Goal: Transaction & Acquisition: Purchase product/service

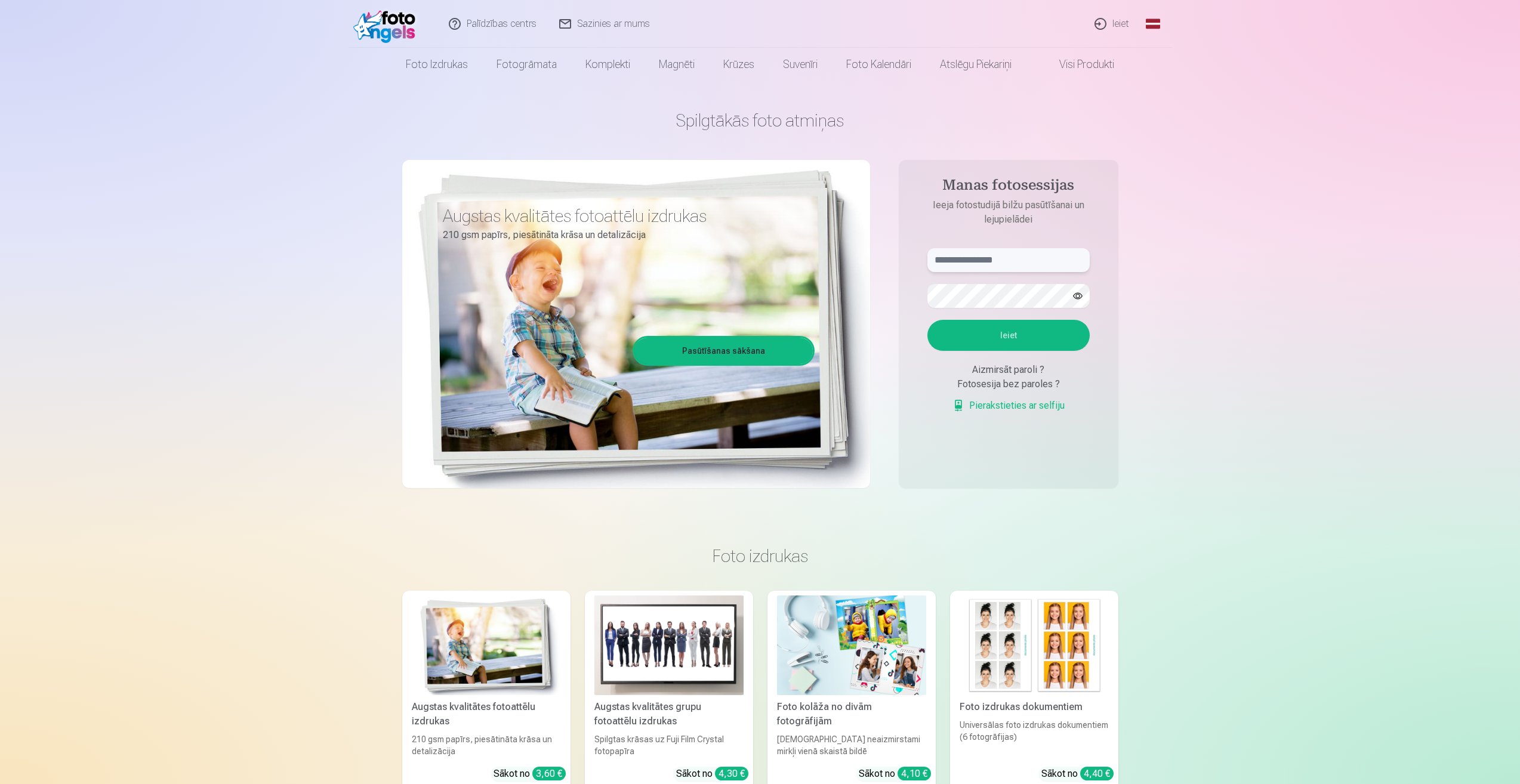
click at [1026, 260] on input "text" at bounding box center [1008, 260] width 162 height 24
drag, startPoint x: 1026, startPoint y: 258, endPoint x: 1029, endPoint y: 266, distance: 8.5
click at [1024, 253] on input "**********" at bounding box center [1008, 260] width 162 height 24
type input "**********"
click at [1014, 336] on button "Ieiet" at bounding box center [1008, 335] width 162 height 31
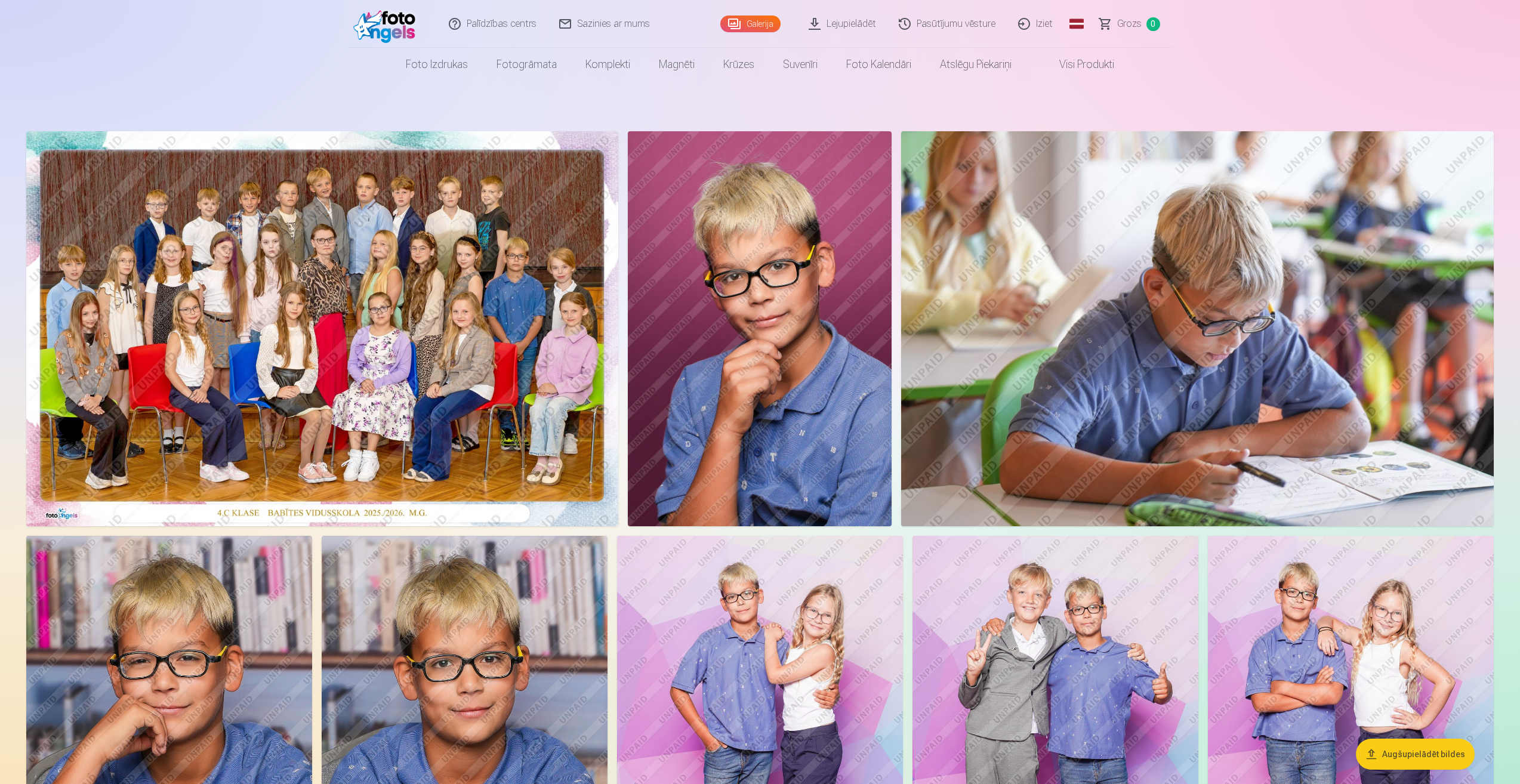
click at [233, 327] on img at bounding box center [322, 329] width 592 height 395
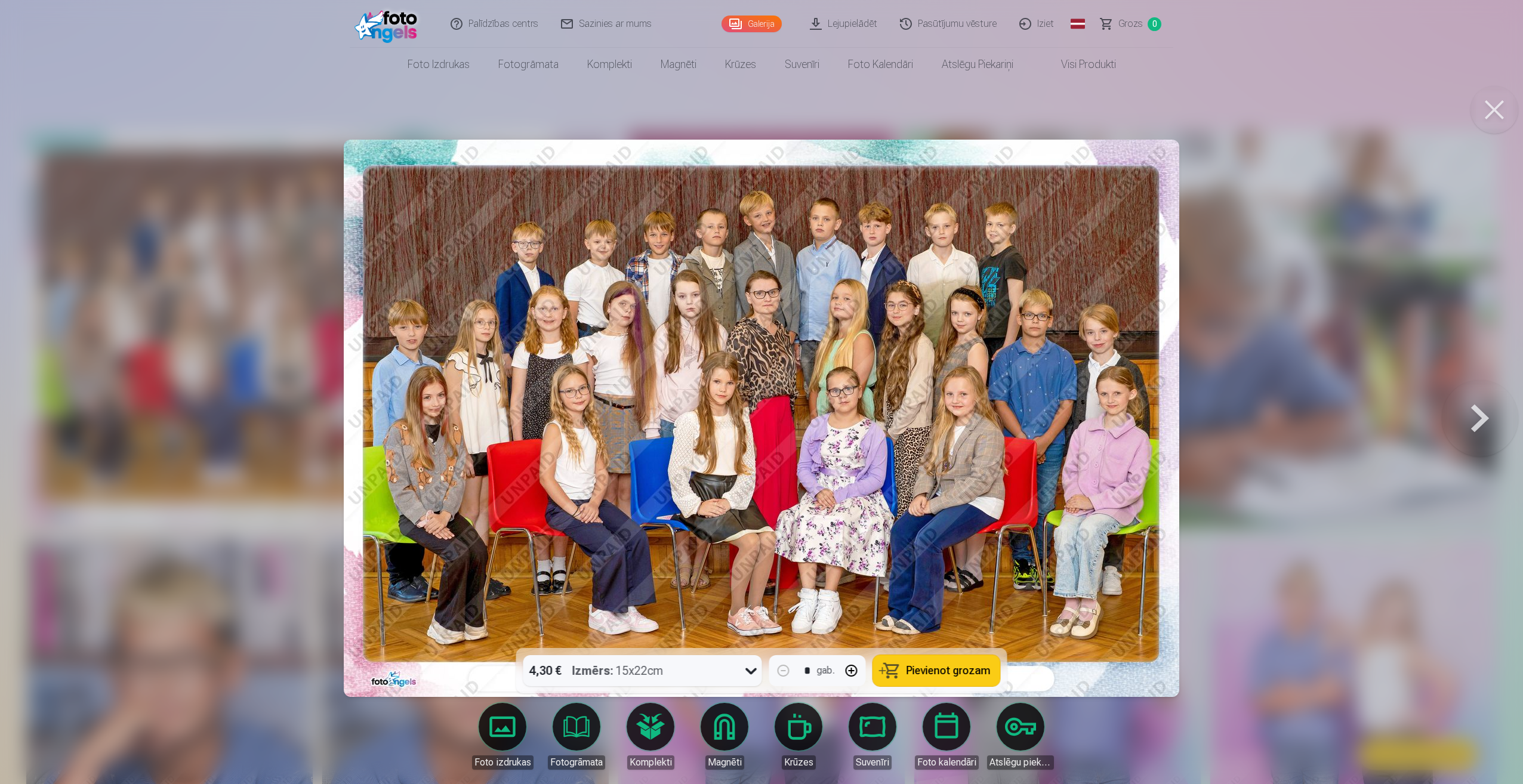
click at [1481, 412] on button at bounding box center [1480, 418] width 77 height 435
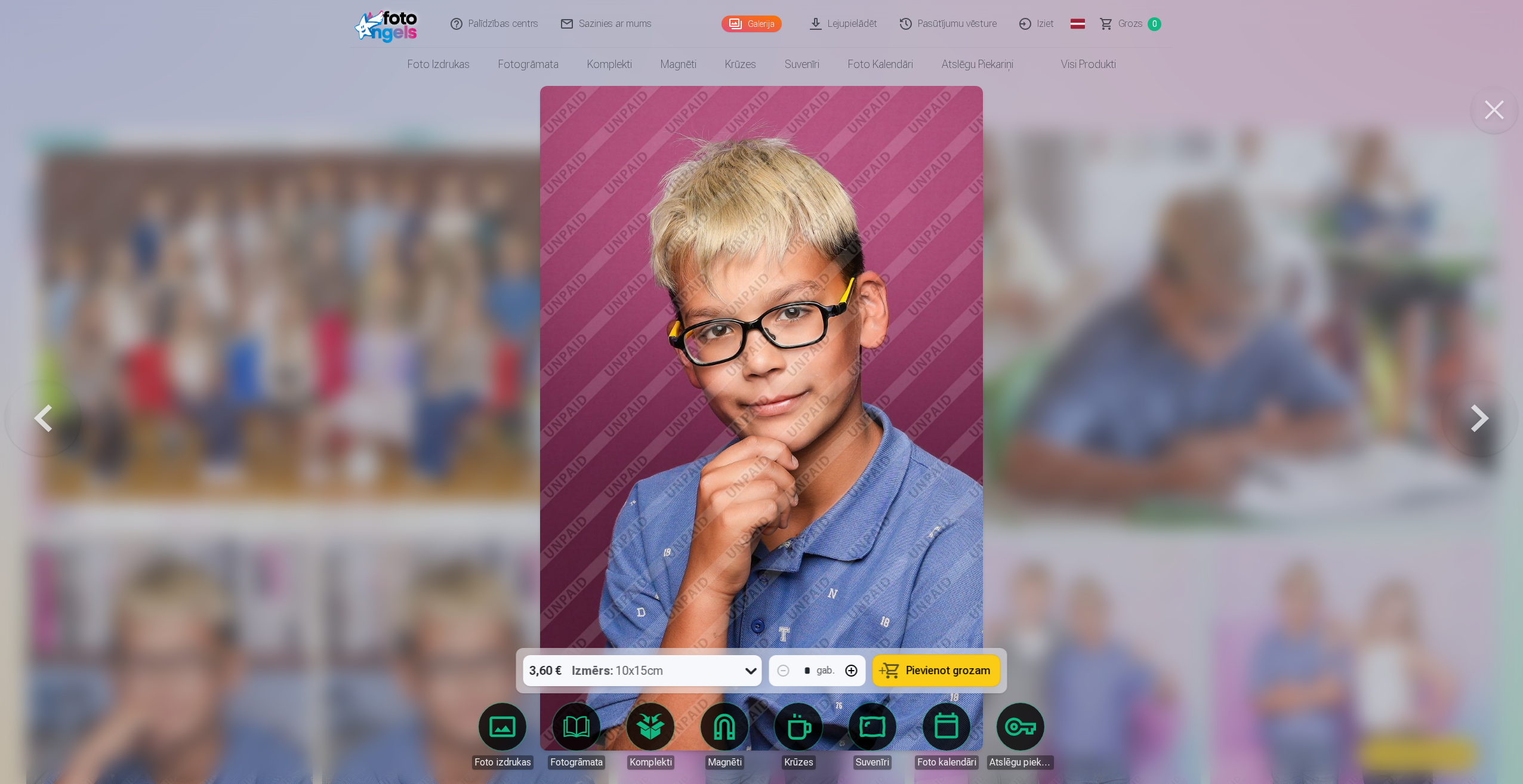
click at [1481, 412] on button at bounding box center [1480, 418] width 77 height 435
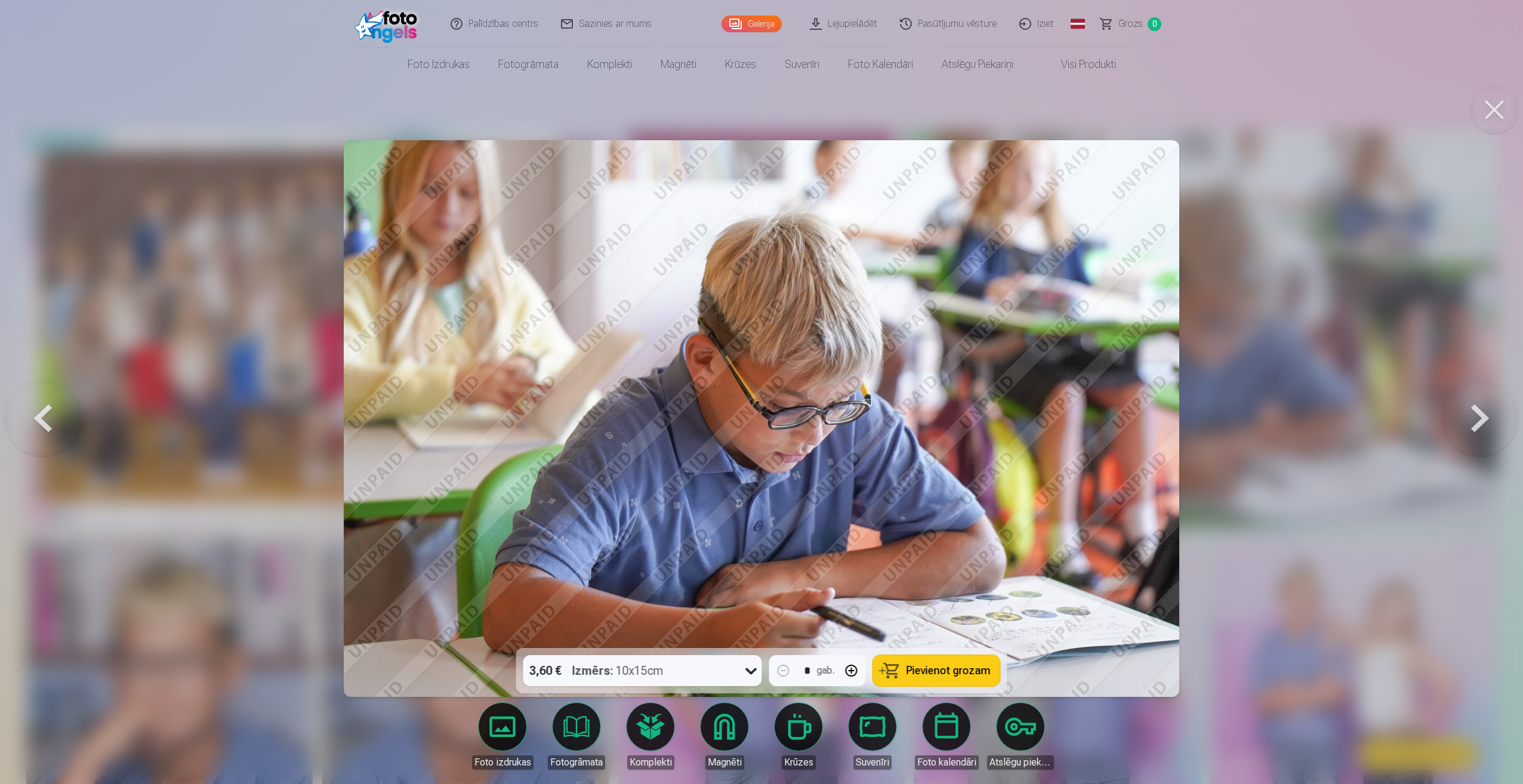
click at [1481, 412] on button at bounding box center [1480, 418] width 77 height 435
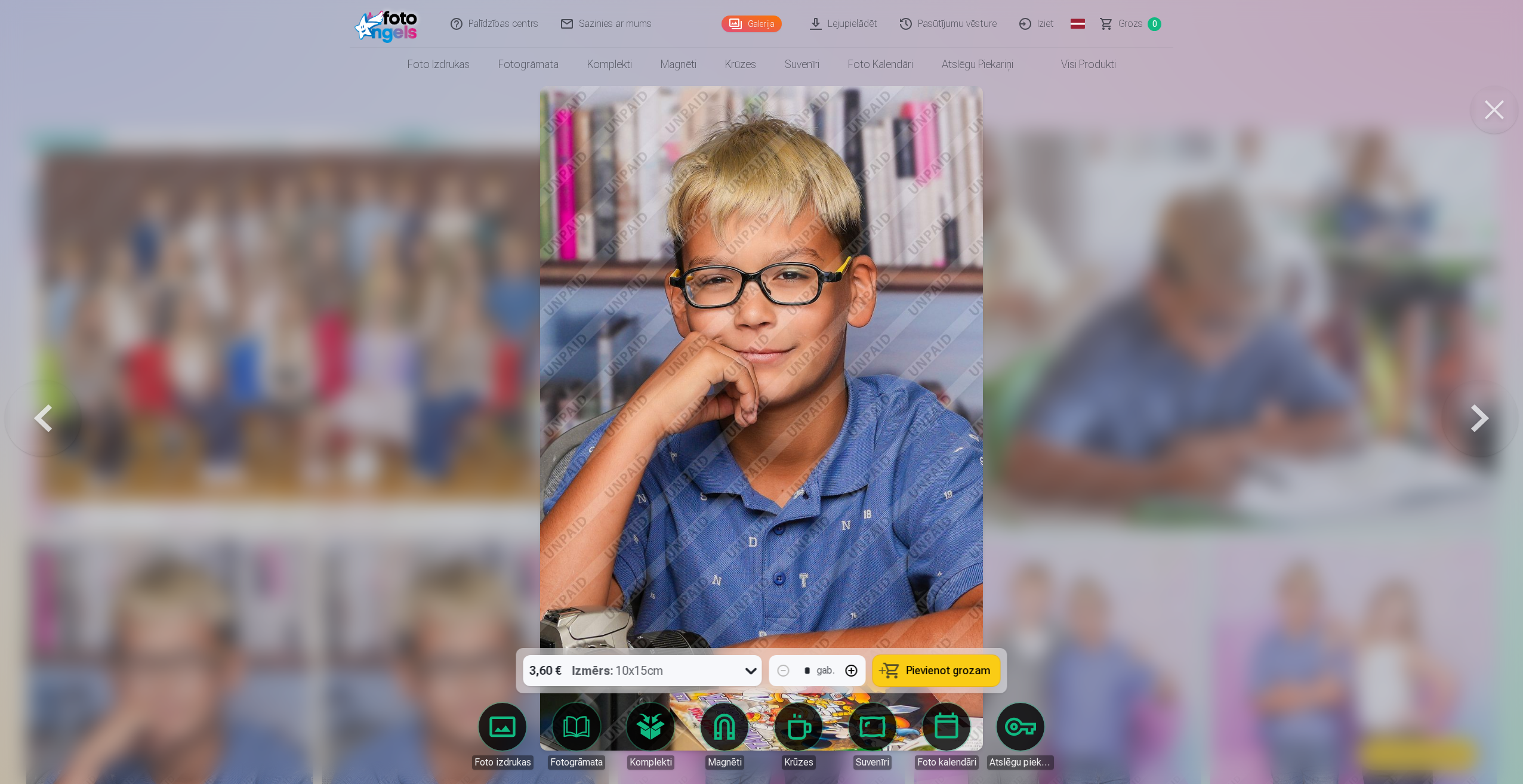
click at [1481, 412] on button at bounding box center [1480, 418] width 77 height 435
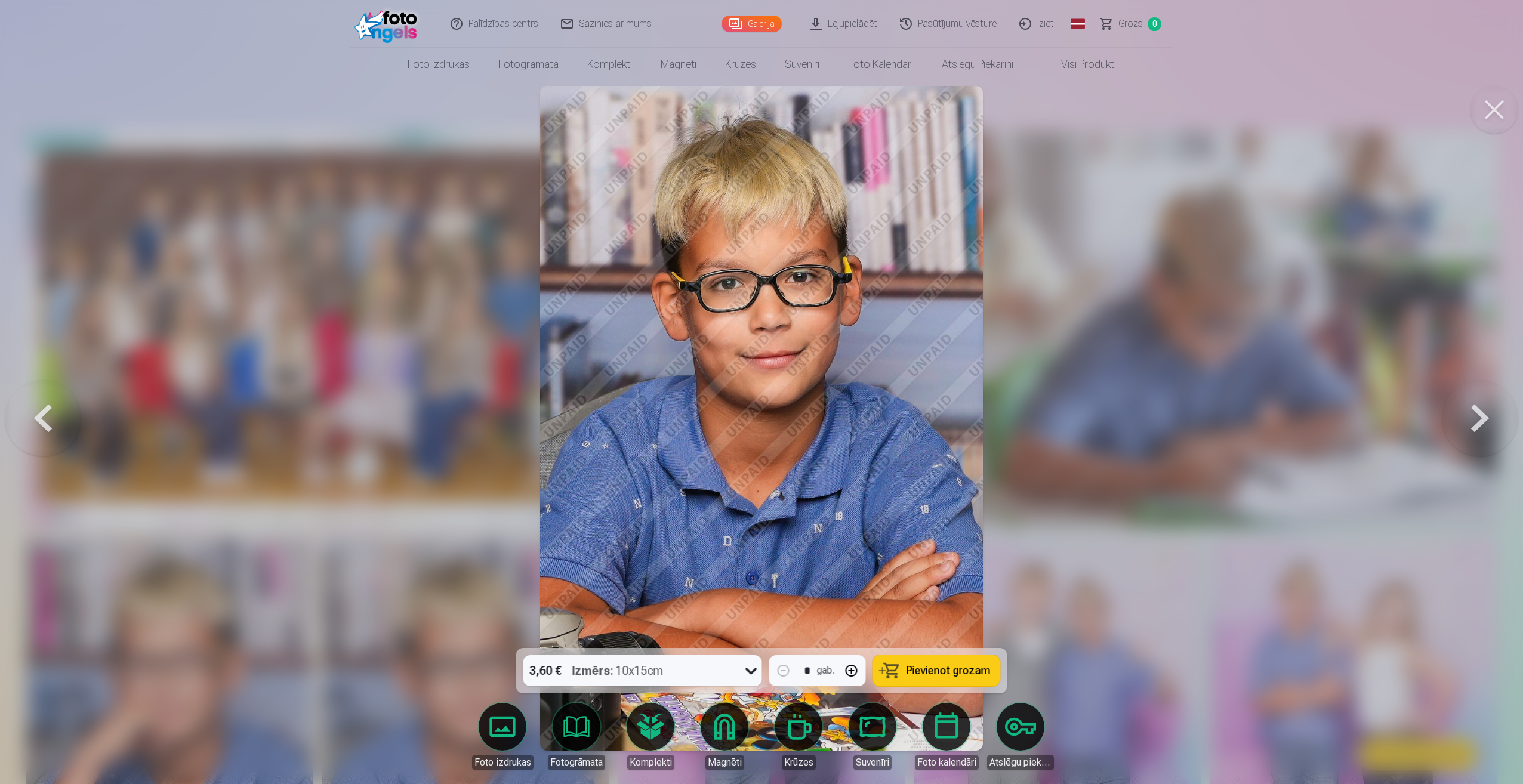
click at [1481, 412] on button at bounding box center [1480, 418] width 77 height 435
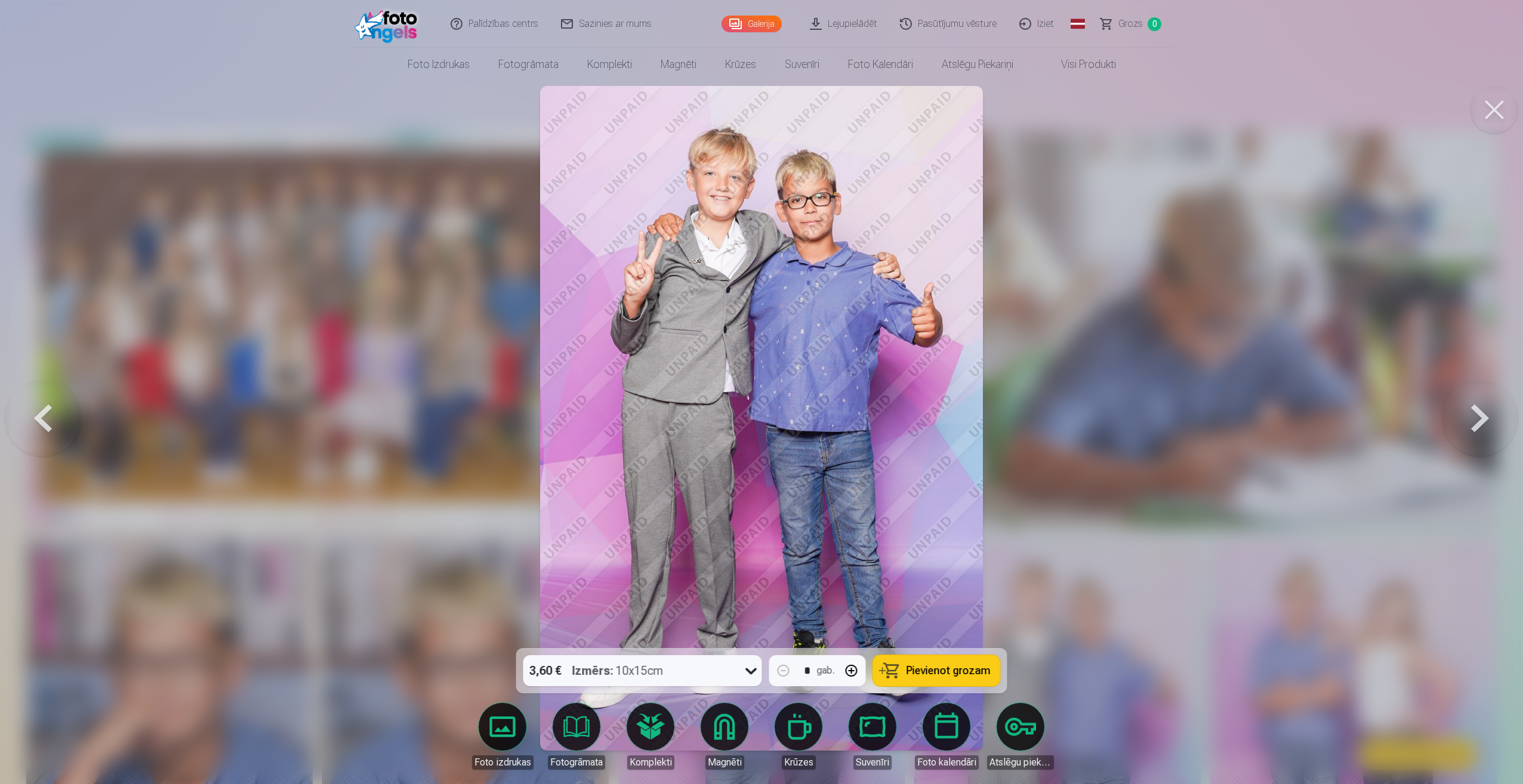
click at [1471, 423] on button at bounding box center [1480, 418] width 77 height 435
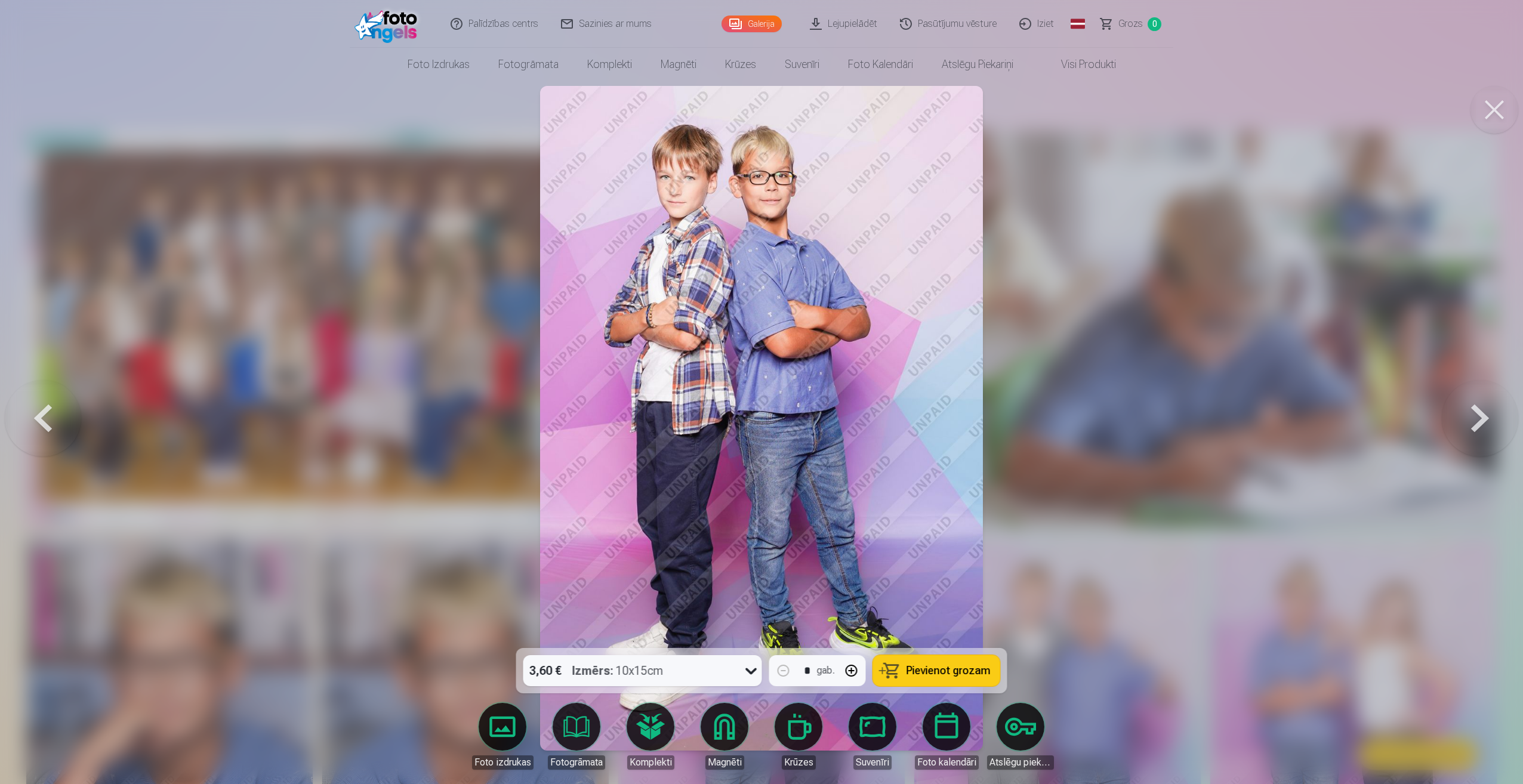
click at [1471, 423] on button at bounding box center [1480, 418] width 77 height 435
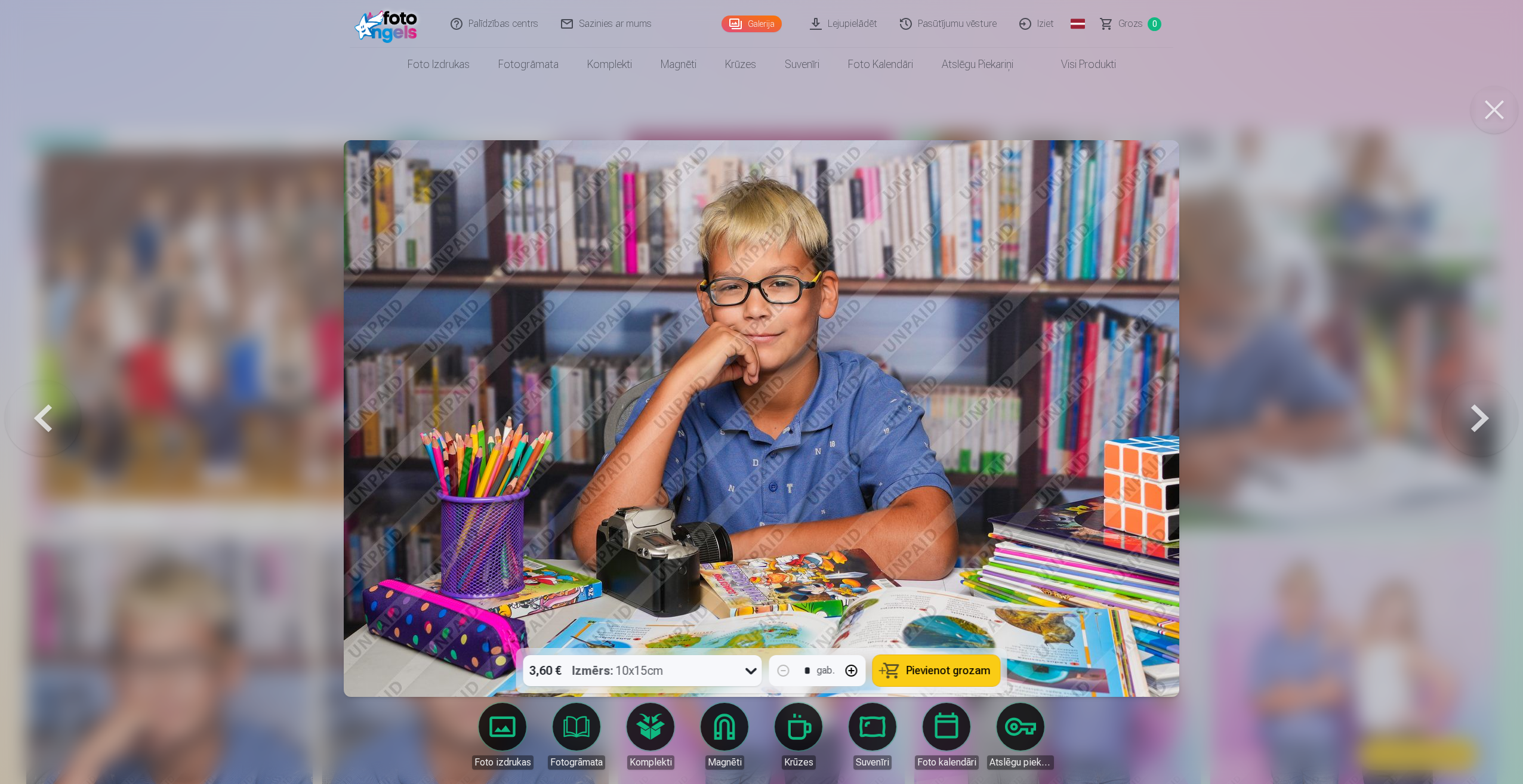
click at [1479, 415] on button at bounding box center [1480, 418] width 77 height 435
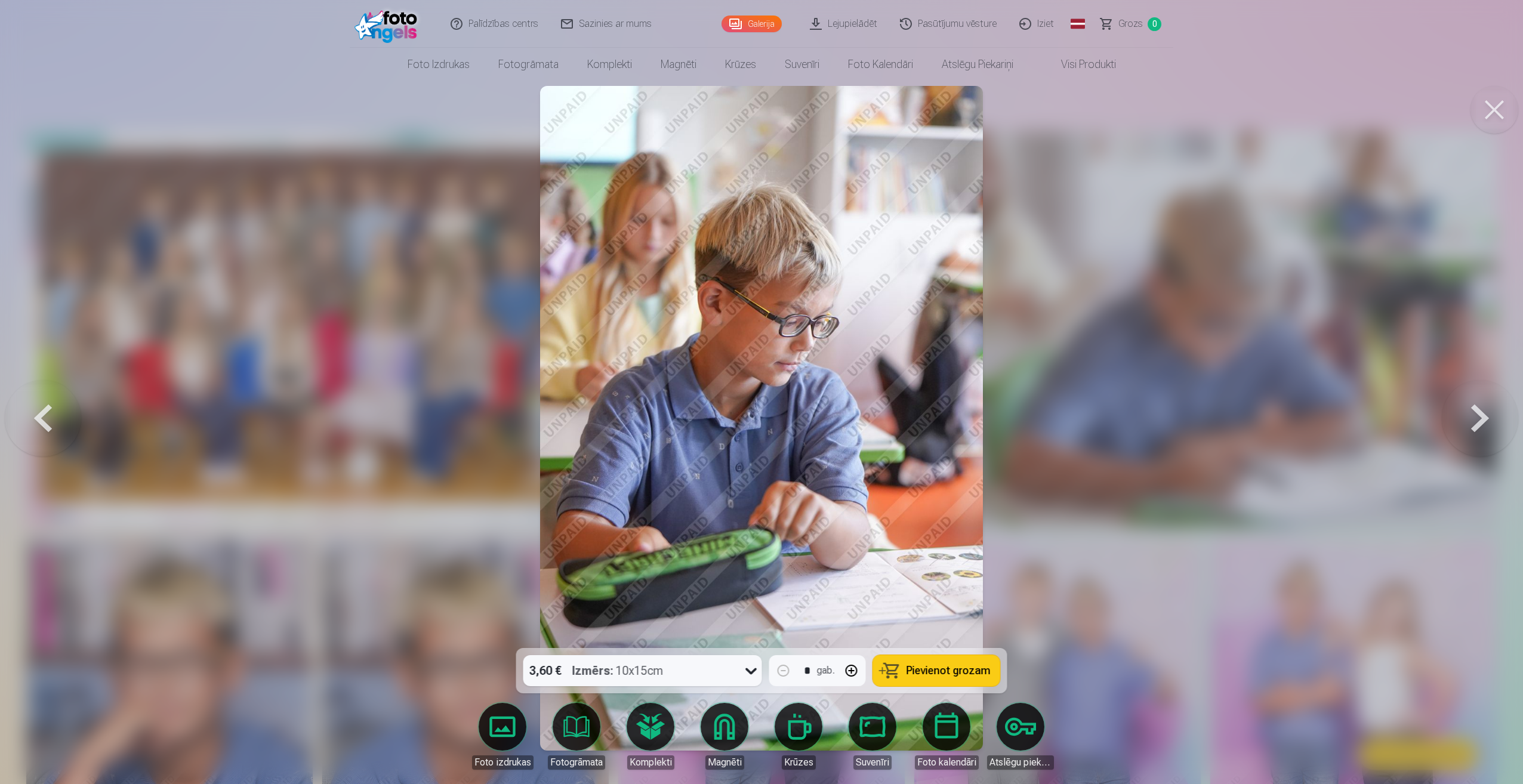
click at [1479, 415] on button at bounding box center [1480, 418] width 77 height 435
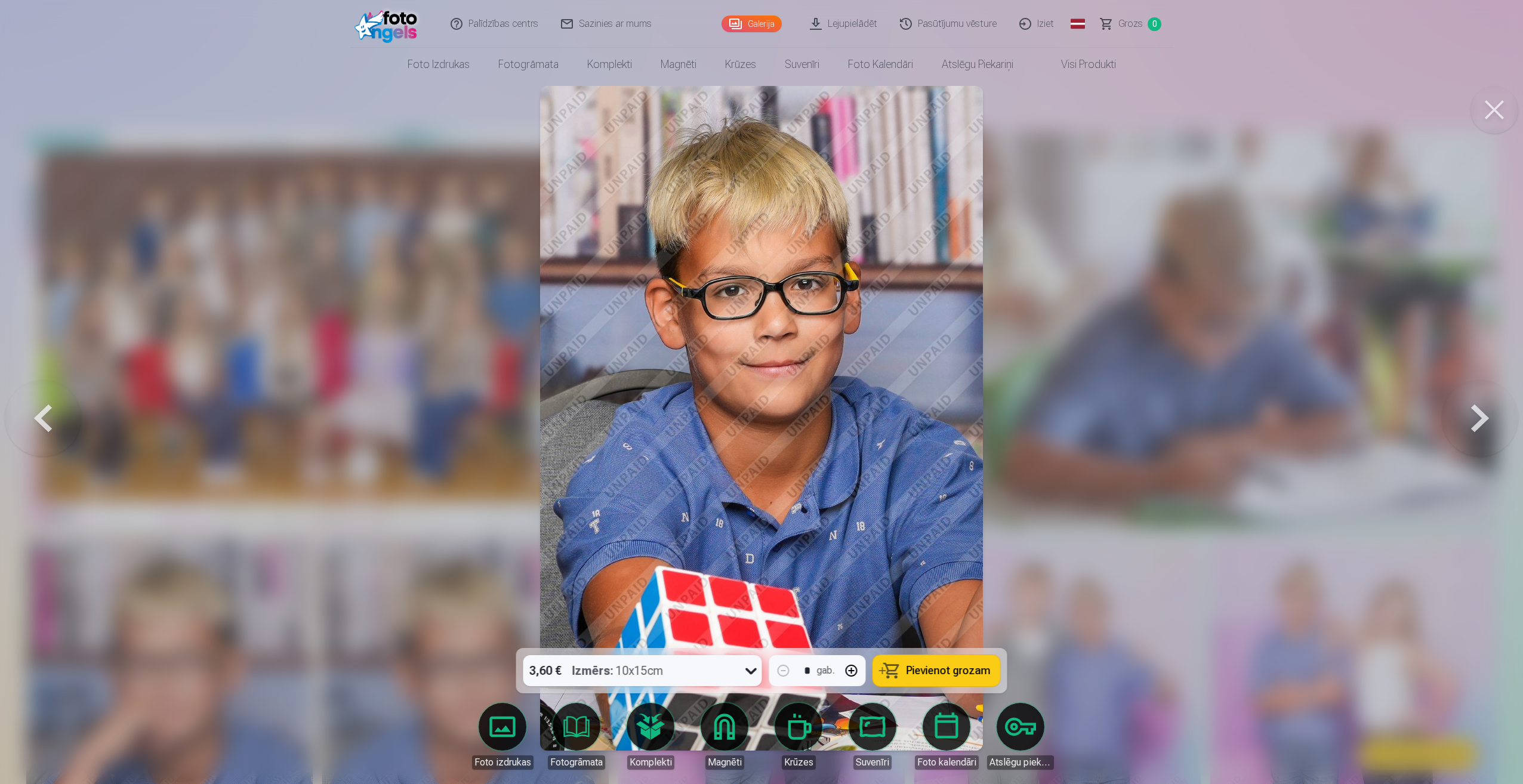
click at [1479, 414] on button at bounding box center [1480, 418] width 77 height 435
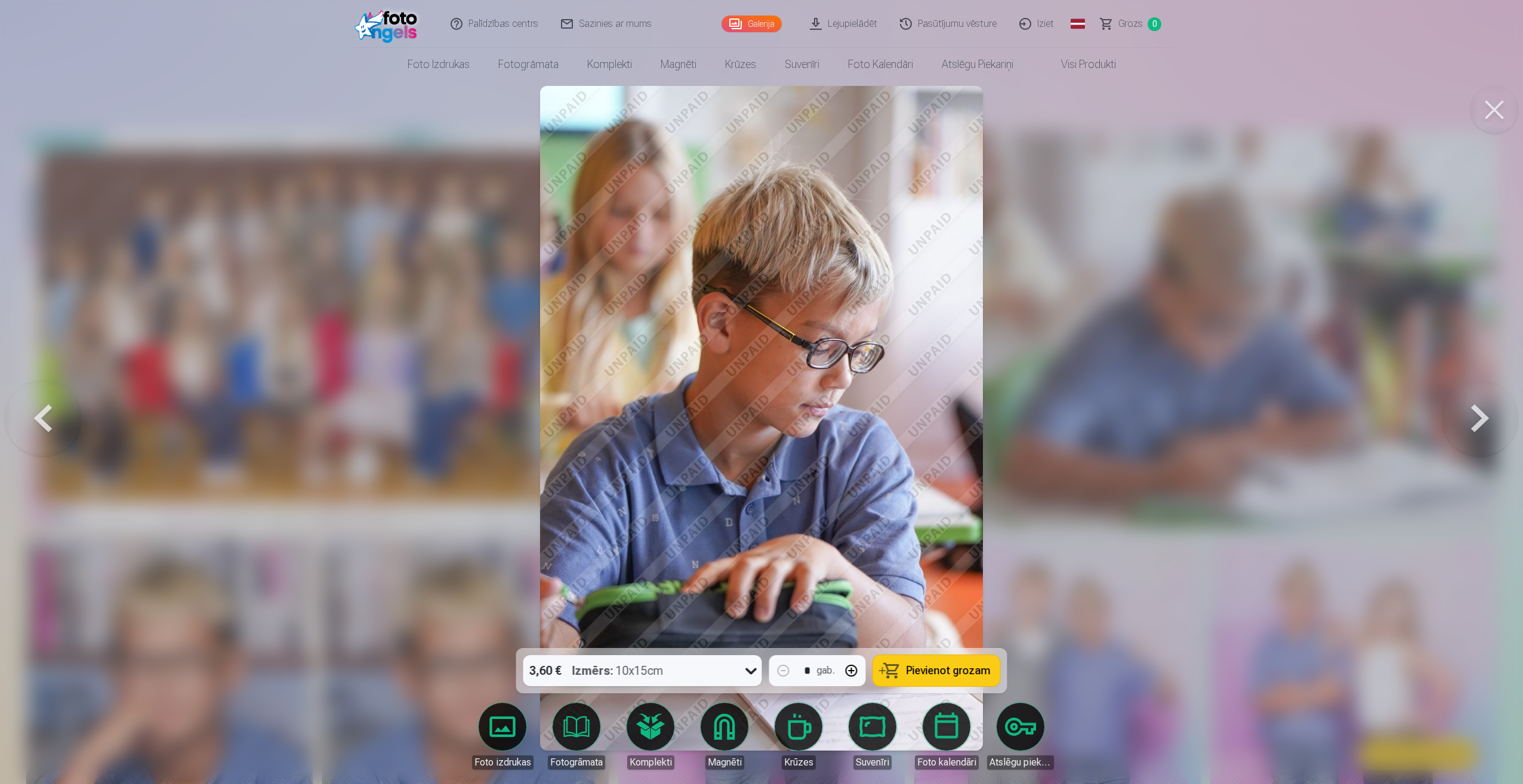
click at [1480, 412] on button at bounding box center [1480, 418] width 77 height 435
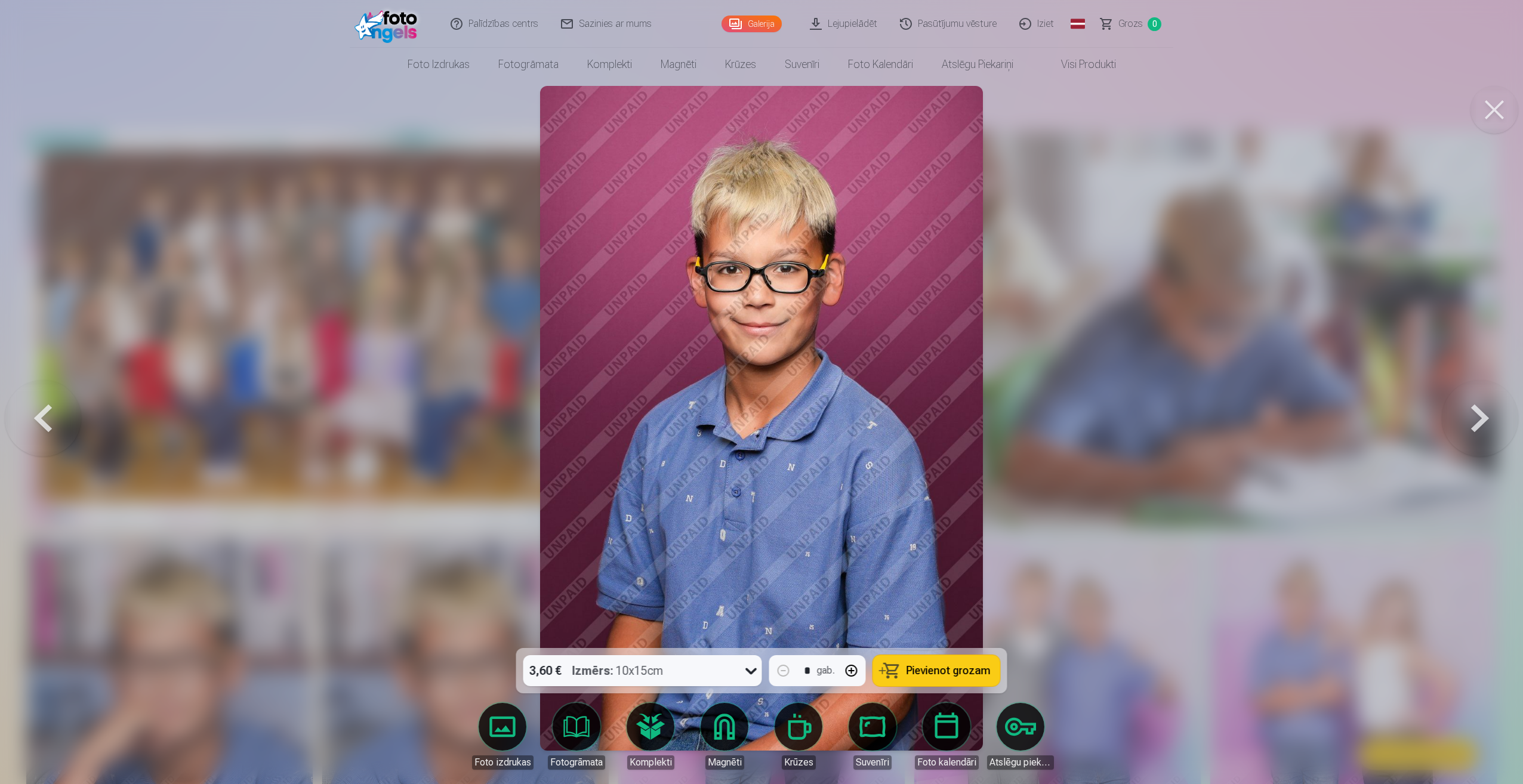
click at [1480, 410] on button at bounding box center [1480, 418] width 77 height 435
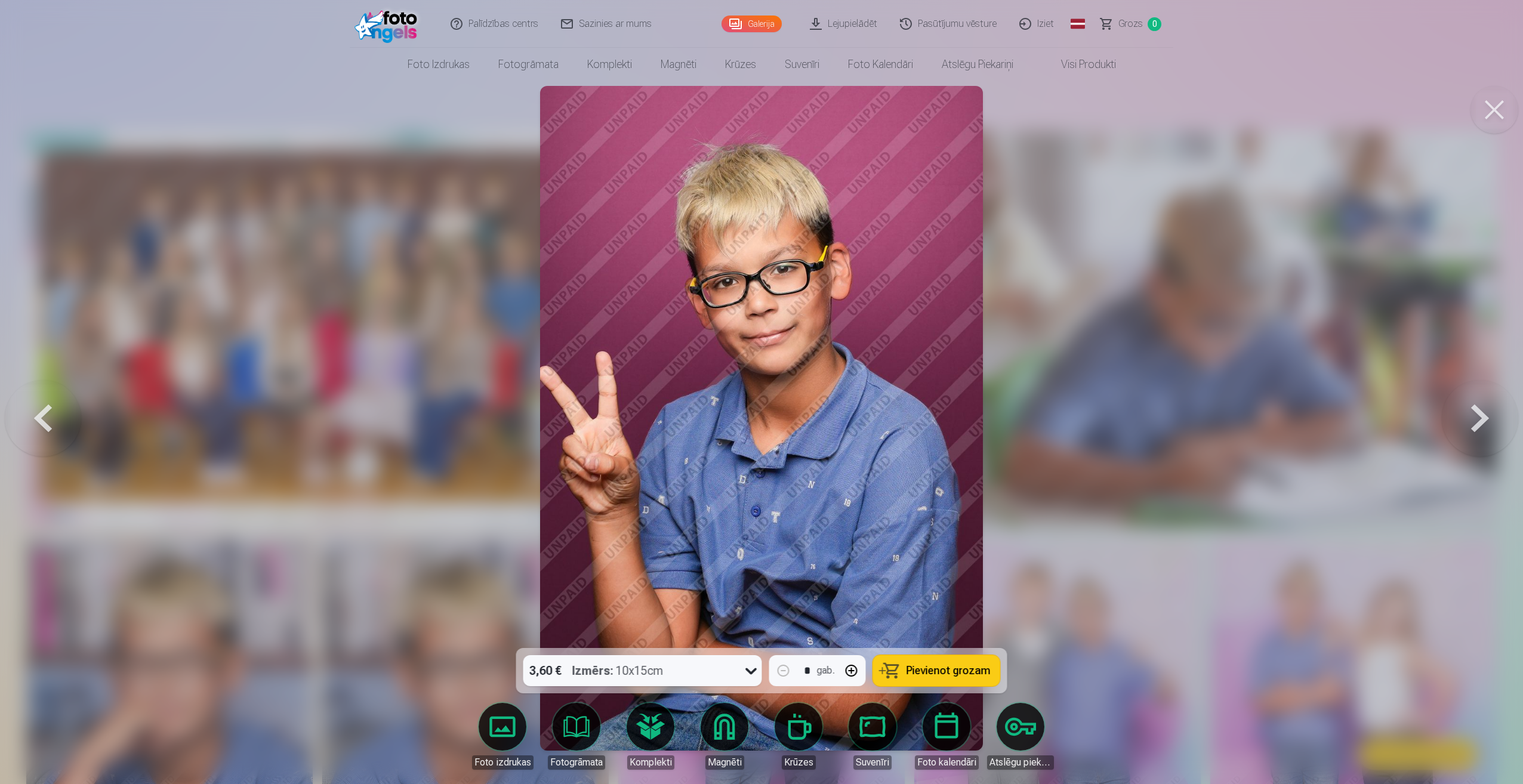
click at [1480, 408] on button at bounding box center [1480, 418] width 77 height 435
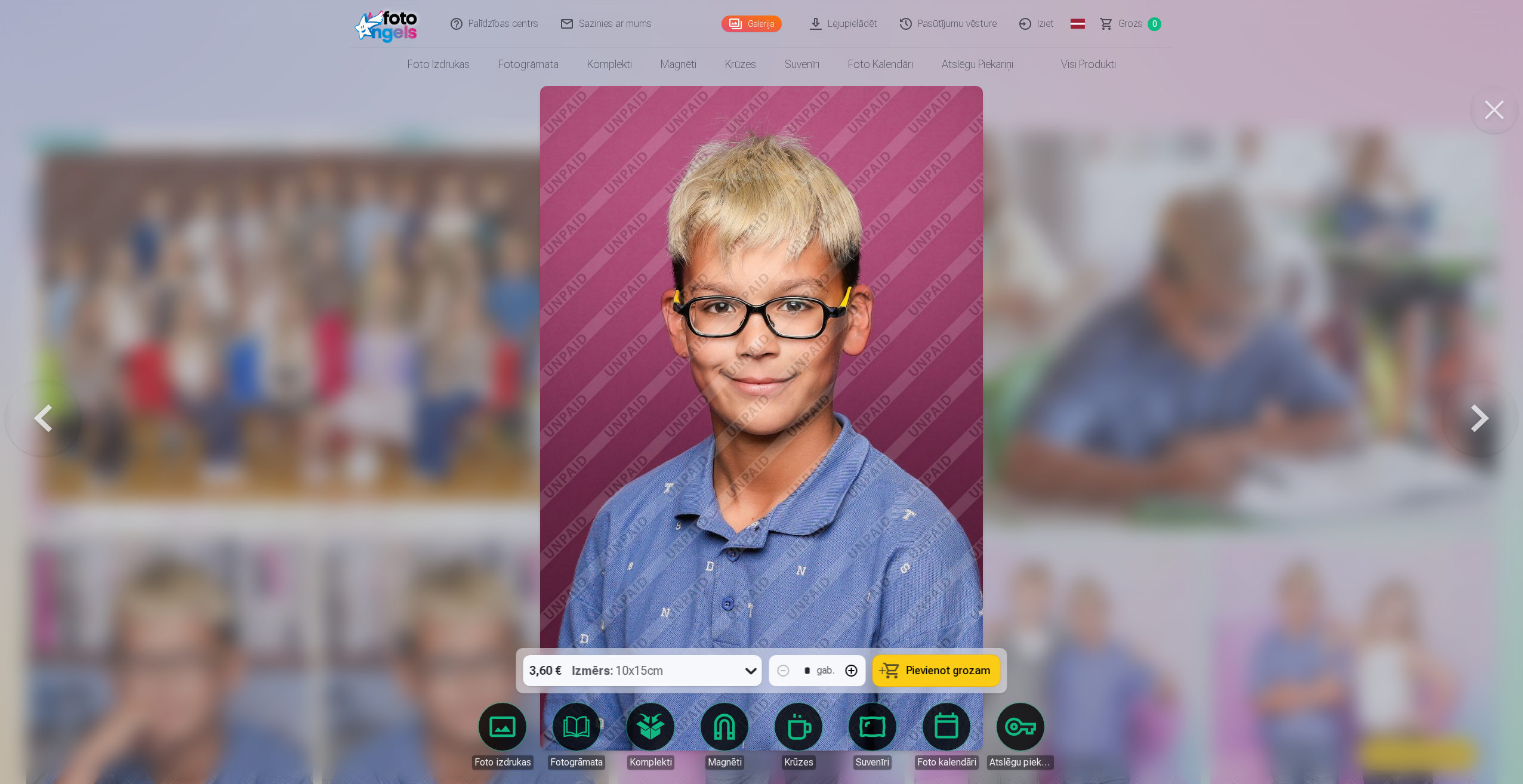
click at [1480, 408] on button at bounding box center [1480, 418] width 77 height 435
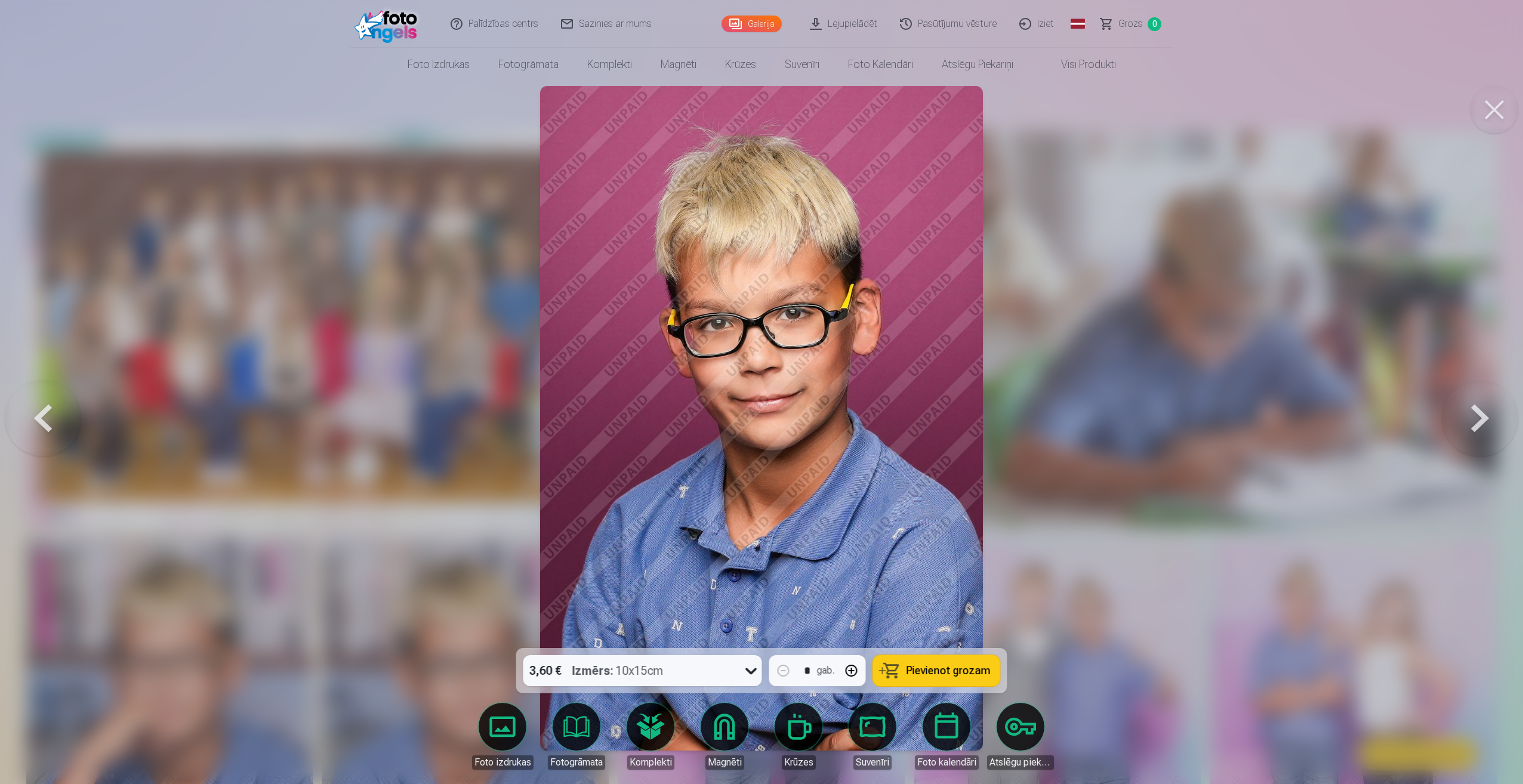
click at [1480, 408] on button at bounding box center [1480, 418] width 77 height 435
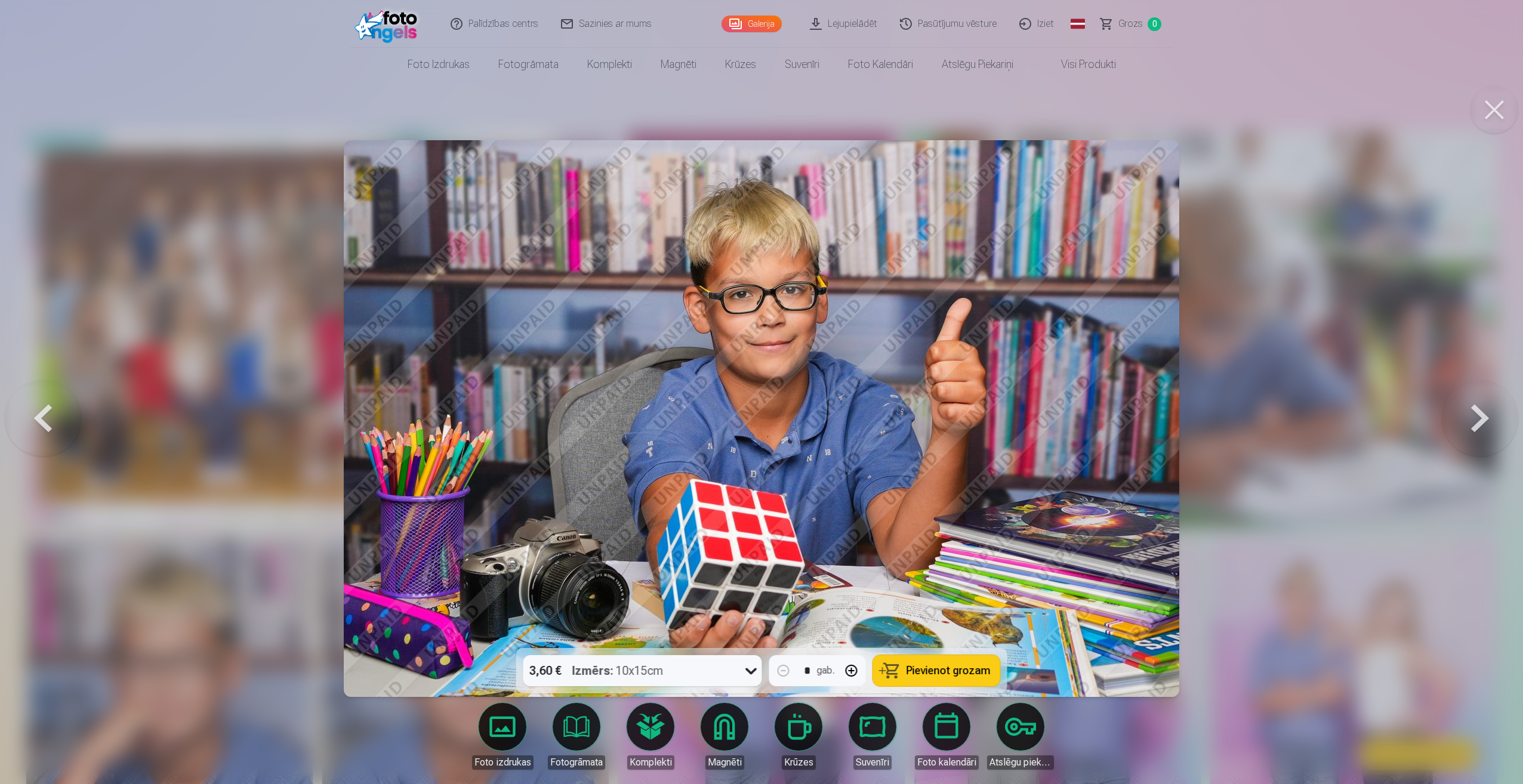
click at [1480, 408] on button at bounding box center [1480, 418] width 77 height 435
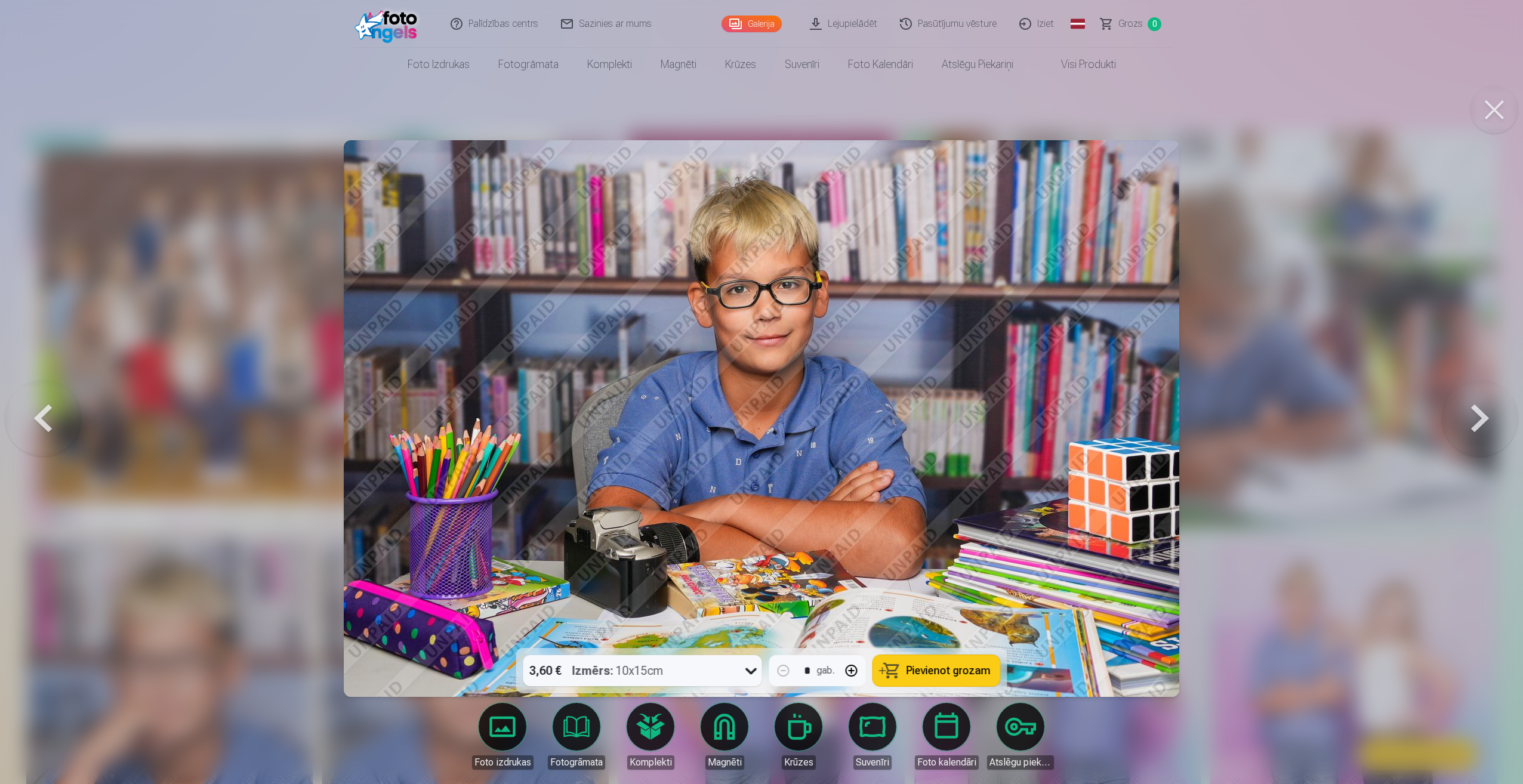
click at [1480, 408] on button at bounding box center [1480, 418] width 77 height 435
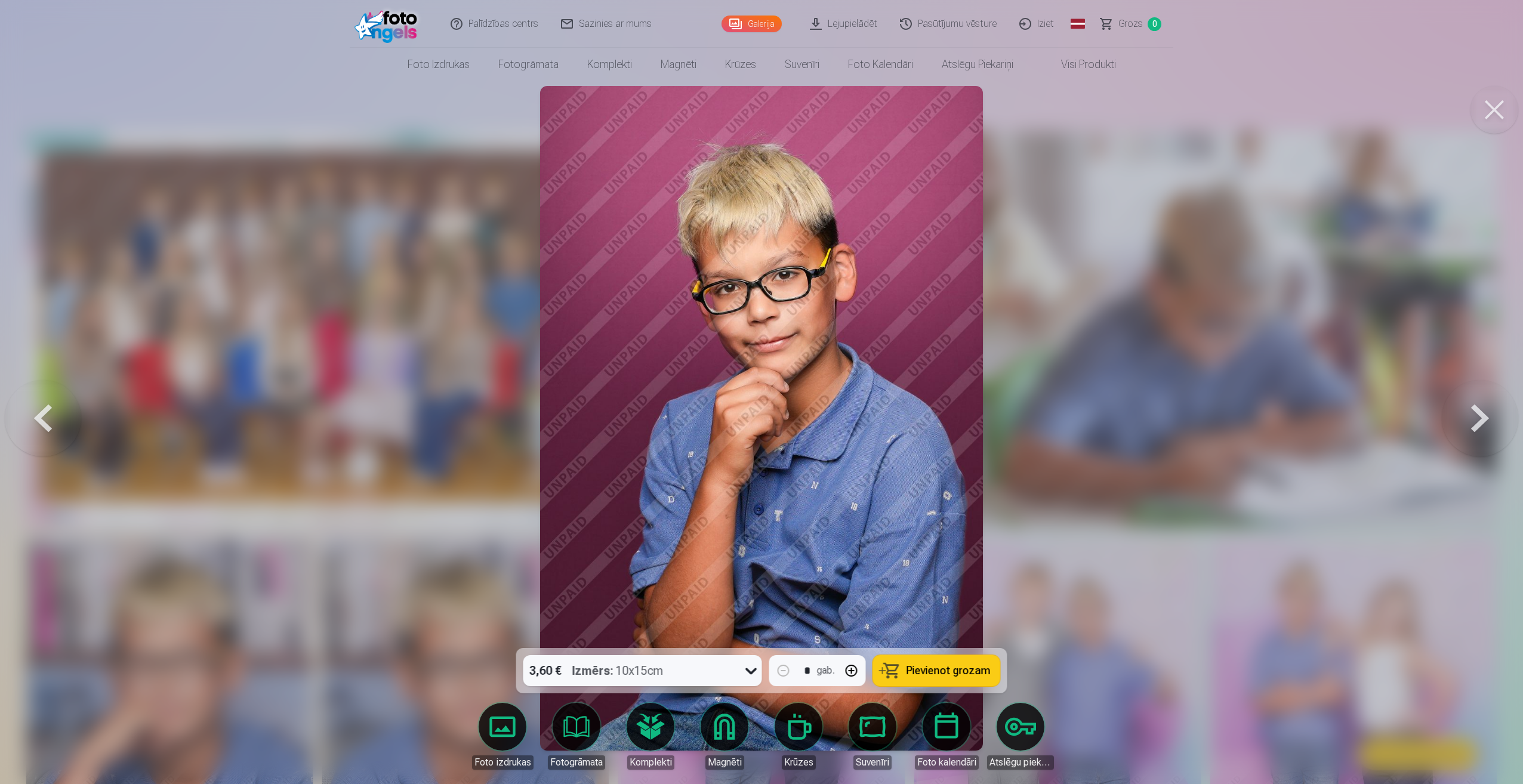
click at [1480, 408] on button at bounding box center [1480, 418] width 77 height 435
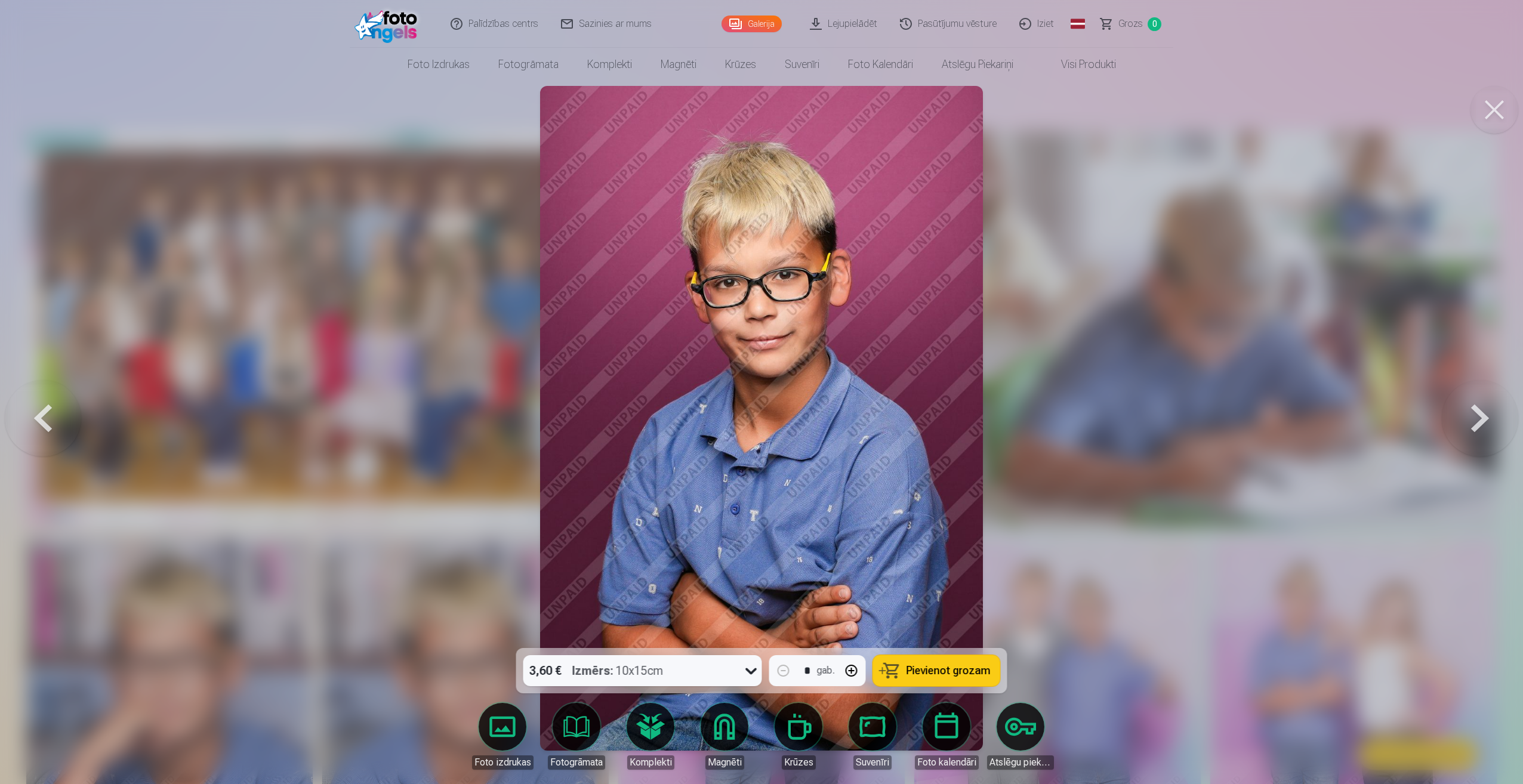
click at [1480, 408] on button at bounding box center [1480, 418] width 77 height 435
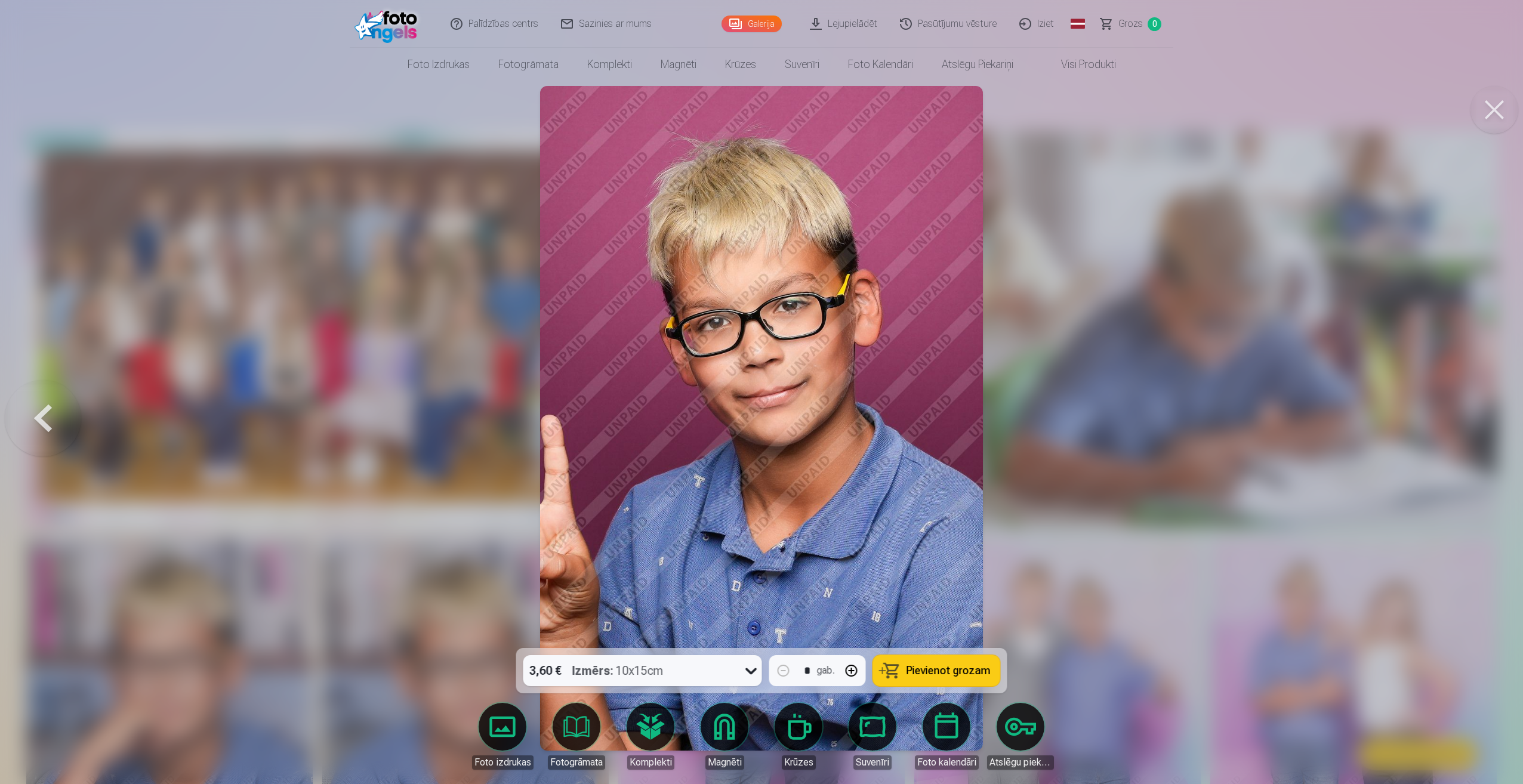
click at [1480, 408] on div at bounding box center [761, 392] width 1523 height 784
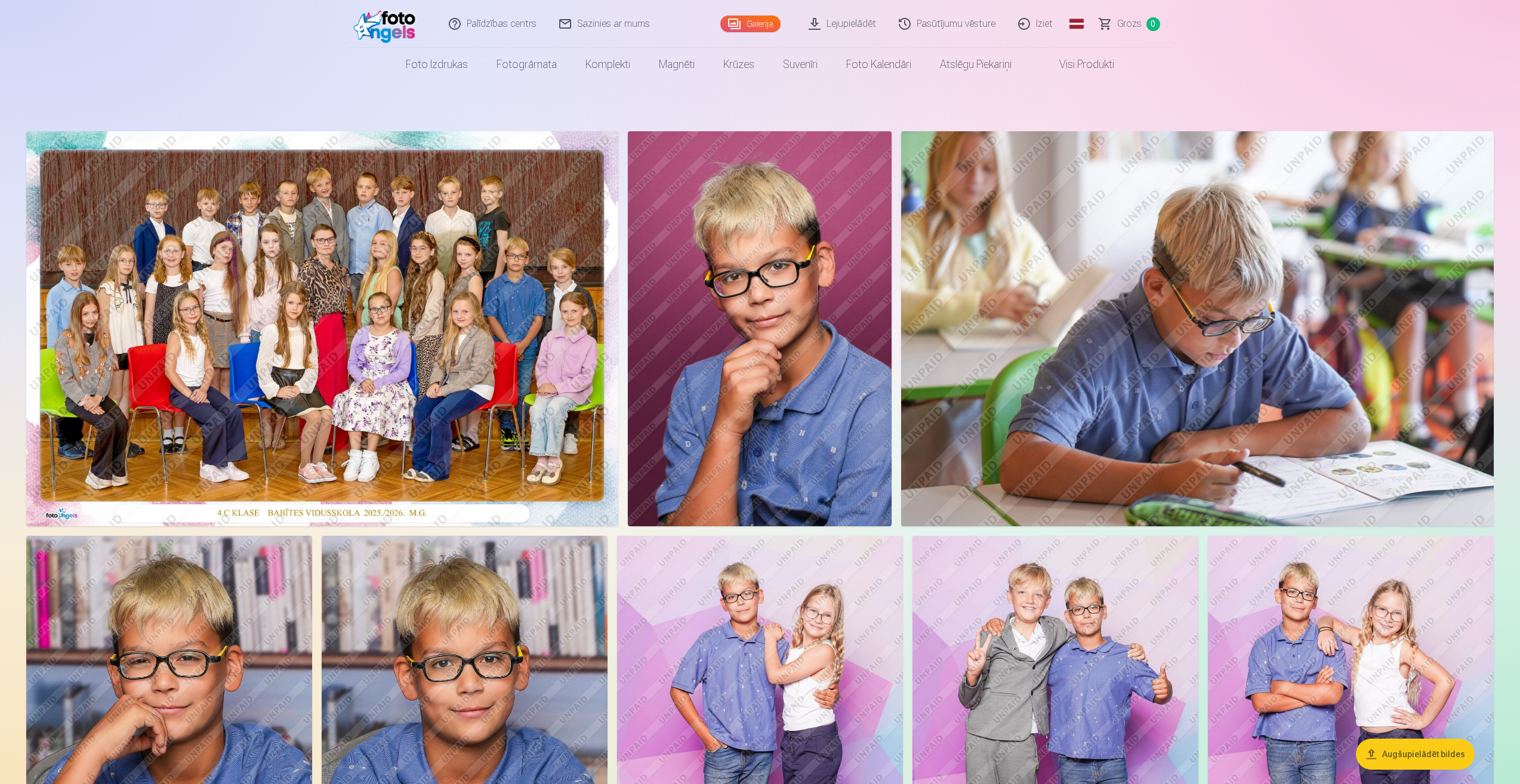
click at [310, 363] on img at bounding box center [322, 329] width 592 height 395
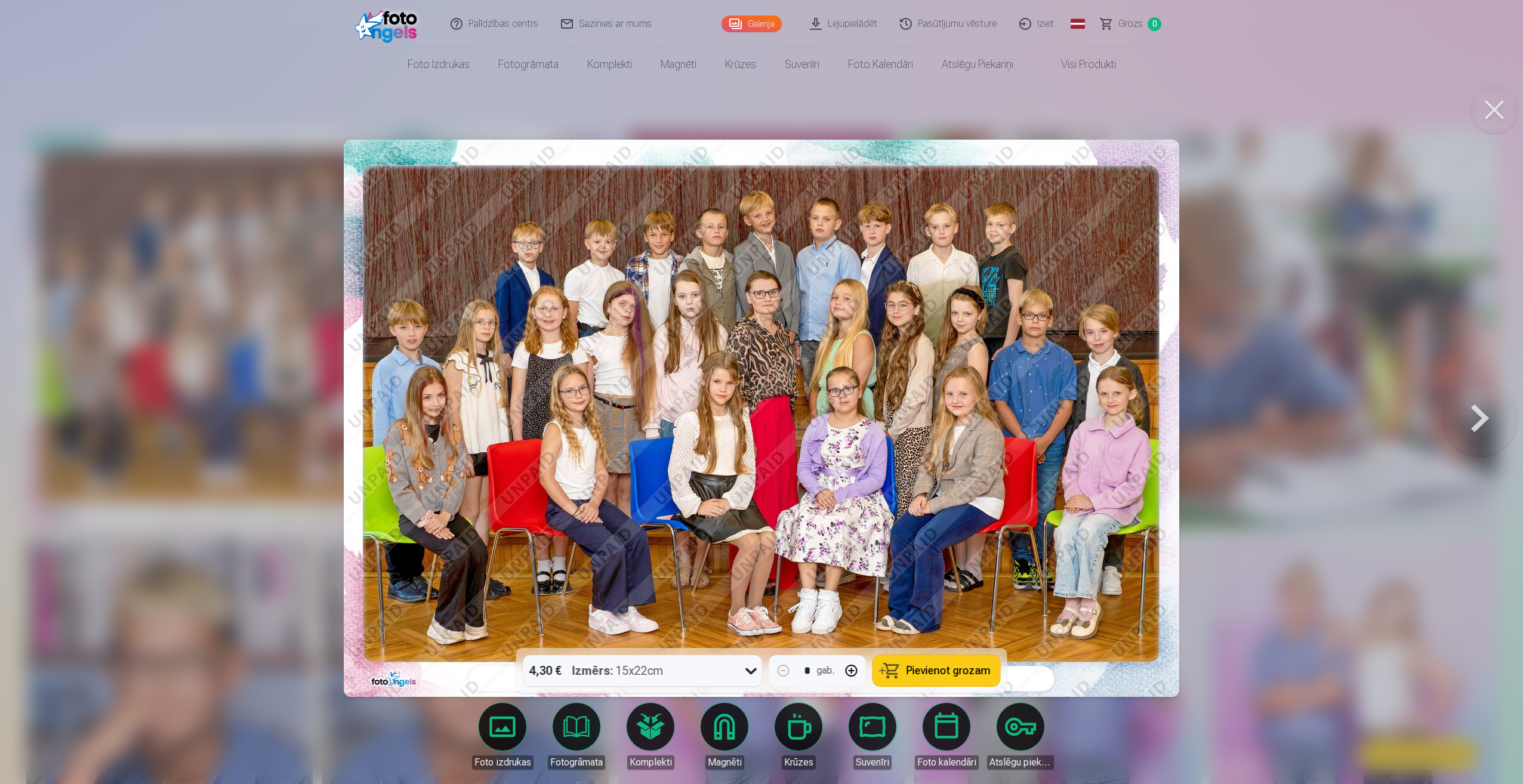
click at [957, 674] on span "Pievienot grozam" at bounding box center [949, 670] width 84 height 11
click at [1489, 117] on button at bounding box center [1494, 110] width 48 height 48
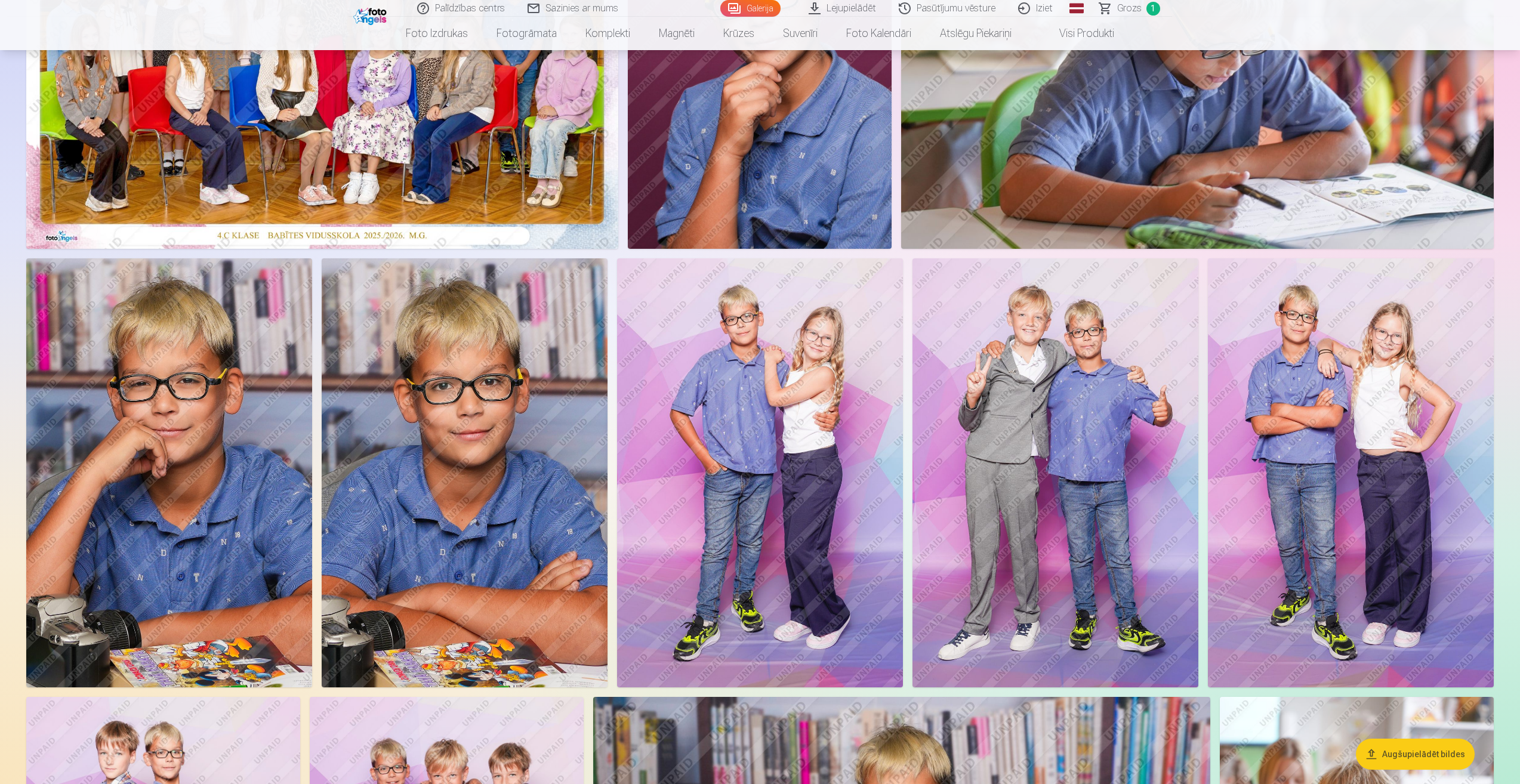
scroll to position [298, 0]
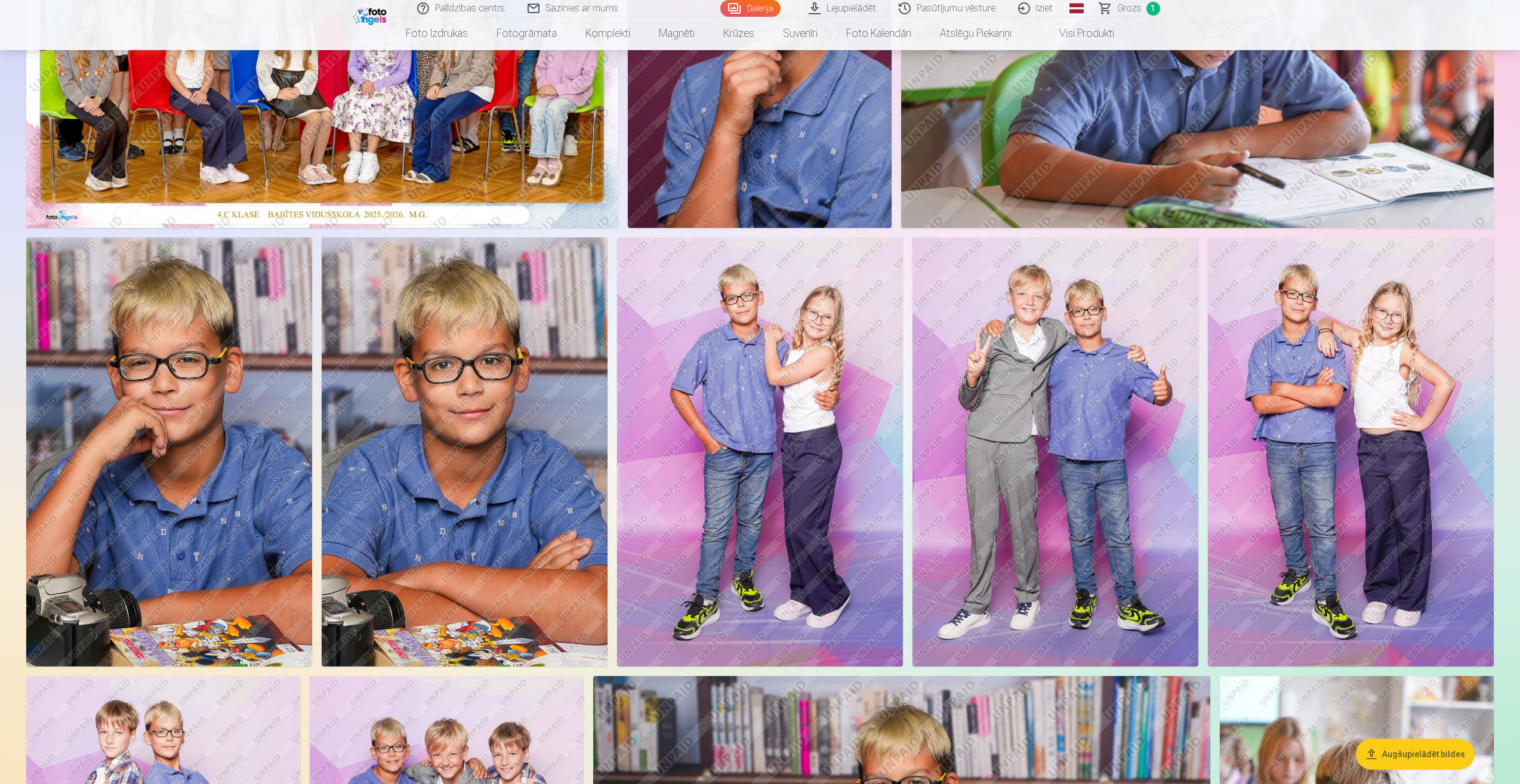
click at [198, 434] on img at bounding box center [169, 451] width 286 height 428
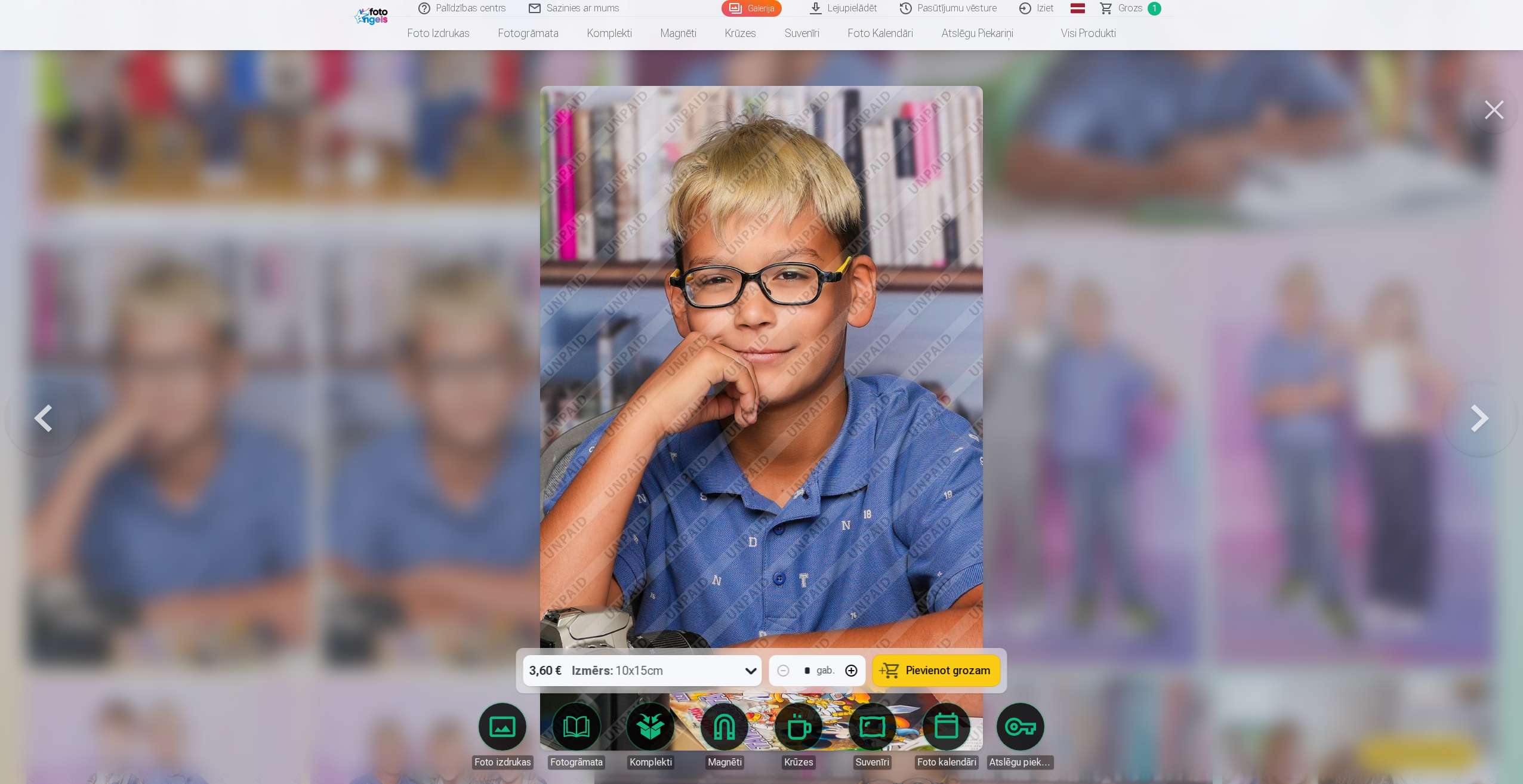
click at [1492, 104] on button at bounding box center [1494, 110] width 48 height 48
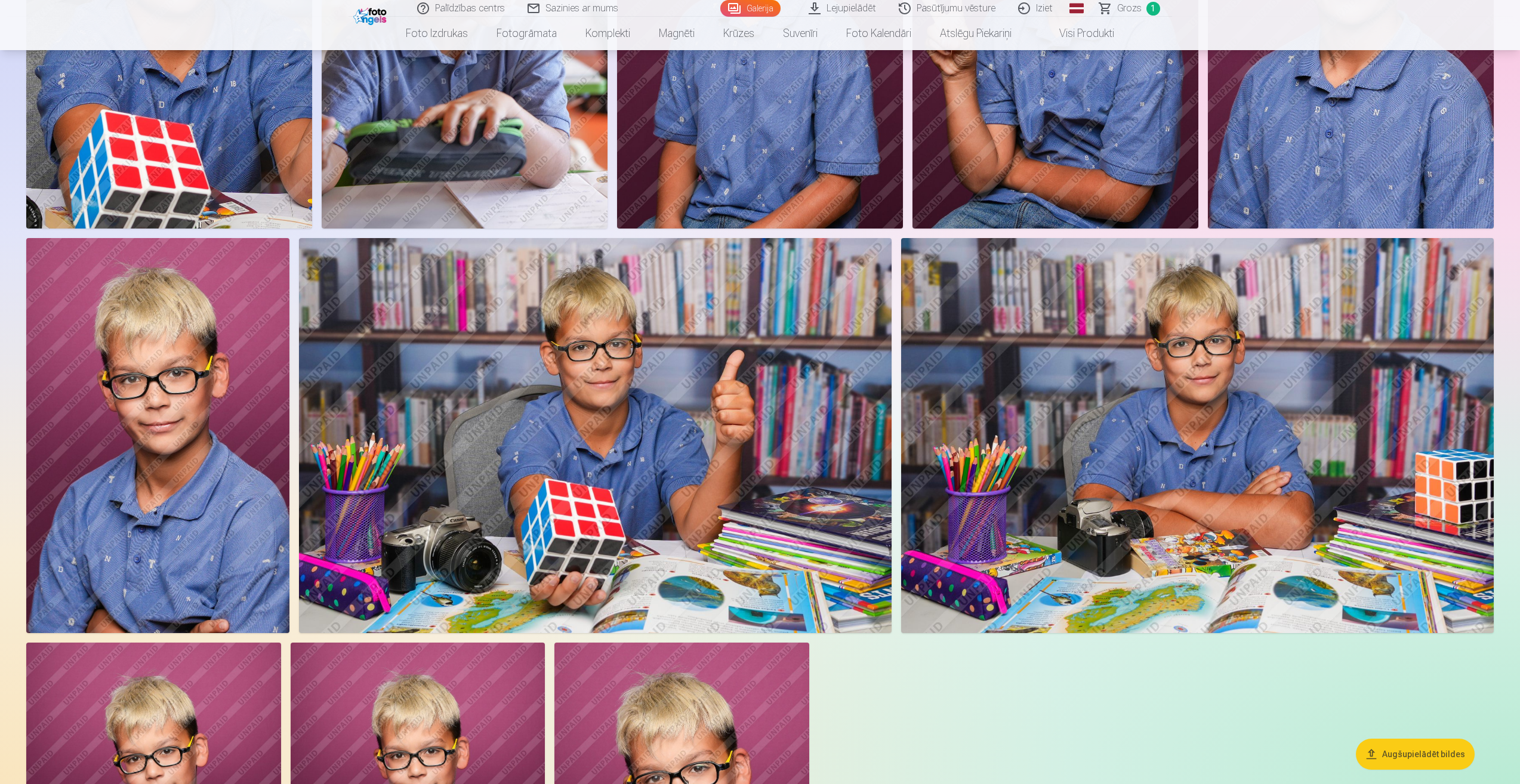
scroll to position [1611, 0]
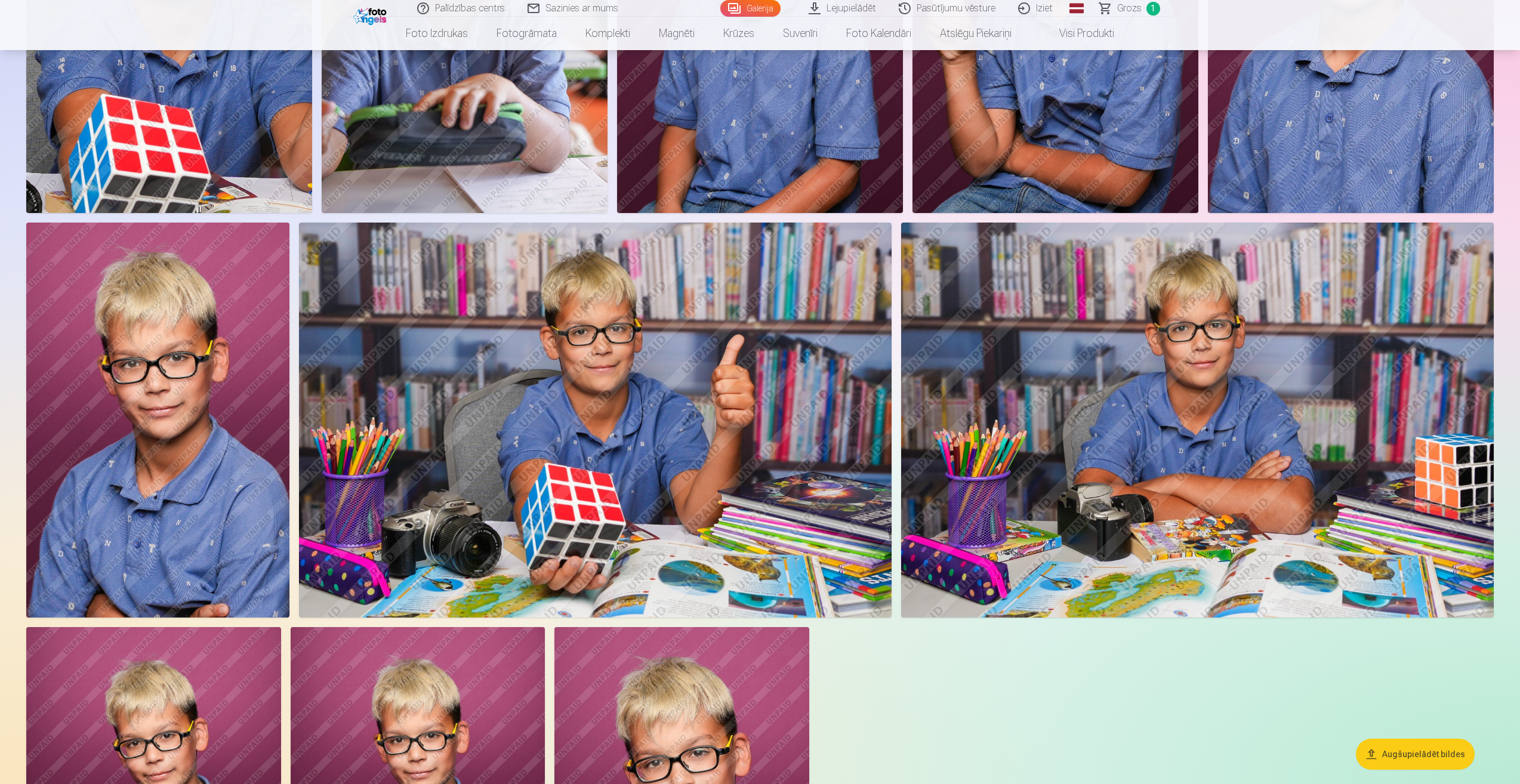
click at [1417, 751] on button "Augšupielādēt bildes" at bounding box center [1415, 754] width 119 height 31
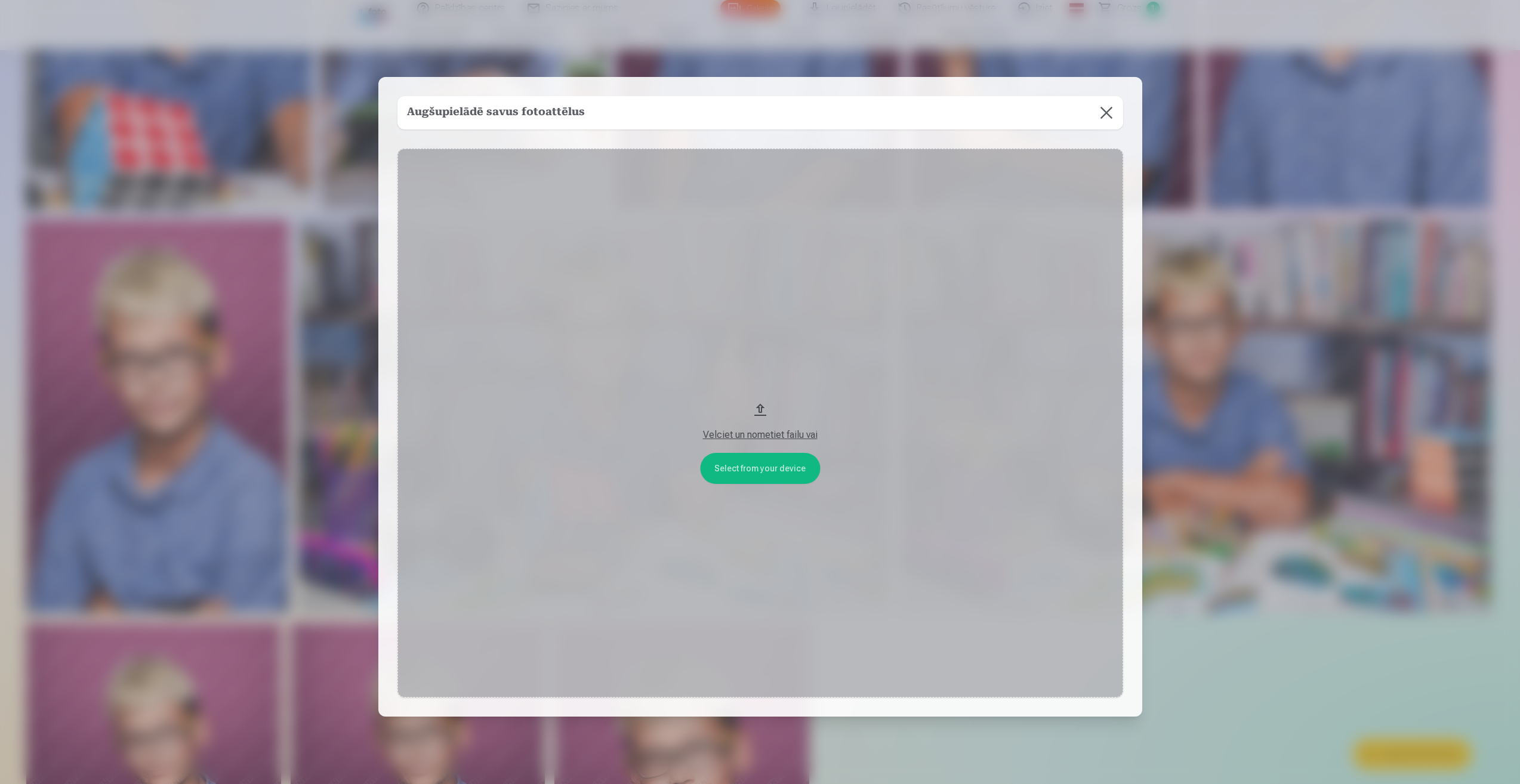
scroll to position [1614, 0]
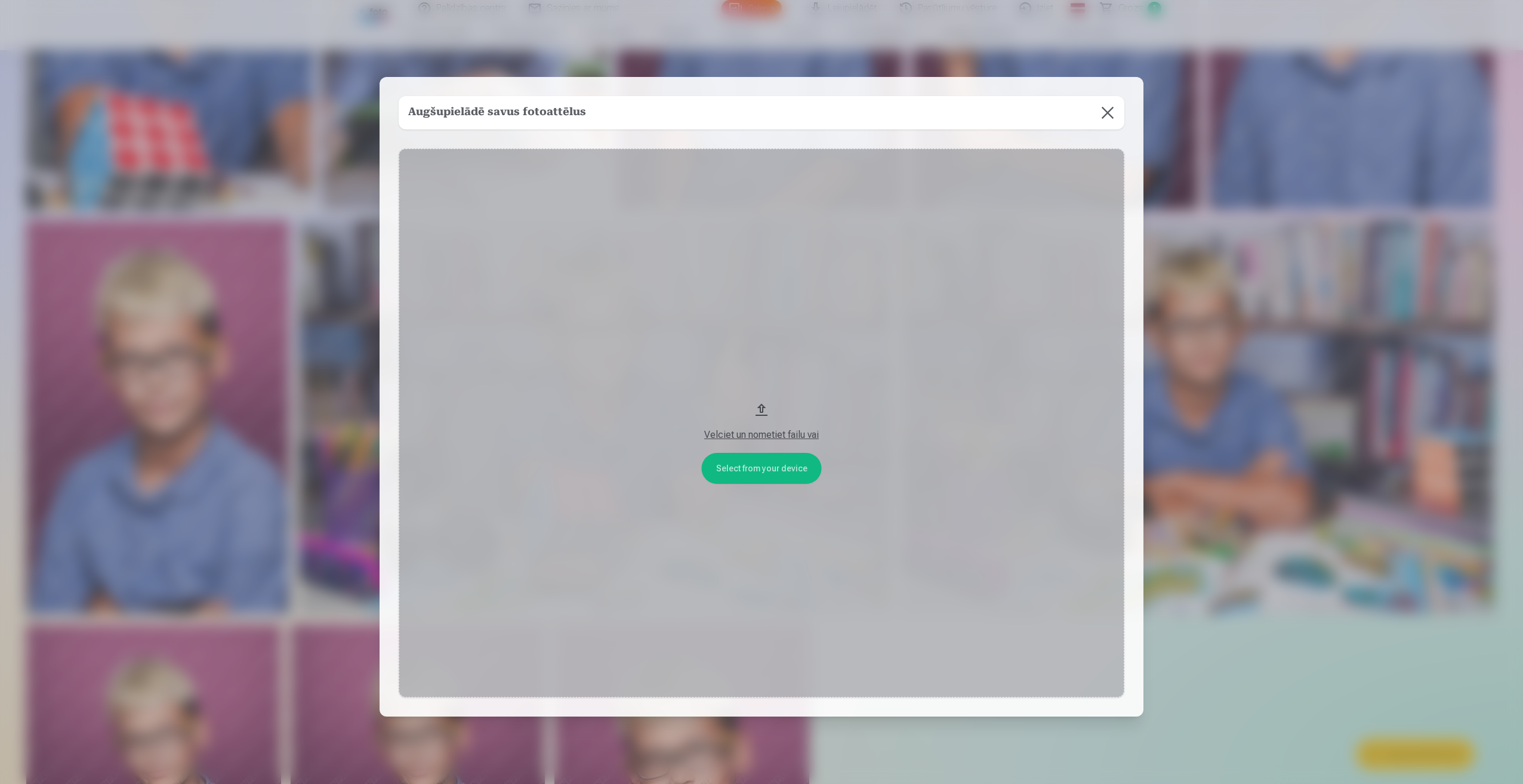
drag, startPoint x: 625, startPoint y: 80, endPoint x: 646, endPoint y: 107, distance: 34.2
click at [645, 115] on div "Augšupielādē savus fotoattēlus Select from your device Velciet un nometiet fail…" at bounding box center [761, 397] width 764 height 640
click at [752, 159] on div "Augšupielādē savus fotoattēlus Select from your device Velciet un nometiet fail…" at bounding box center [761, 397] width 764 height 640
click at [744, 430] on div "Velciet un nometiet failu vai" at bounding box center [761, 435] width 702 height 14
drag, startPoint x: 676, startPoint y: 83, endPoint x: 563, endPoint y: 296, distance: 241.1
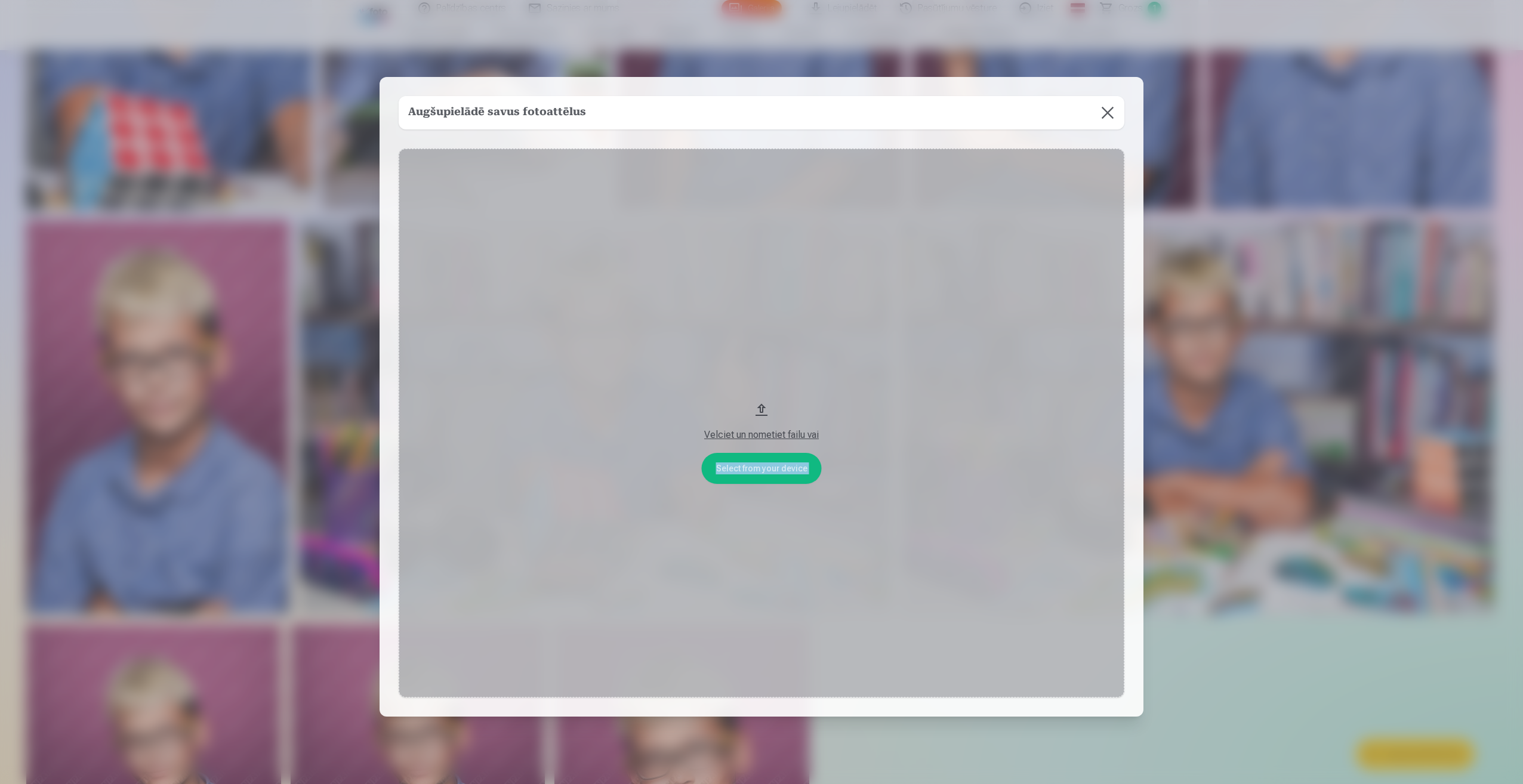
click at [563, 296] on div "Augšupielādē savus fotoattēlus Select from your device Velciet un nometiet fail…" at bounding box center [761, 397] width 764 height 640
click at [1109, 105] on button at bounding box center [1107, 112] width 33 height 33
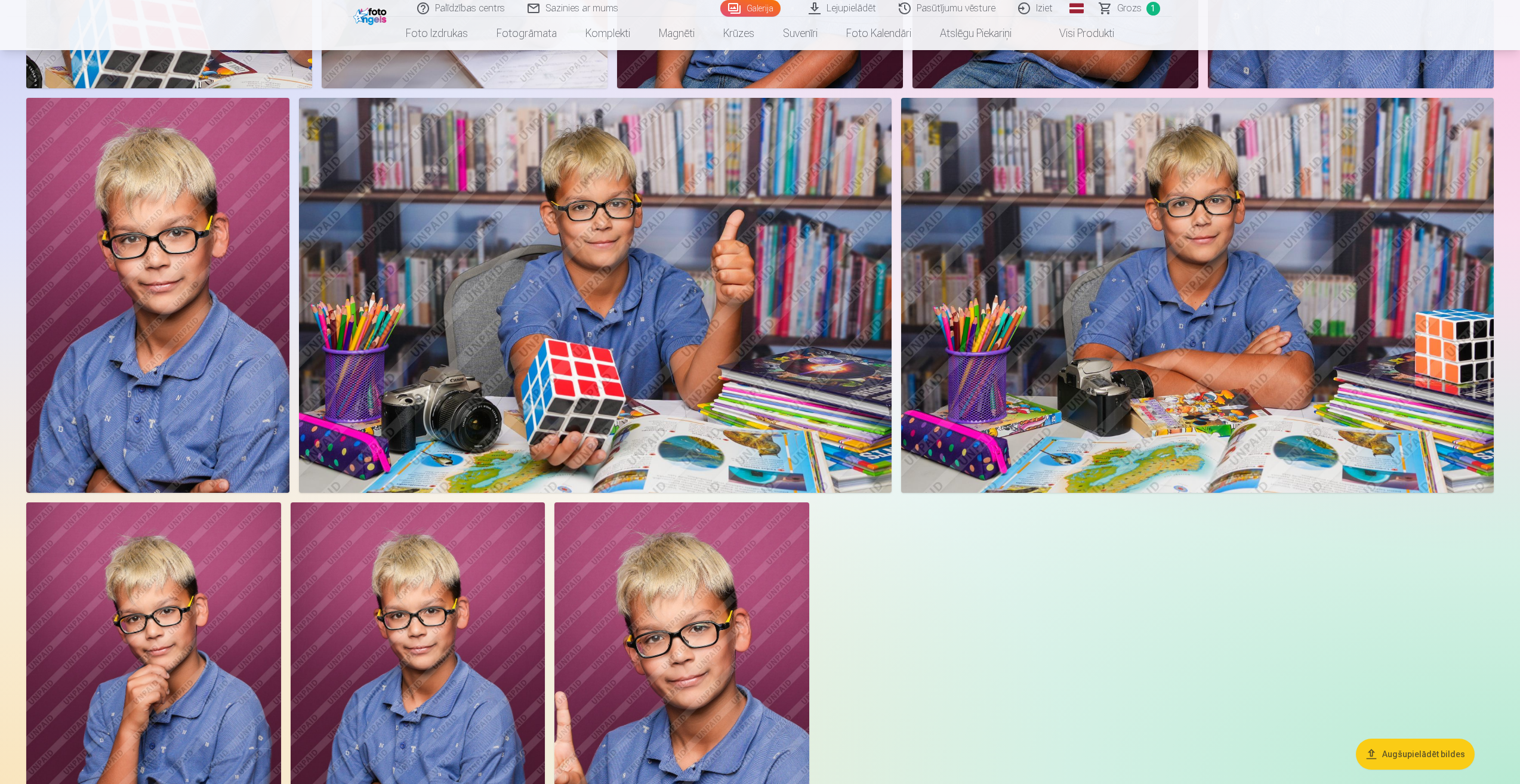
scroll to position [1733, 0]
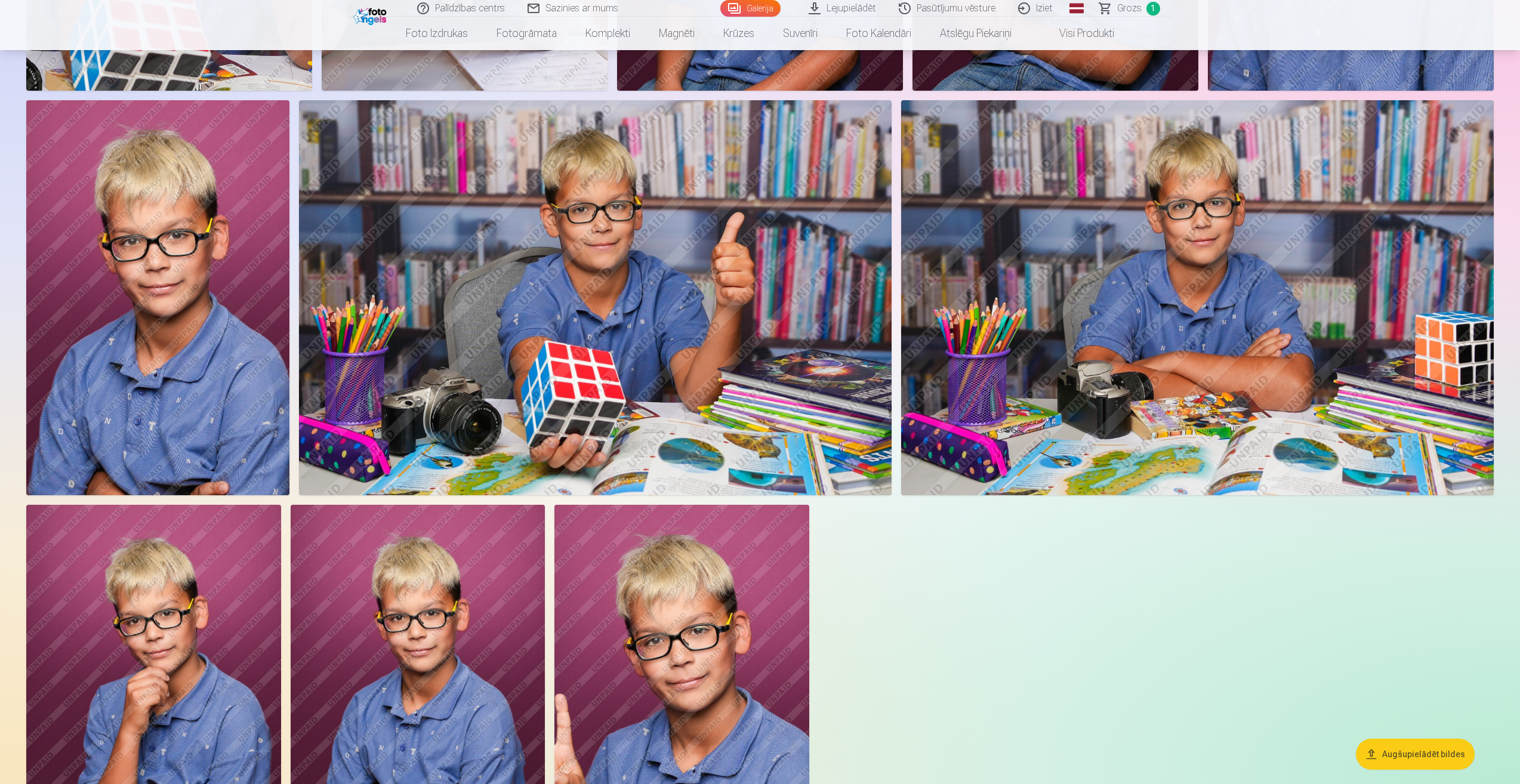
click at [1406, 748] on button "Augšupielādēt bildes" at bounding box center [1415, 754] width 119 height 31
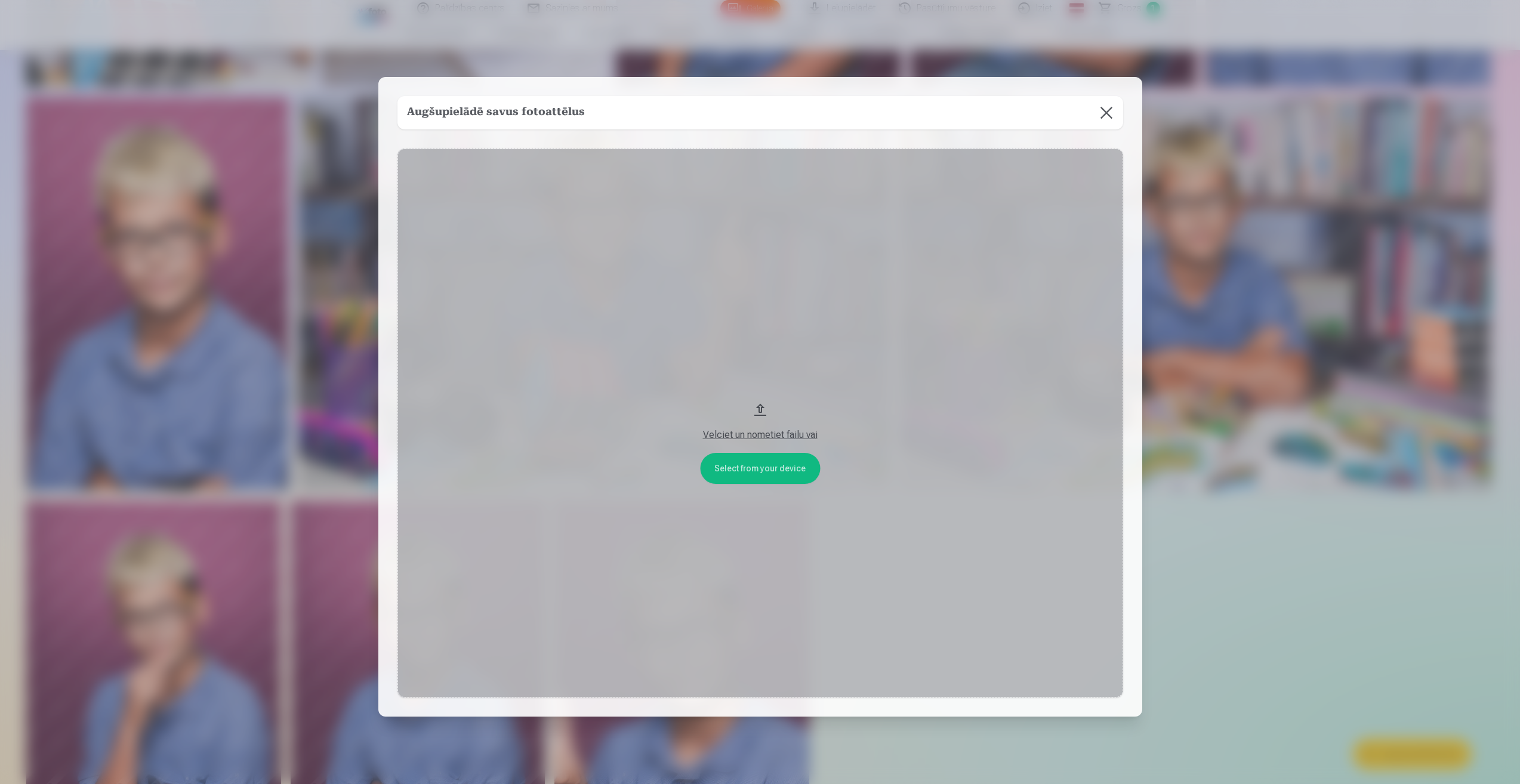
scroll to position [1737, 0]
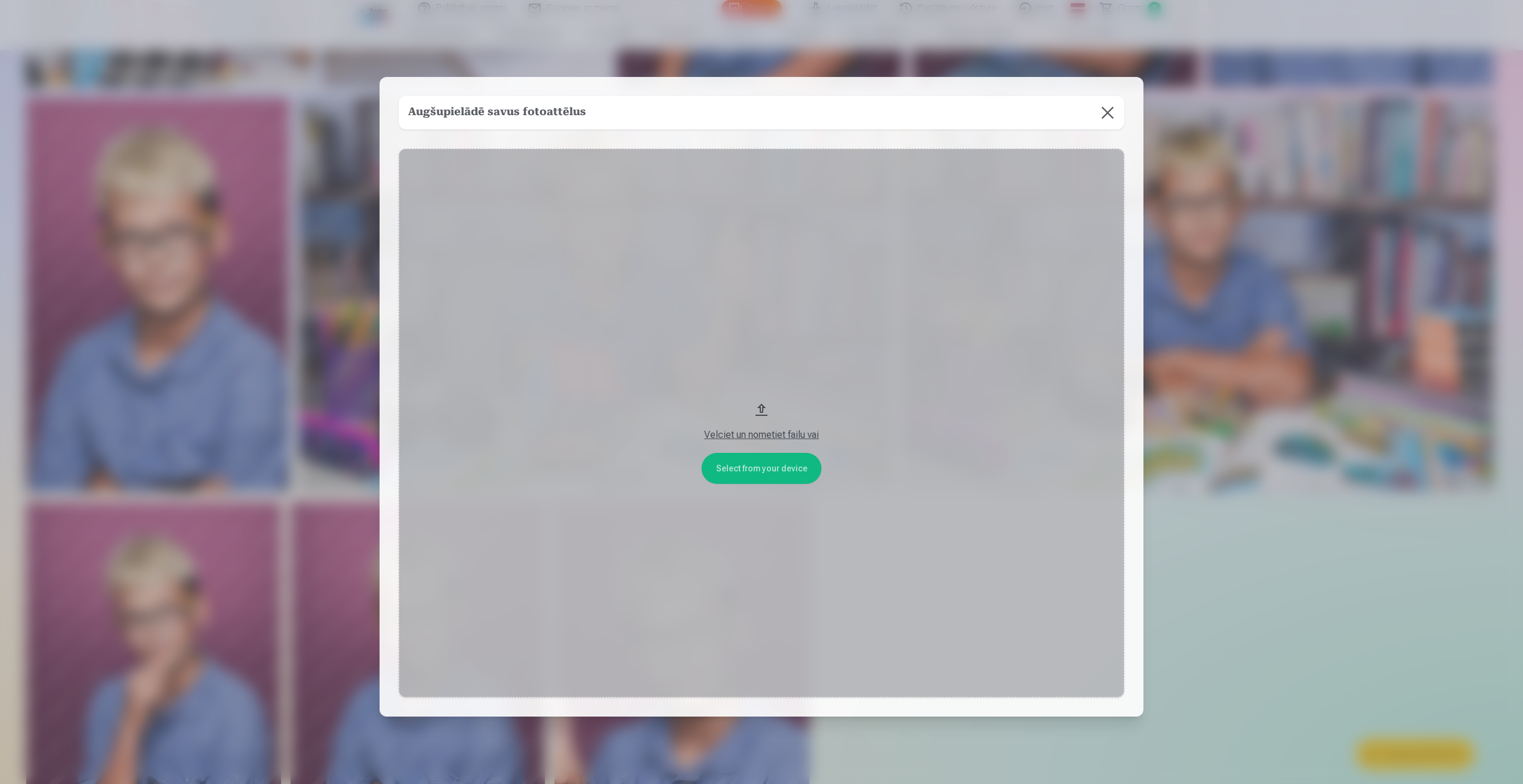
drag, startPoint x: 751, startPoint y: 461, endPoint x: 987, endPoint y: 460, distance: 236.0
click at [987, 460] on button "Velciet un nometiet failu vai" at bounding box center [761, 423] width 726 height 549
click at [826, 144] on div "Augšupielādē savus fotoattēlus Select from your device Velciet un nometiet fail…" at bounding box center [761, 397] width 764 height 640
drag, startPoint x: 868, startPoint y: 126, endPoint x: 883, endPoint y: 119, distance: 16.6
click at [870, 126] on div "Augšupielādē savus fotoattēlus" at bounding box center [761, 112] width 726 height 33
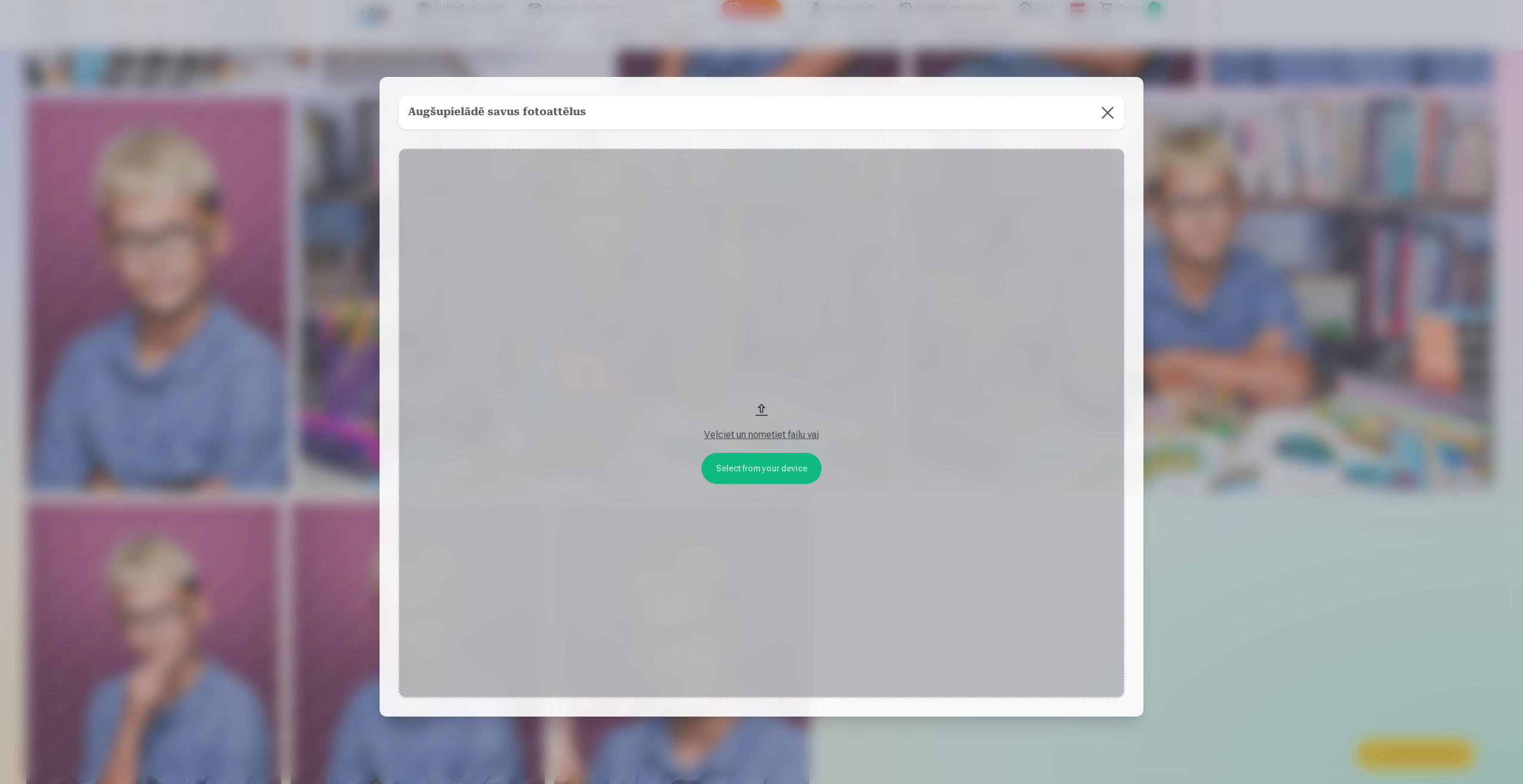
drag, startPoint x: 895, startPoint y: 114, endPoint x: 1173, endPoint y: 127, distance: 278.3
click at [909, 119] on div "Augšupielādē savus fotoattēlus" at bounding box center [761, 112] width 726 height 33
click at [1112, 114] on button at bounding box center [1107, 112] width 33 height 33
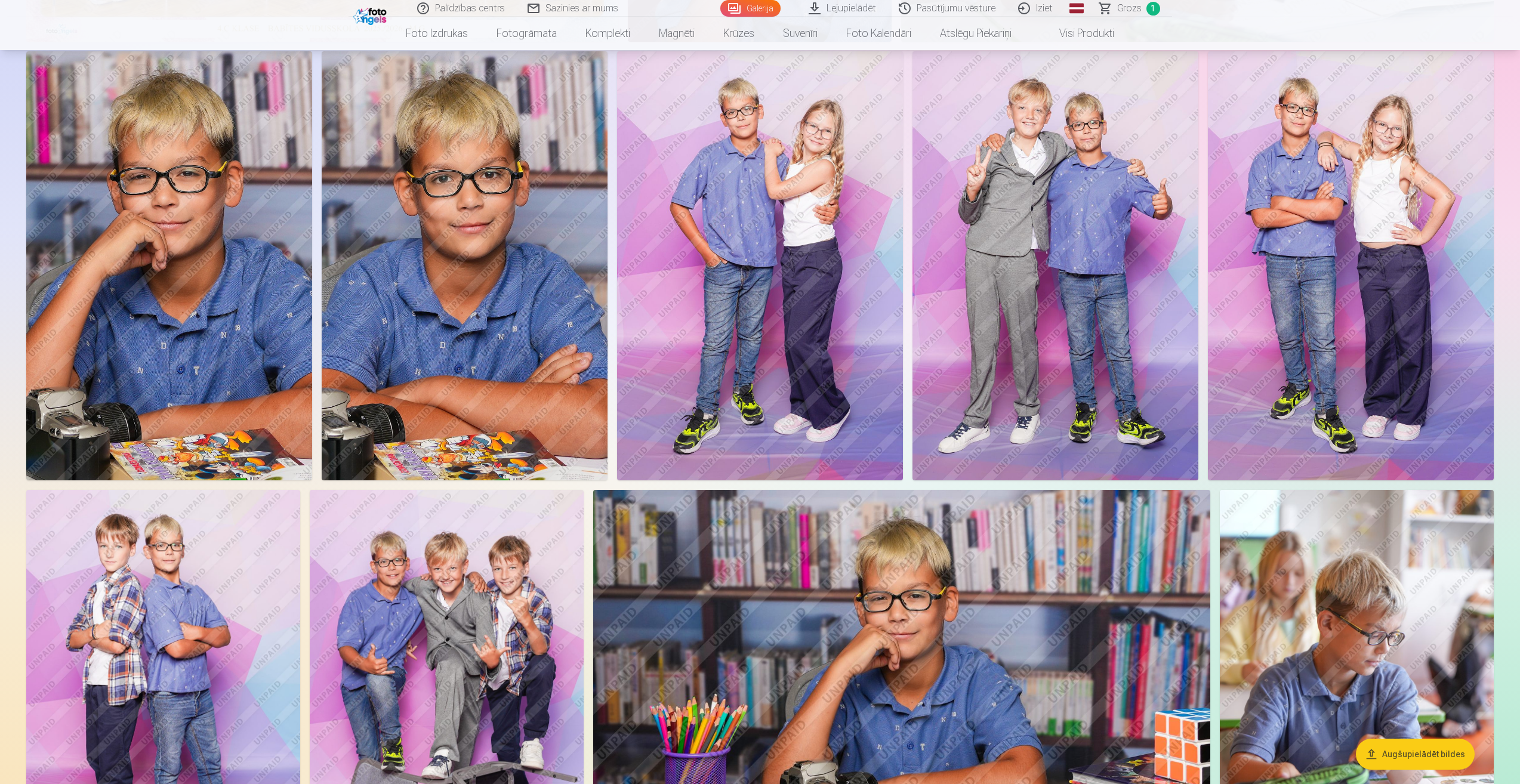
scroll to position [483, 0]
click at [405, 393] on img at bounding box center [465, 267] width 286 height 429
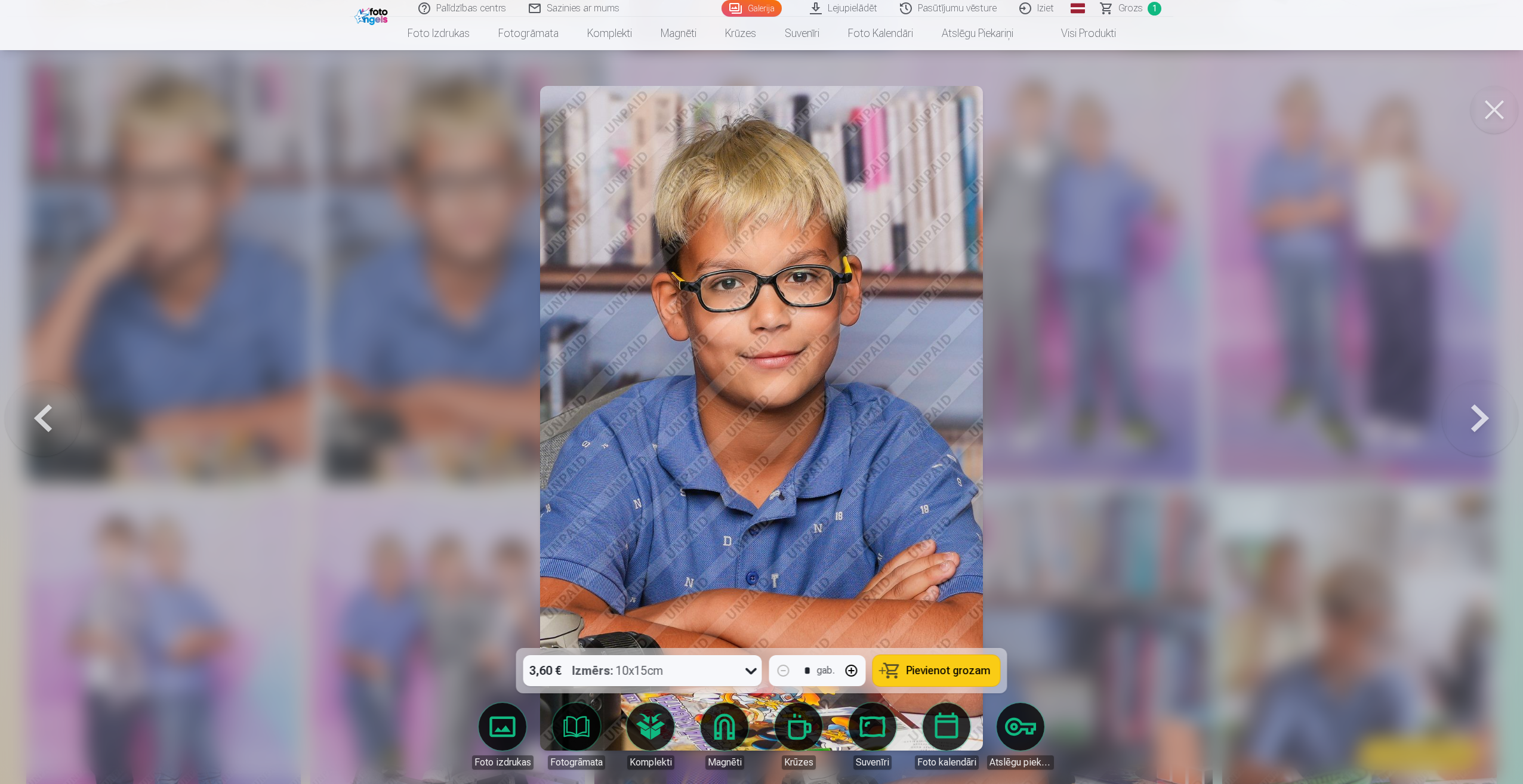
click at [967, 665] on span "Pievienot grozam" at bounding box center [949, 670] width 84 height 11
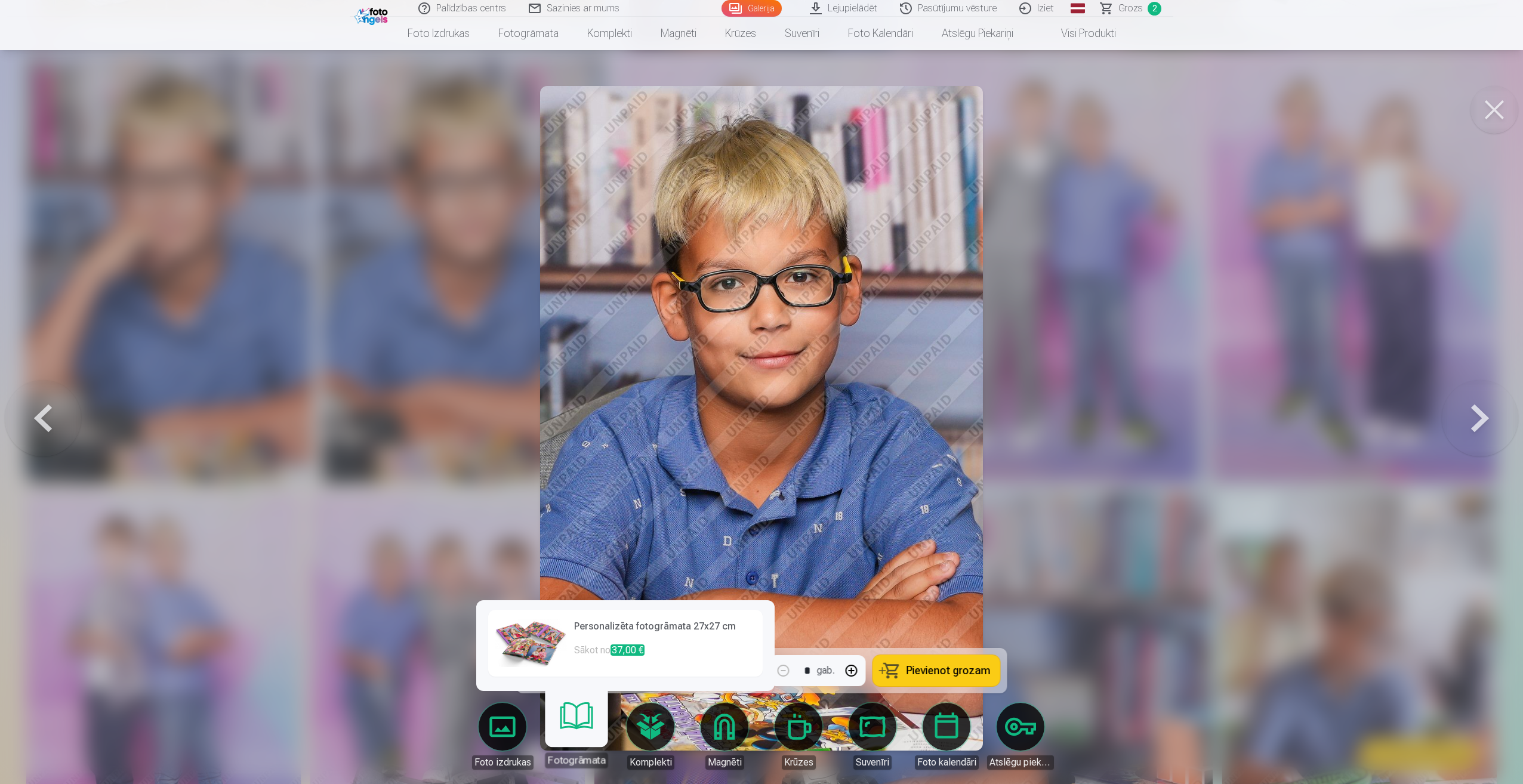
click at [586, 714] on link "Fotogrāmata" at bounding box center [576, 731] width 73 height 73
click at [573, 725] on link "Fotogrāmata" at bounding box center [576, 731] width 73 height 73
click at [582, 714] on link "Fotogrāmata" at bounding box center [576, 731] width 73 height 73
click at [579, 751] on link "Fotogrāmata" at bounding box center [576, 731] width 73 height 73
click at [576, 781] on div at bounding box center [761, 392] width 1523 height 784
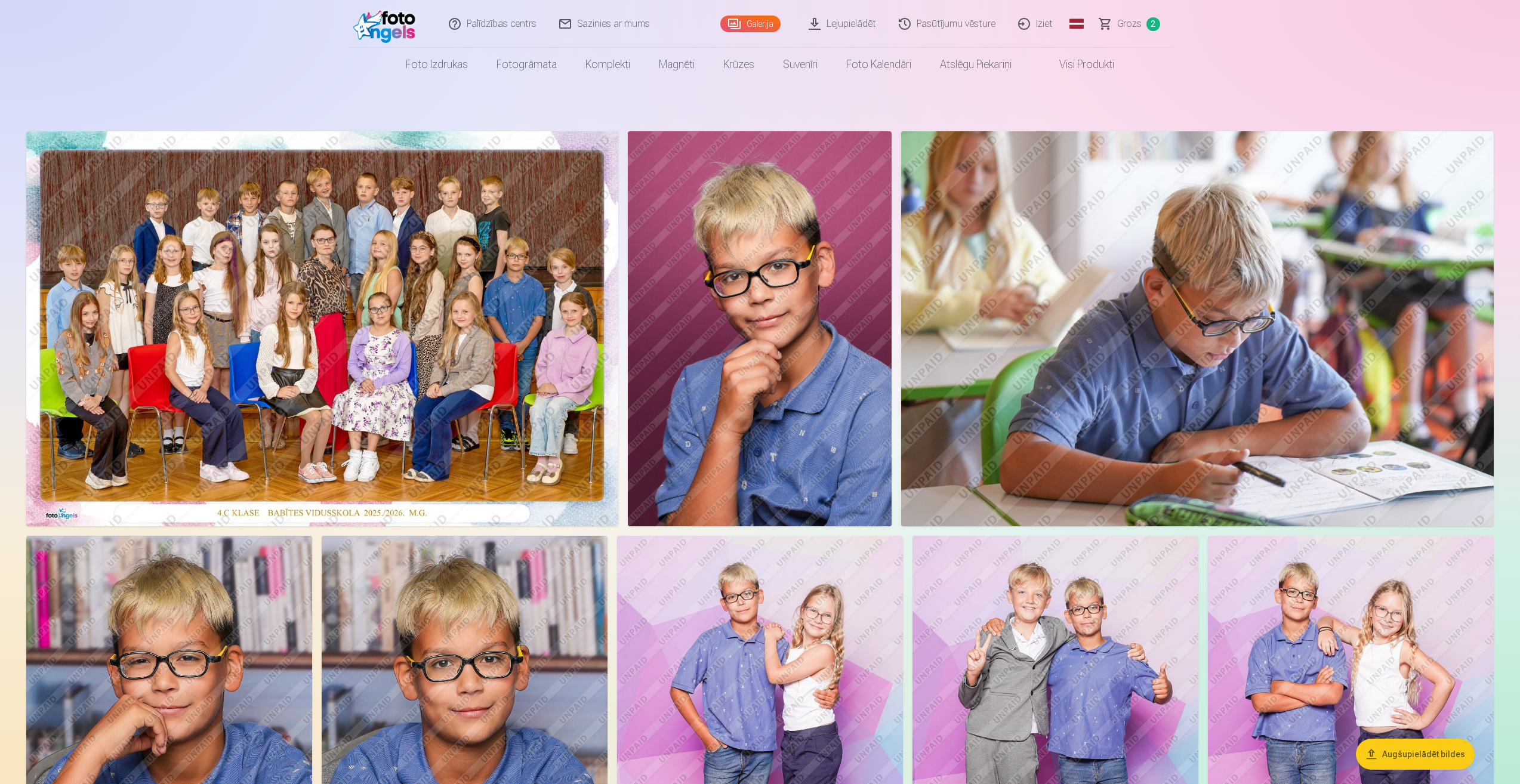
click at [1127, 24] on span "Grozs" at bounding box center [1130, 24] width 24 height 14
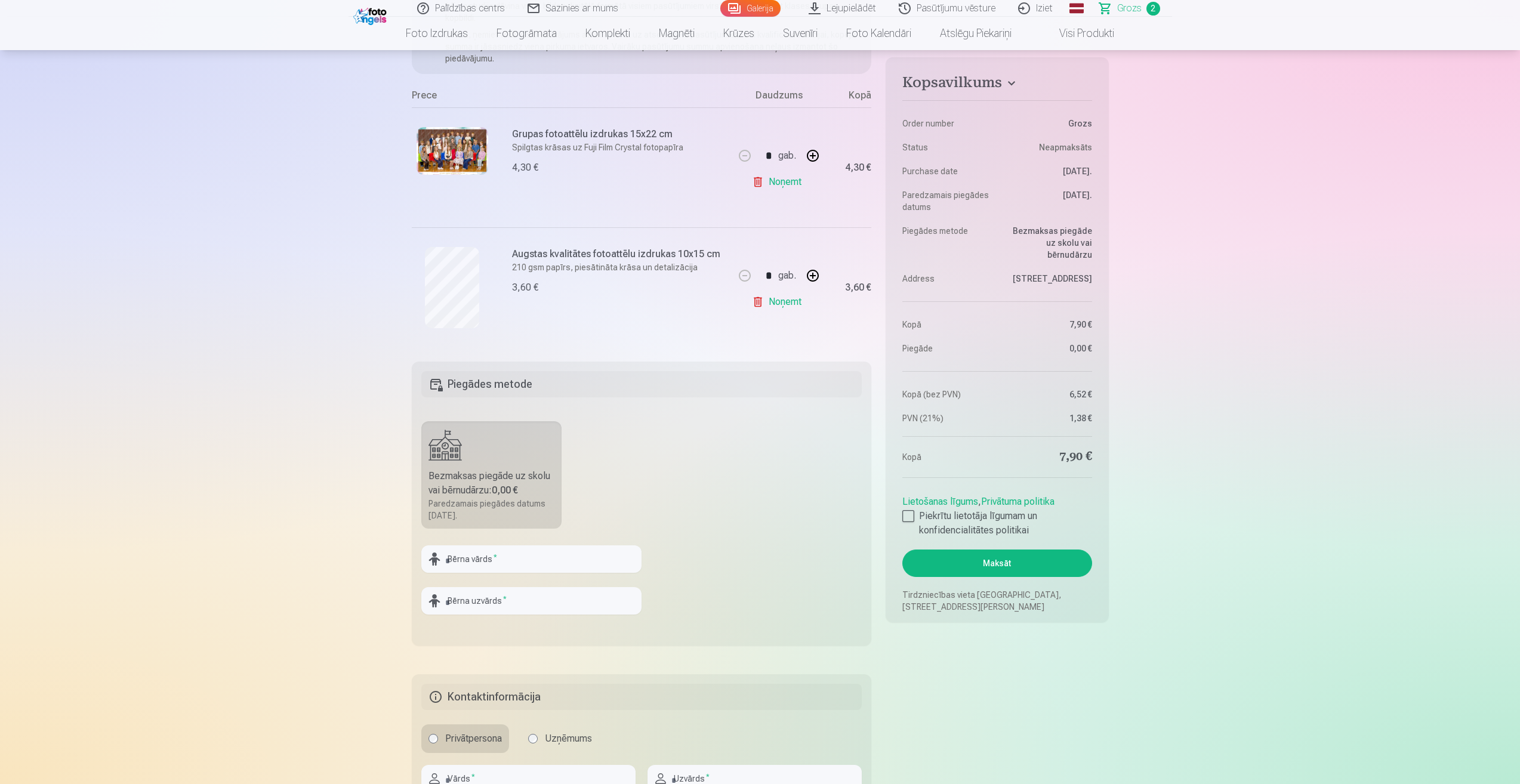
scroll to position [179, 0]
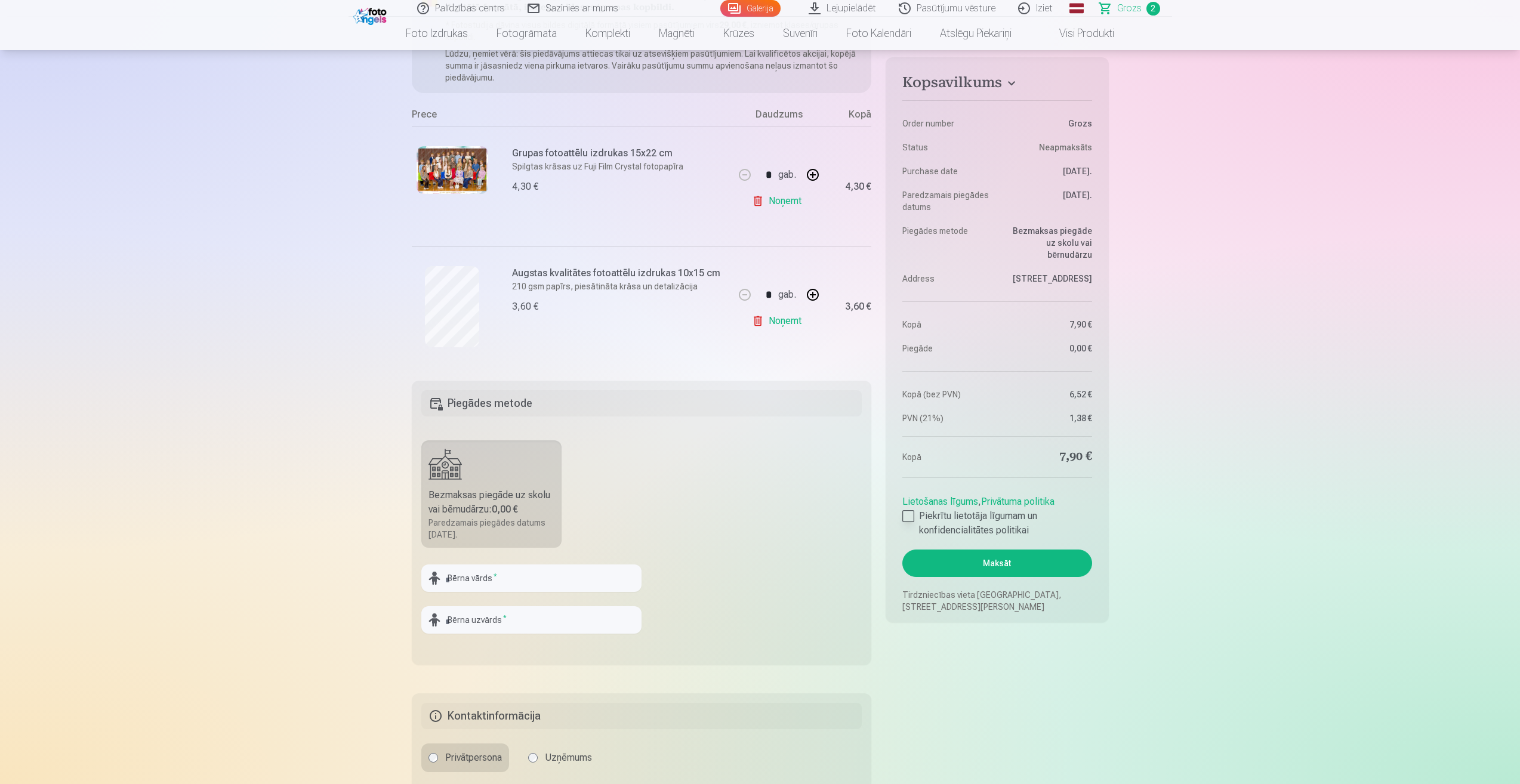
click at [922, 513] on label "Piekrītu lietotāja līgumam un konfidencialitātes politikai" at bounding box center [997, 523] width 189 height 29
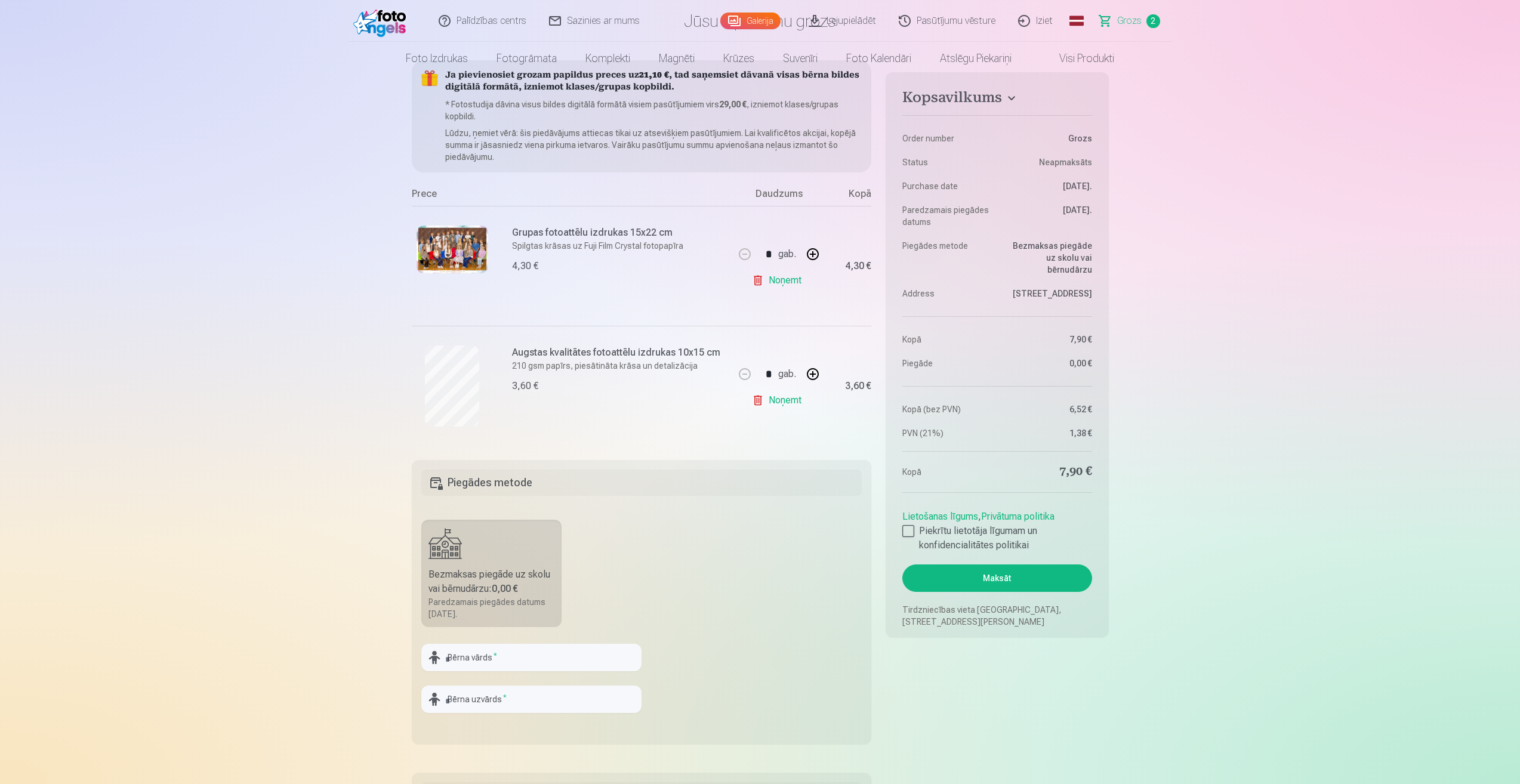
scroll to position [0, 0]
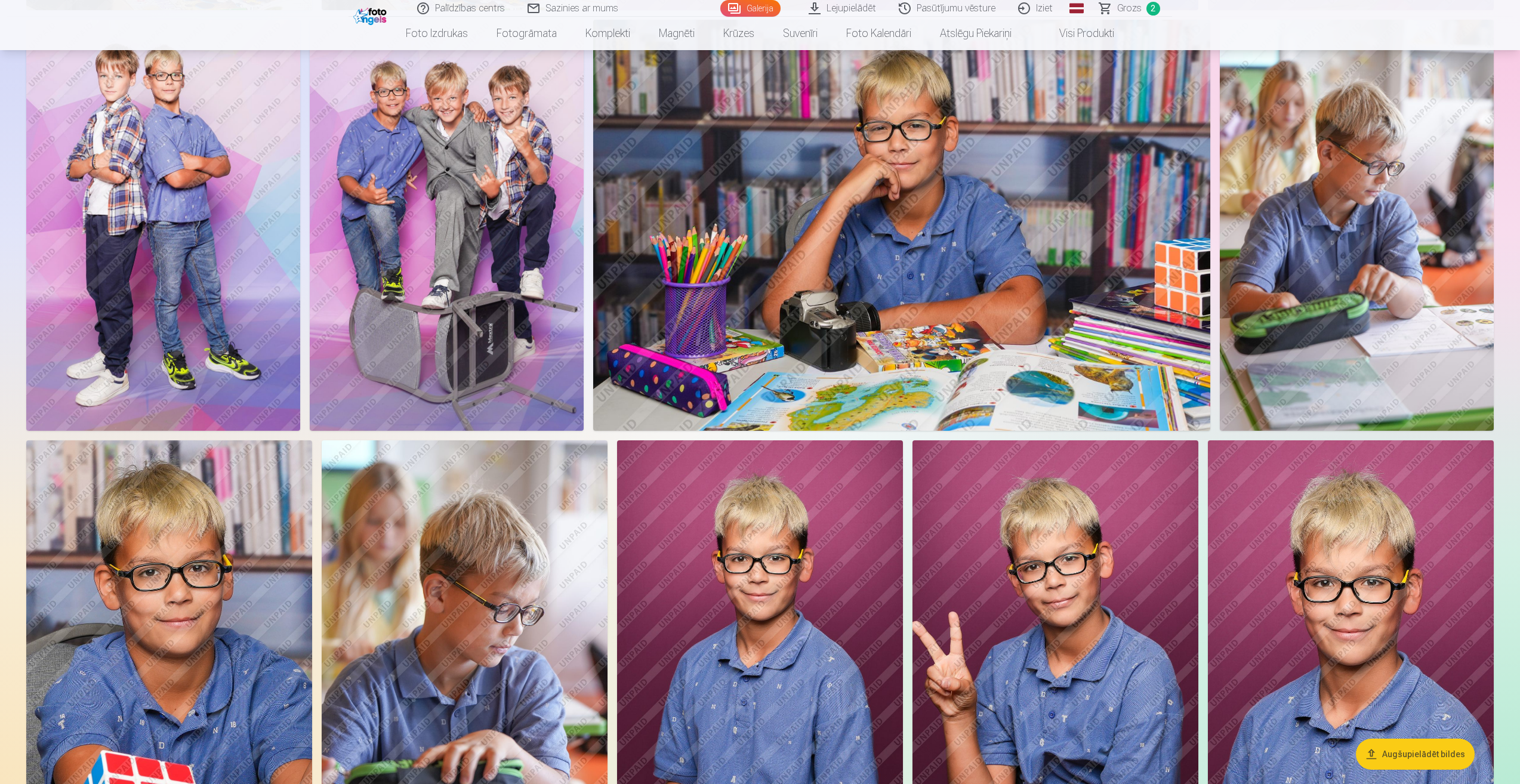
scroll to position [1014, 0]
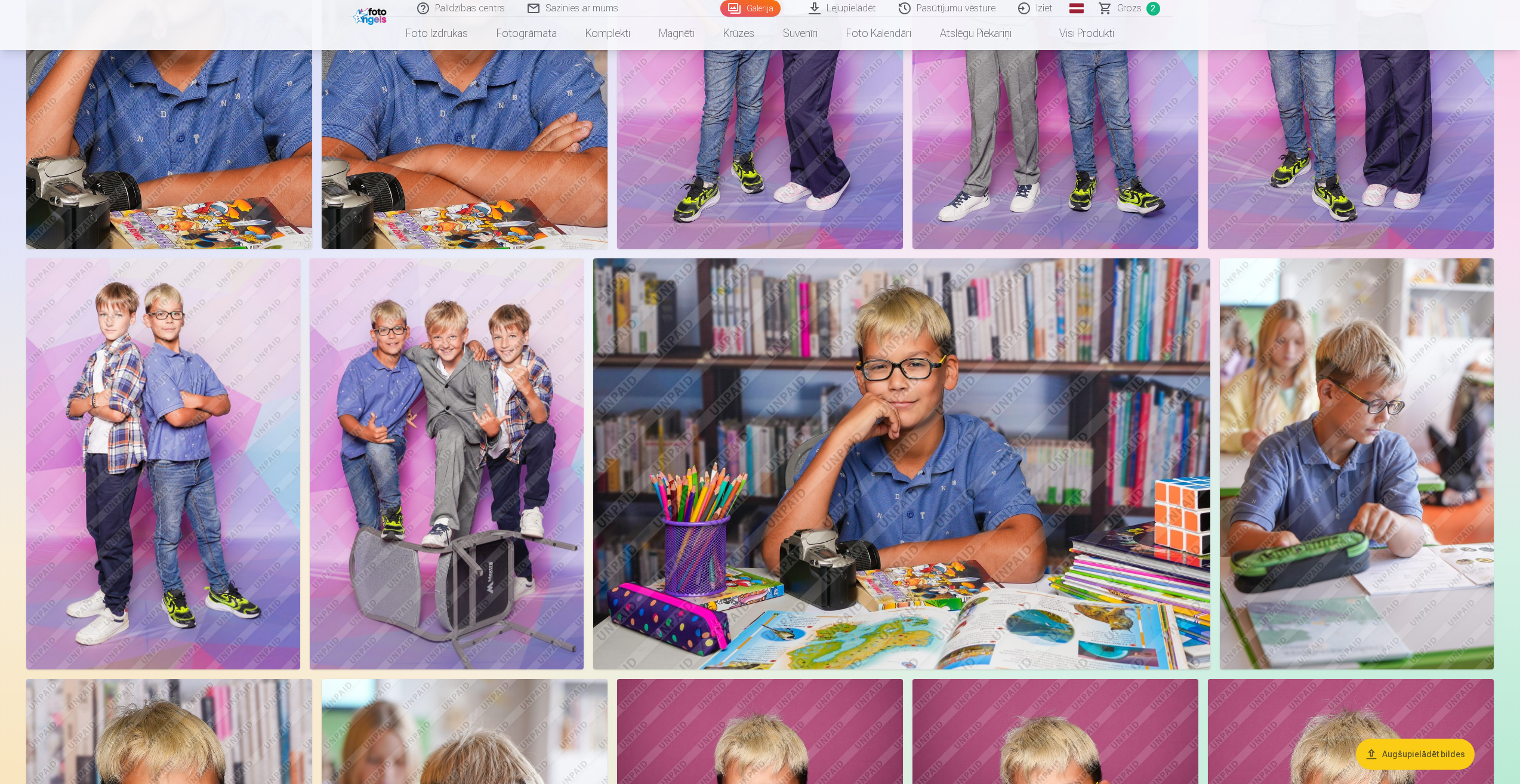
click at [812, 425] on img at bounding box center [901, 464] width 616 height 411
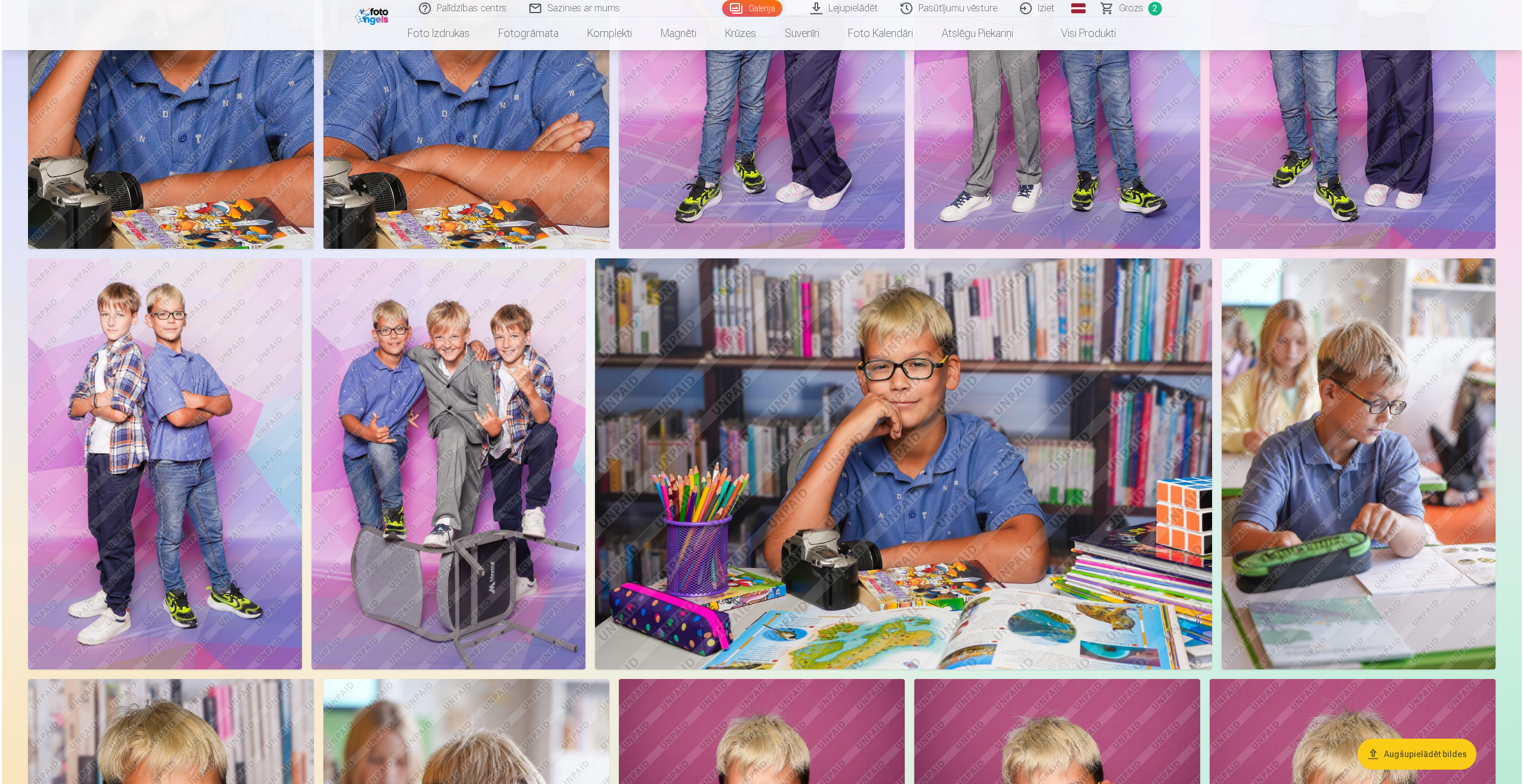
scroll to position [717, 0]
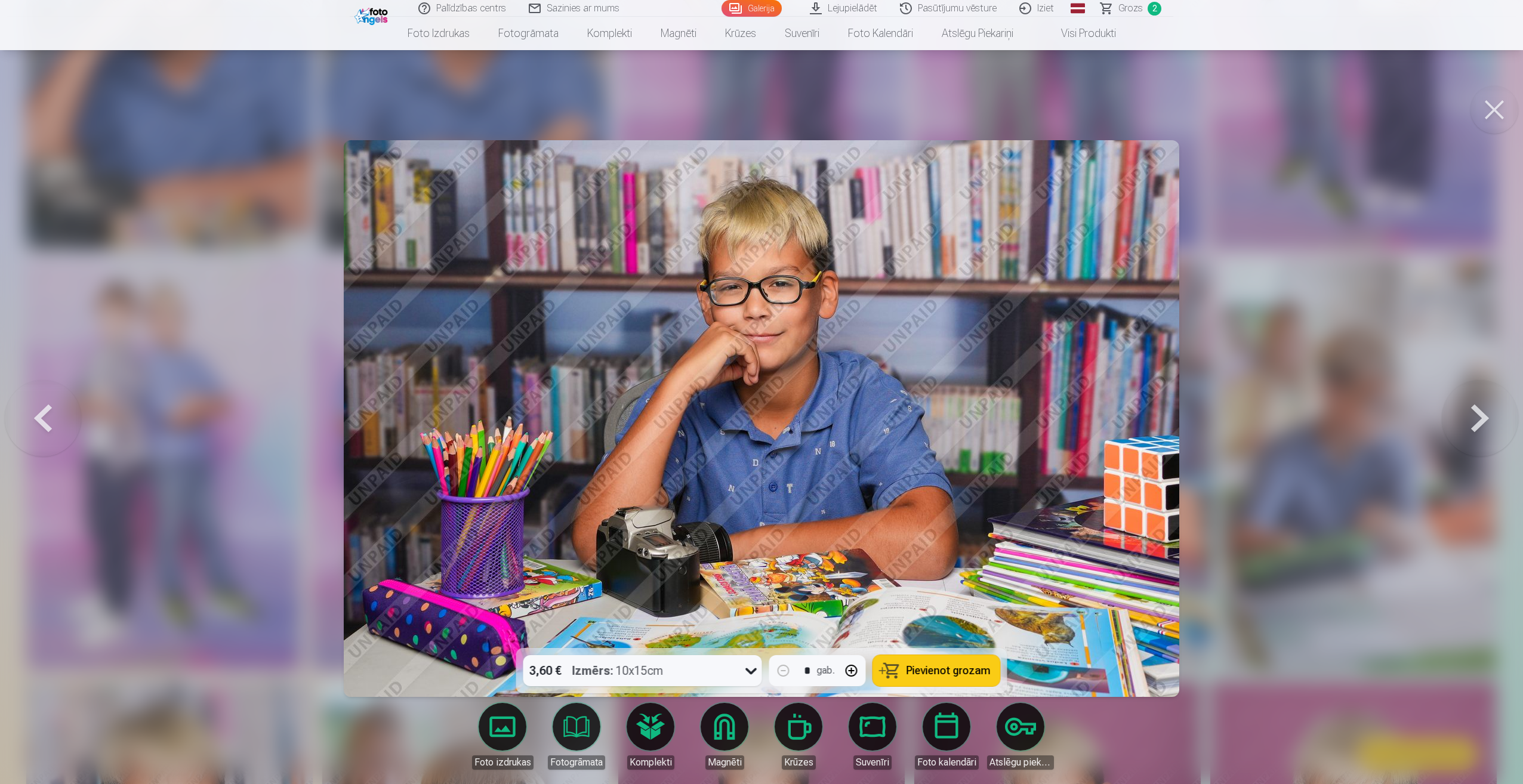
click at [972, 671] on span "Pievienot grozam" at bounding box center [949, 670] width 84 height 11
click at [1123, 3] on span "Grozs" at bounding box center [1130, 8] width 24 height 14
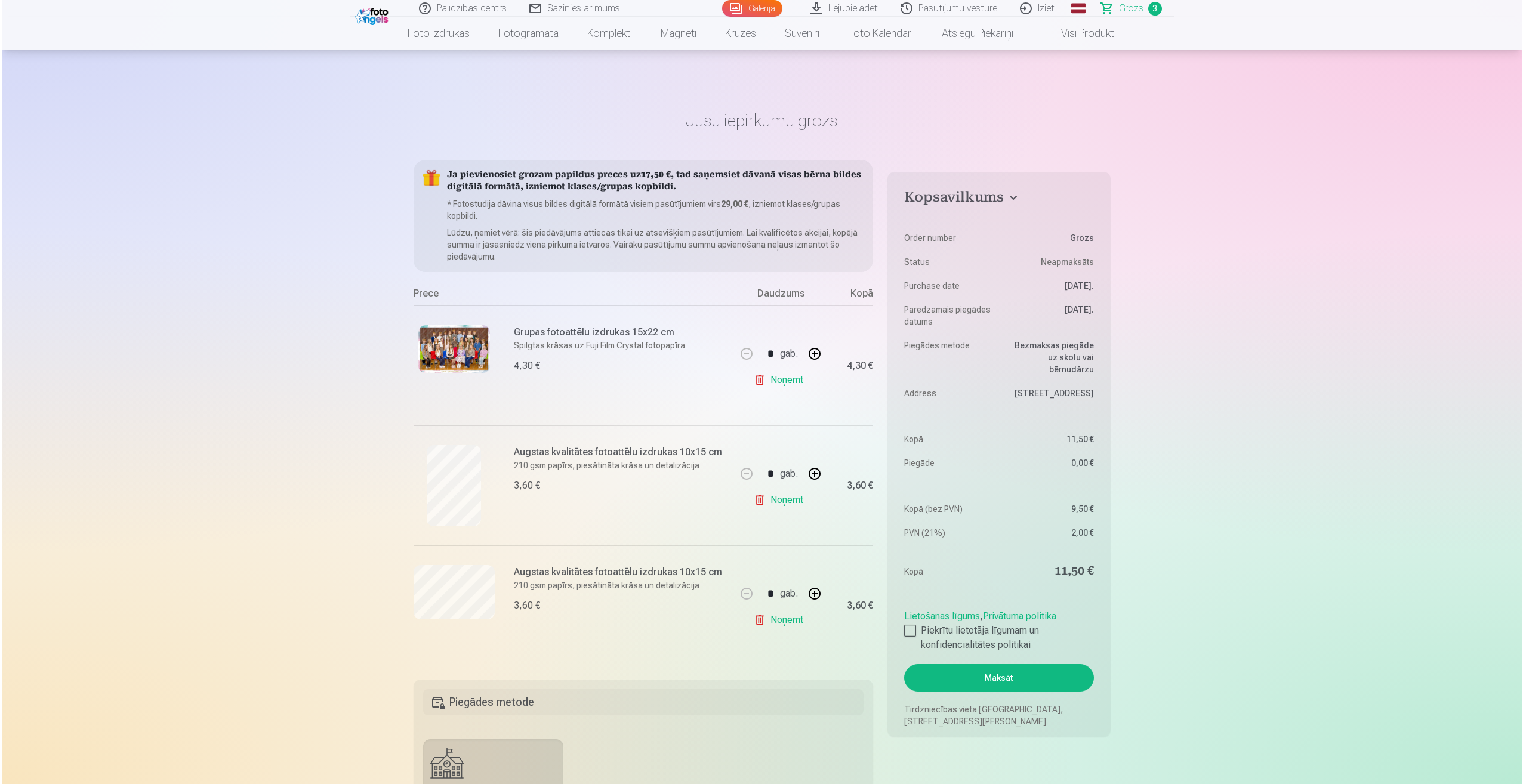
scroll to position [717, 0]
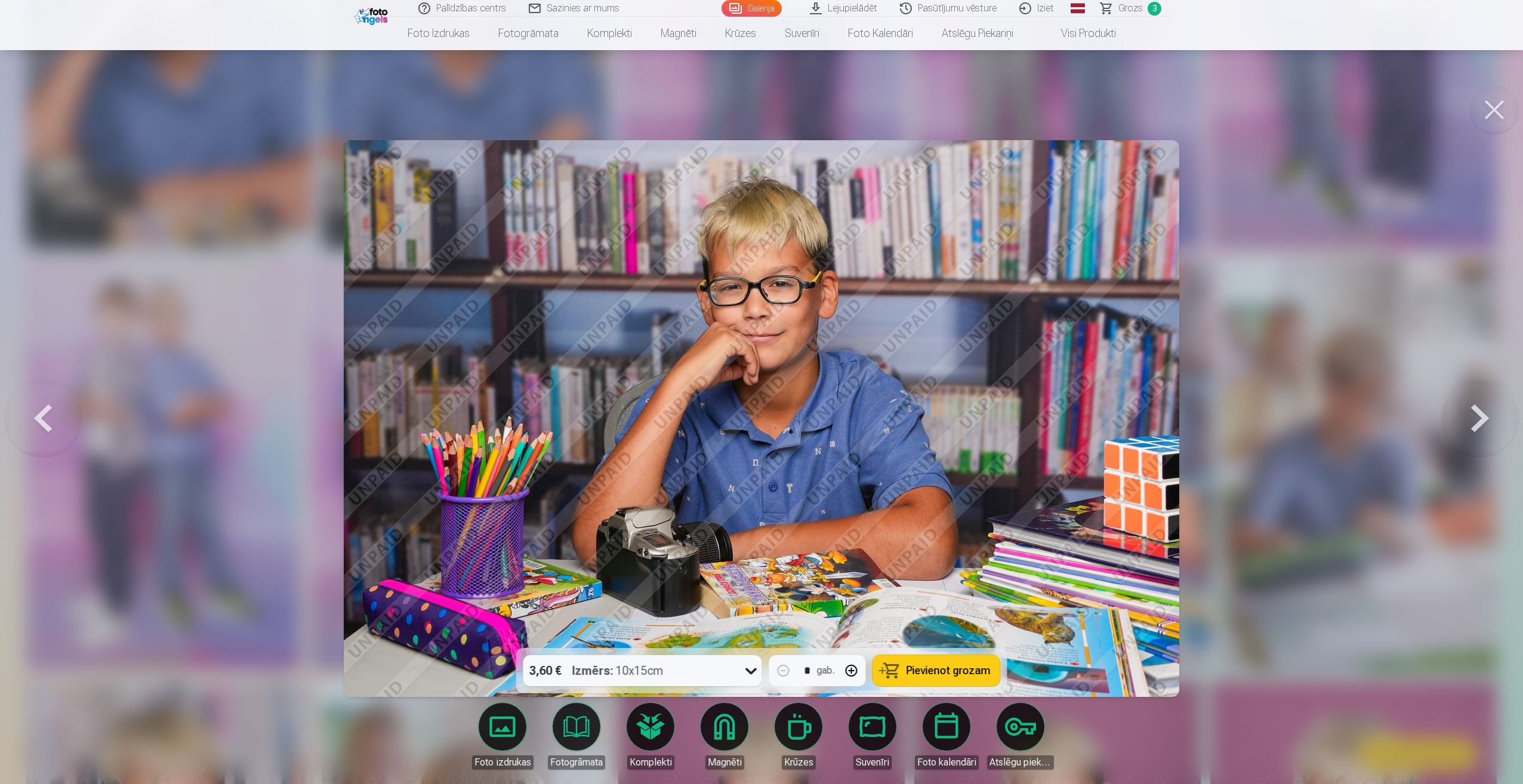
click at [1472, 105] on div "3,60 € Izmērs : 10x15cm * gab. Pievienot grozam Foto izdrukas Fotogrāmata Kompl…" at bounding box center [762, 661] width 1480 height 2503
click at [1498, 102] on button at bounding box center [1494, 110] width 48 height 48
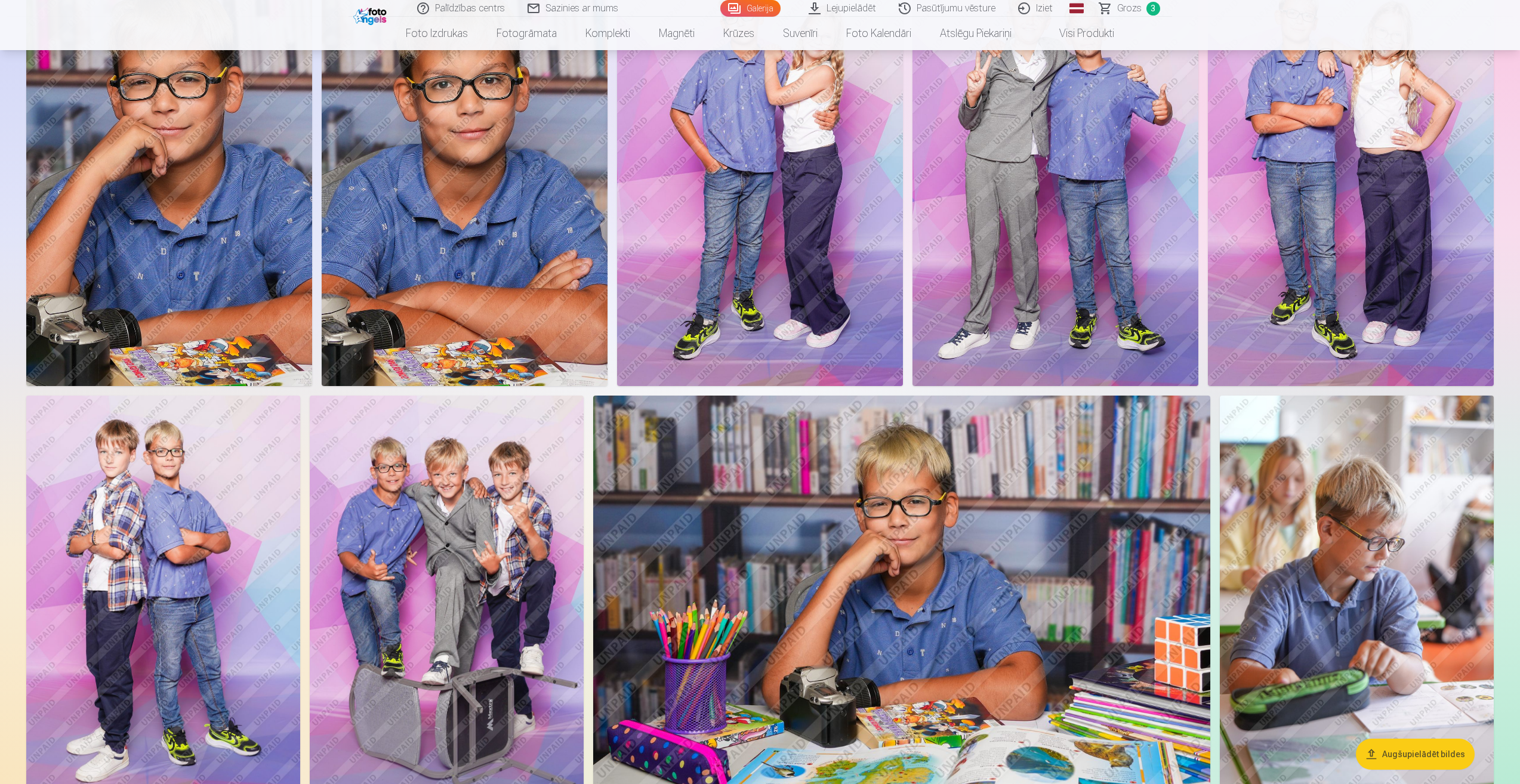
scroll to position [418, 0]
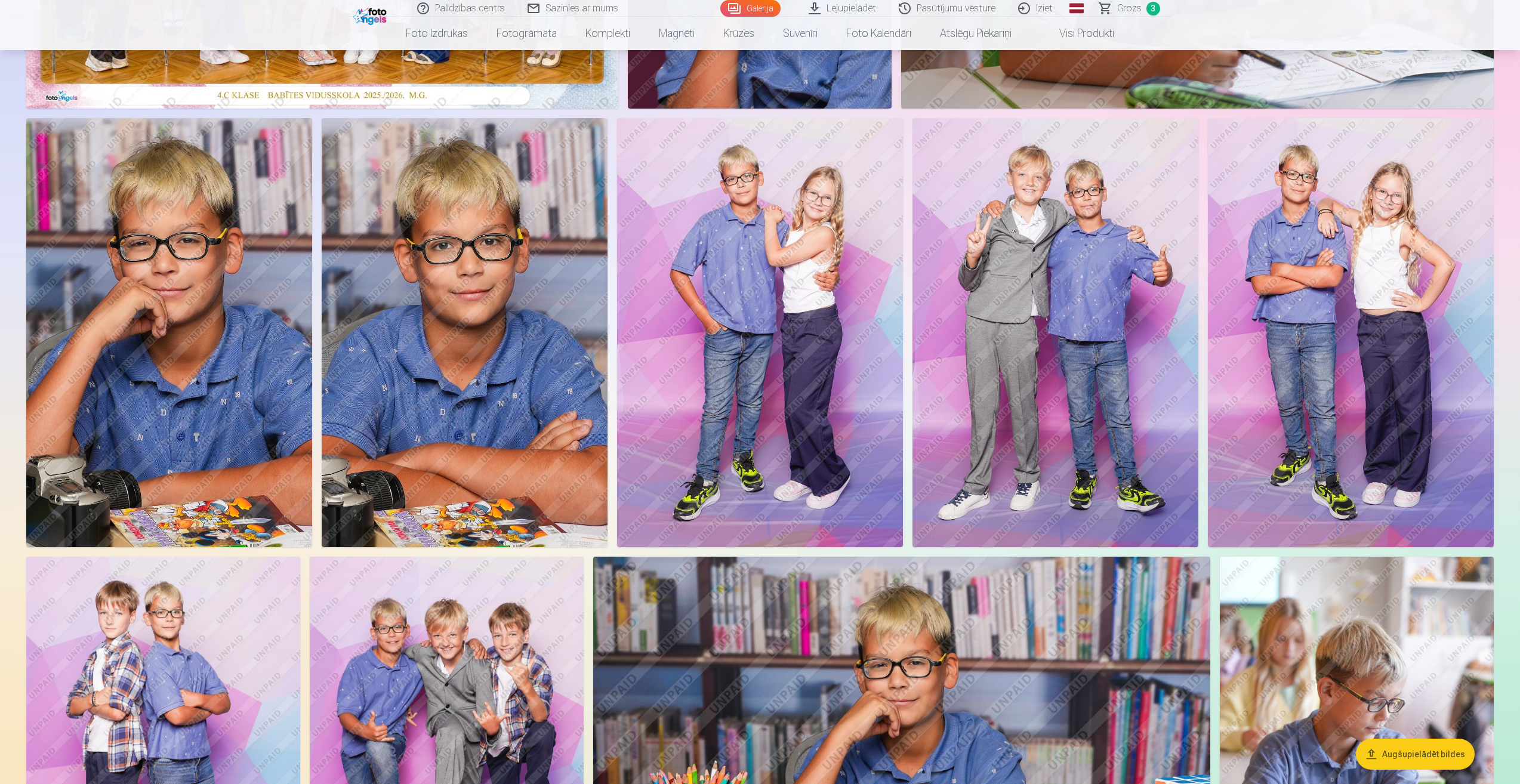
click at [734, 261] on img at bounding box center [760, 333] width 286 height 429
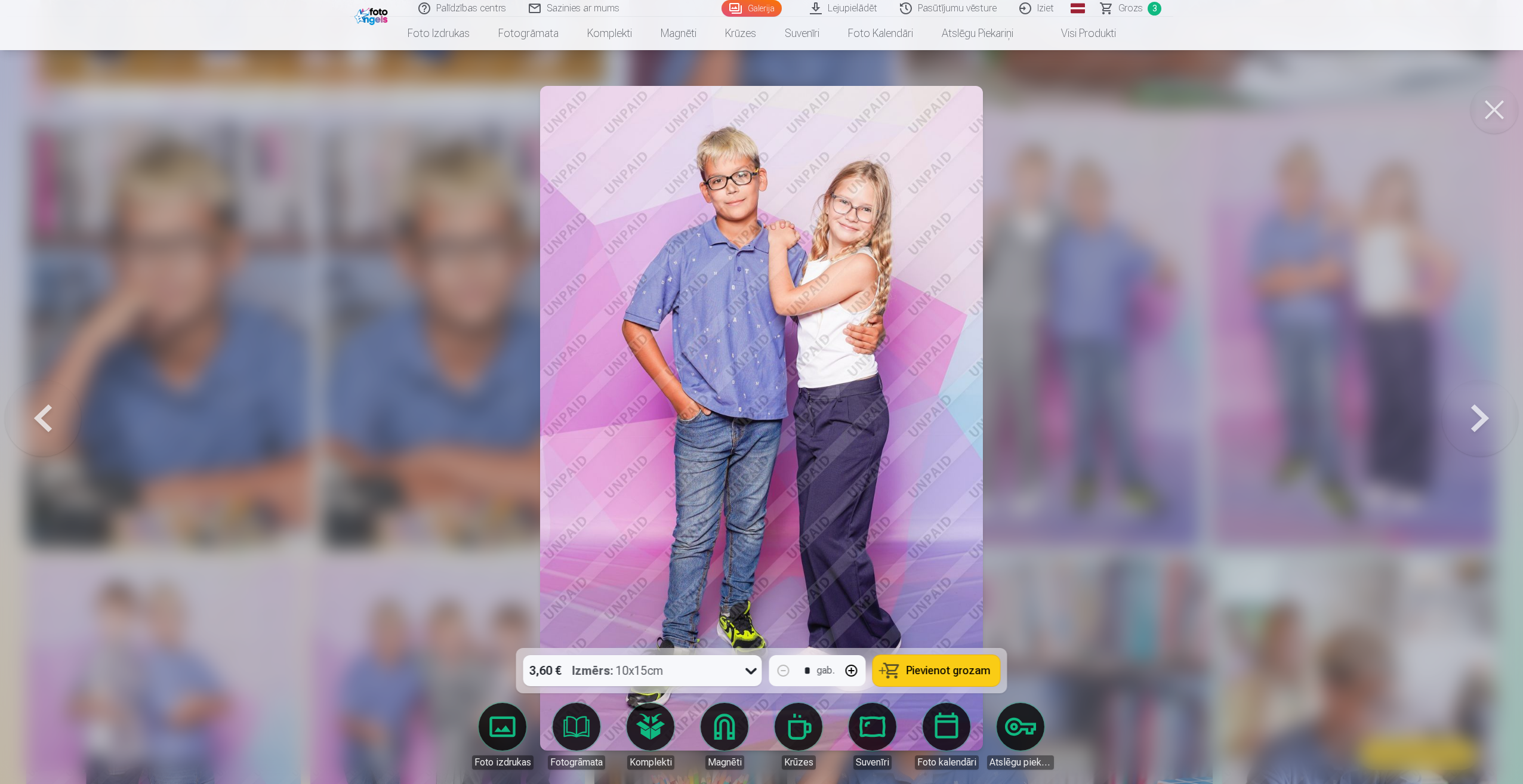
click at [907, 662] on button "Pievienot grozam" at bounding box center [936, 670] width 127 height 31
click at [1499, 110] on button at bounding box center [1494, 110] width 48 height 48
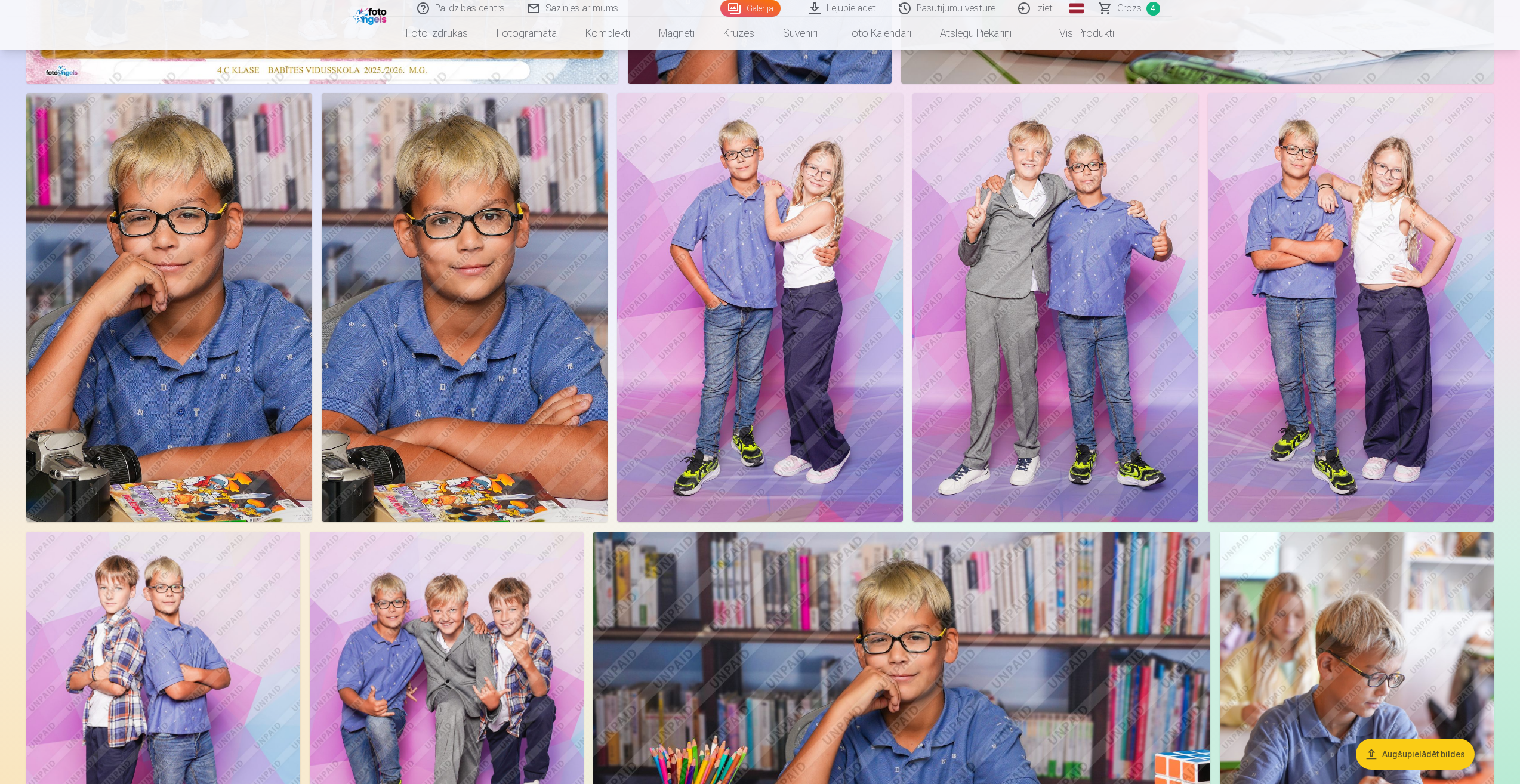
scroll to position [298, 0]
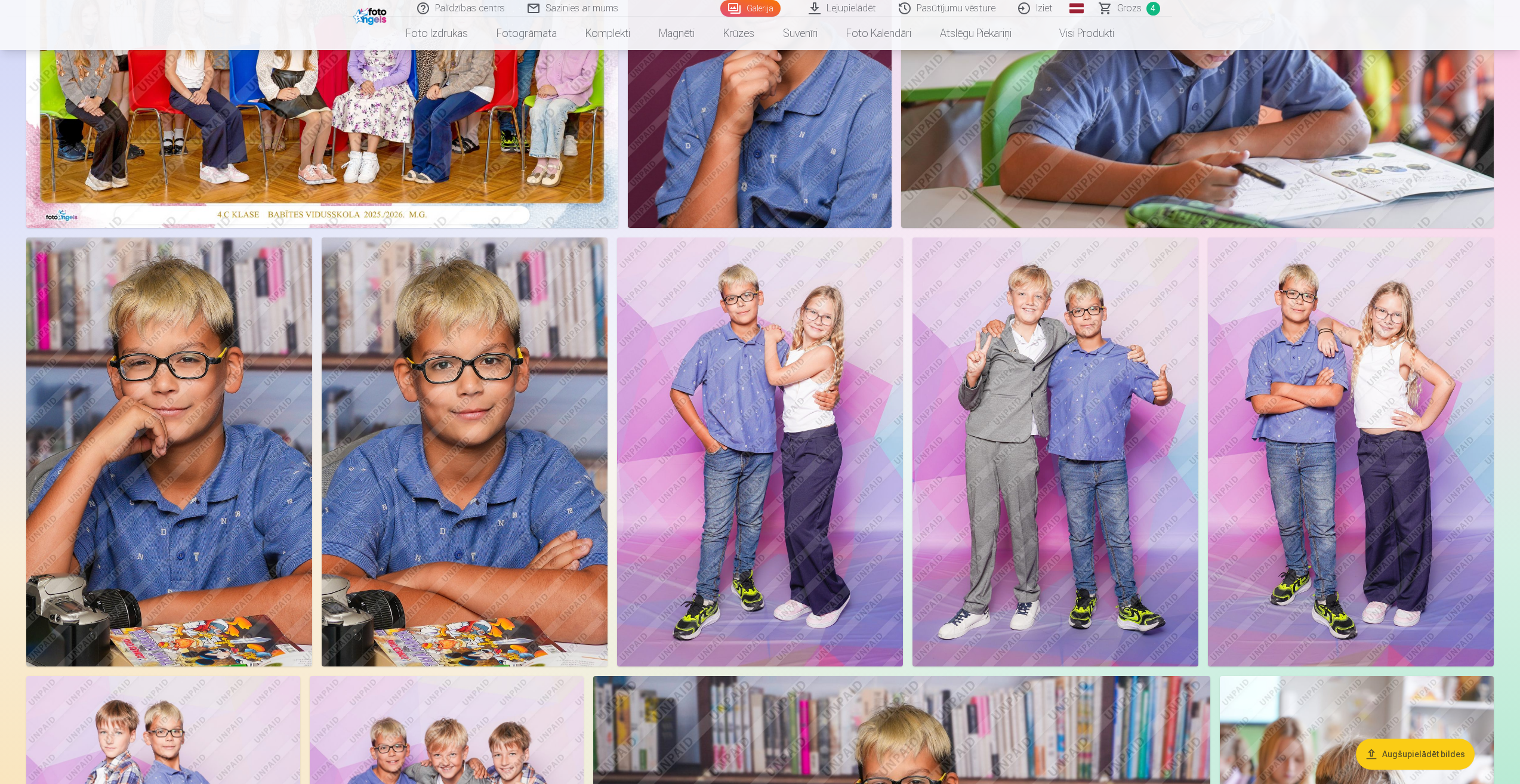
click at [1129, 17] on li "Visi produkti" at bounding box center [1077, 33] width 103 height 33
click at [1130, 15] on span "Grozs" at bounding box center [1130, 8] width 24 height 14
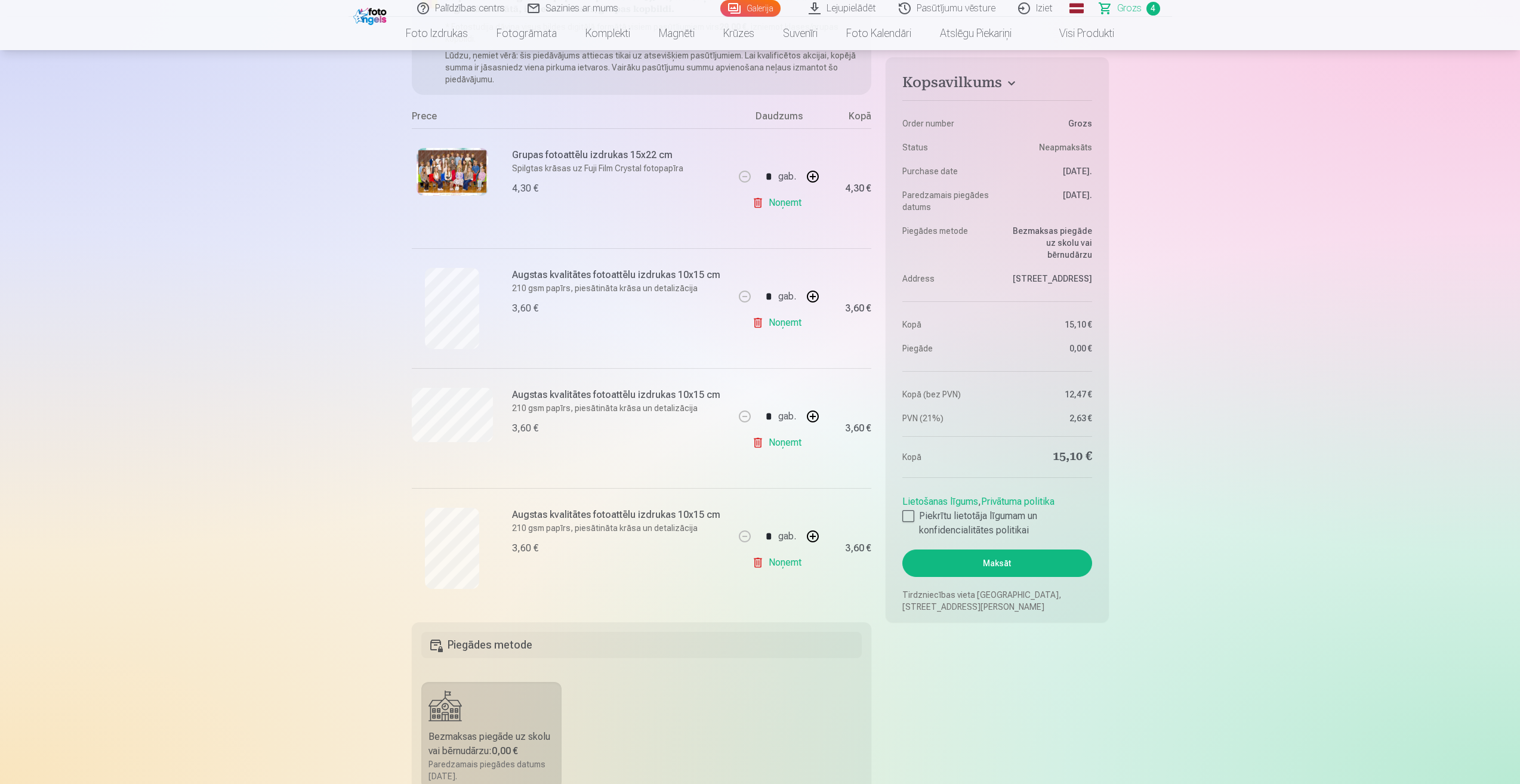
scroll to position [179, 0]
click at [914, 509] on label "Piekrītu lietotāja līgumam un konfidencialitātes politikai" at bounding box center [997, 523] width 189 height 29
click at [950, 571] on button "Maksāt" at bounding box center [997, 563] width 189 height 27
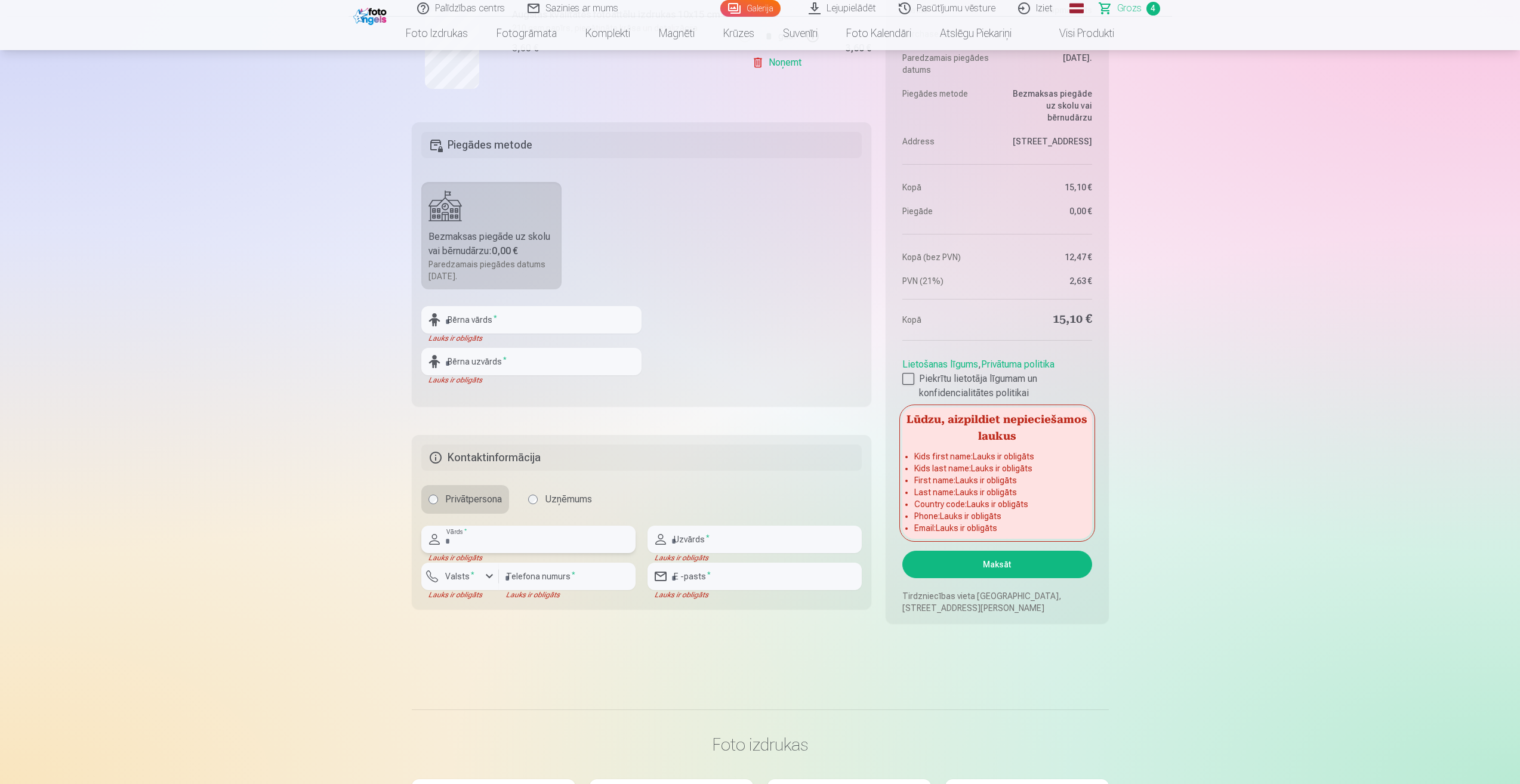
scroll to position [645, 0]
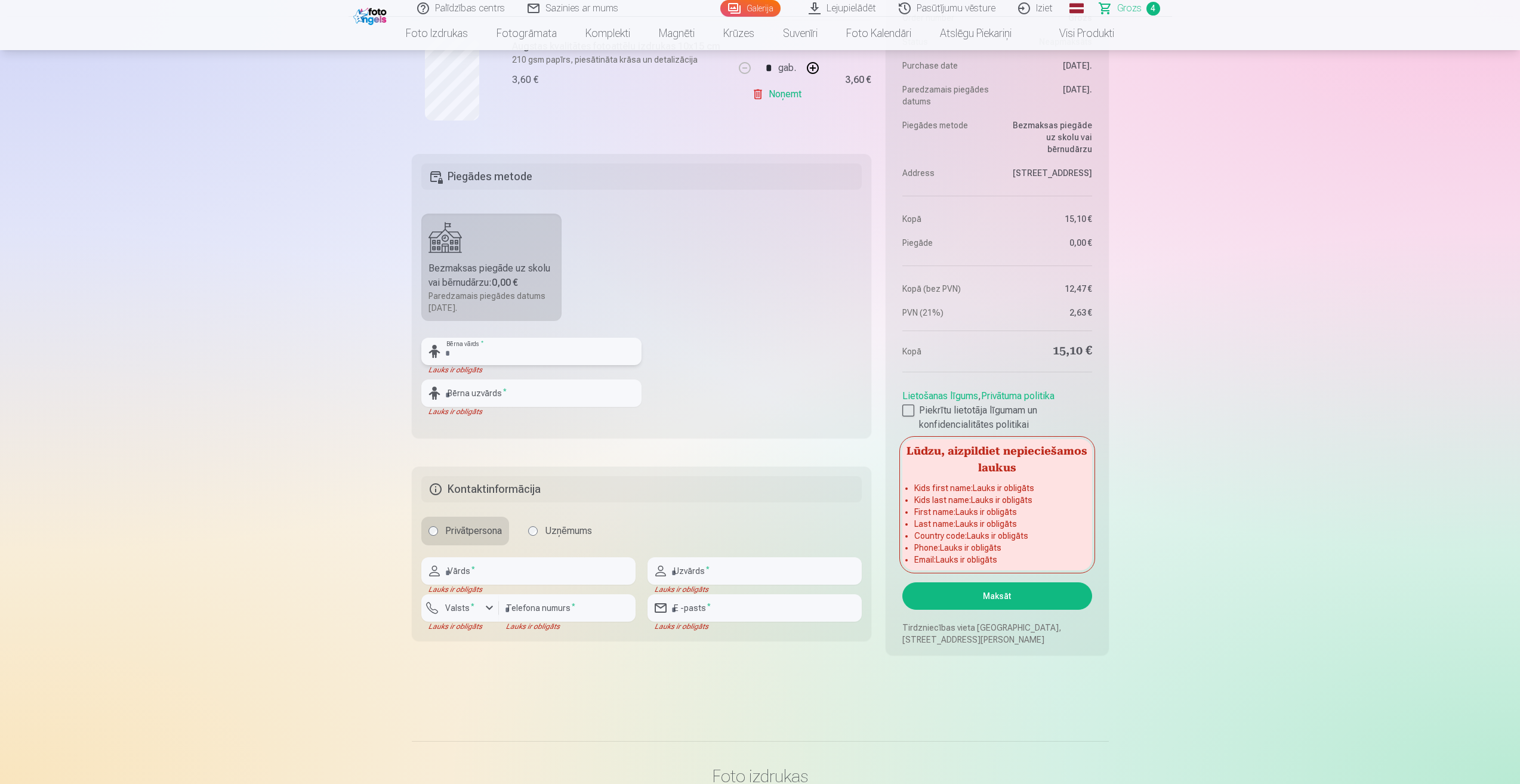
click at [539, 348] on input "text" at bounding box center [531, 351] width 220 height 27
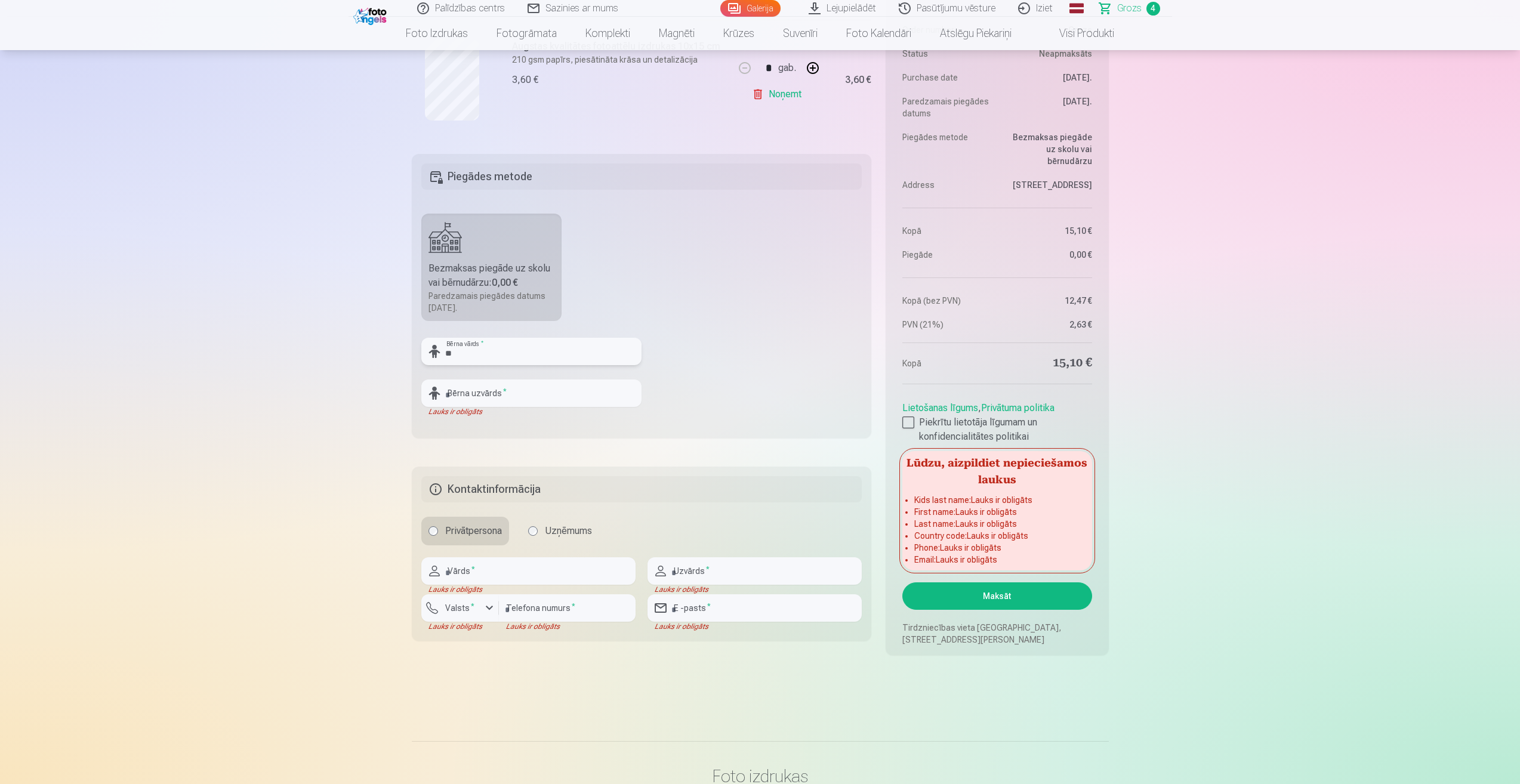
type input "*"
type input "*****"
type input "********"
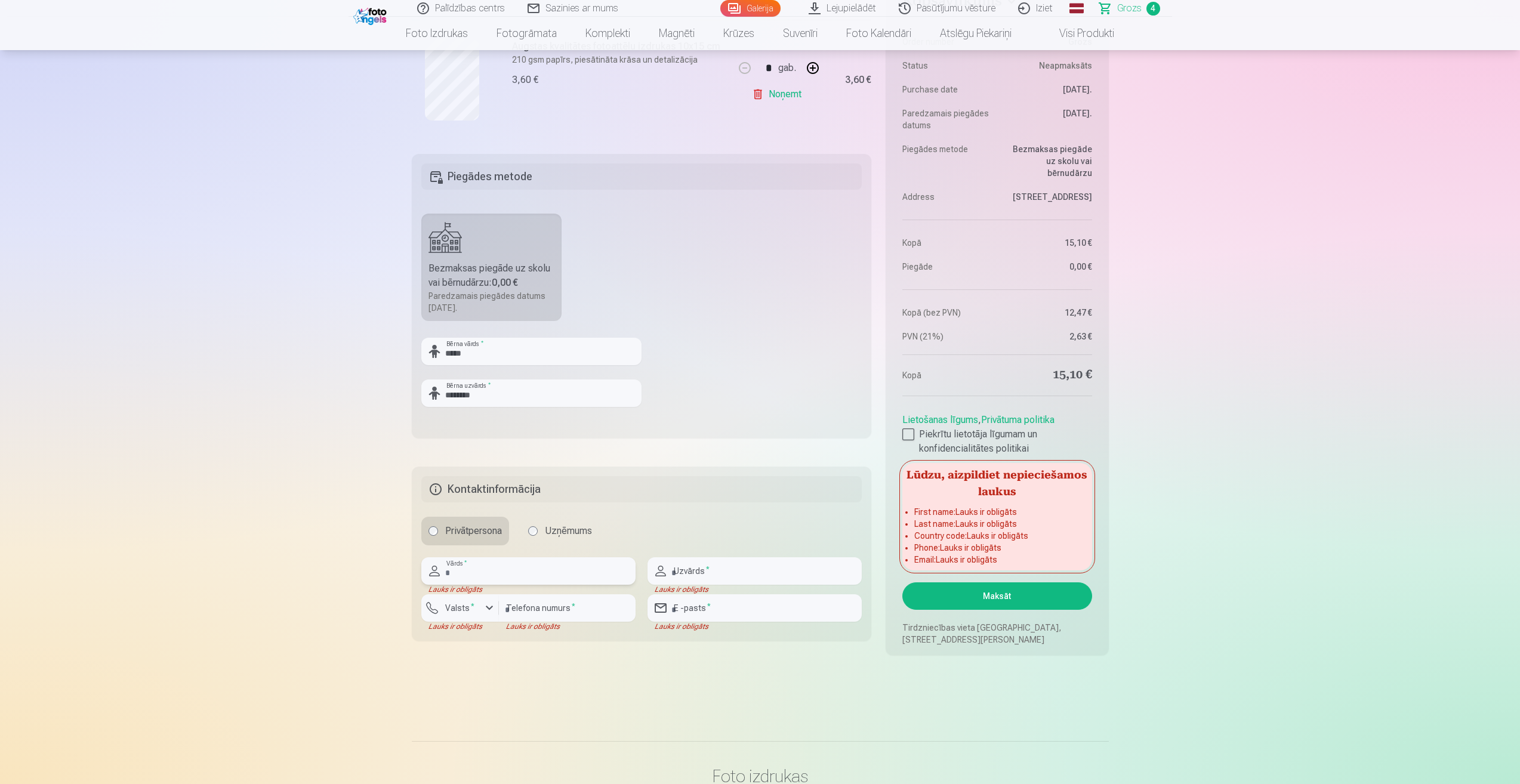
click at [520, 578] on input "text" at bounding box center [529, 571] width 215 height 27
type input "*****"
type input "********"
type input "**********"
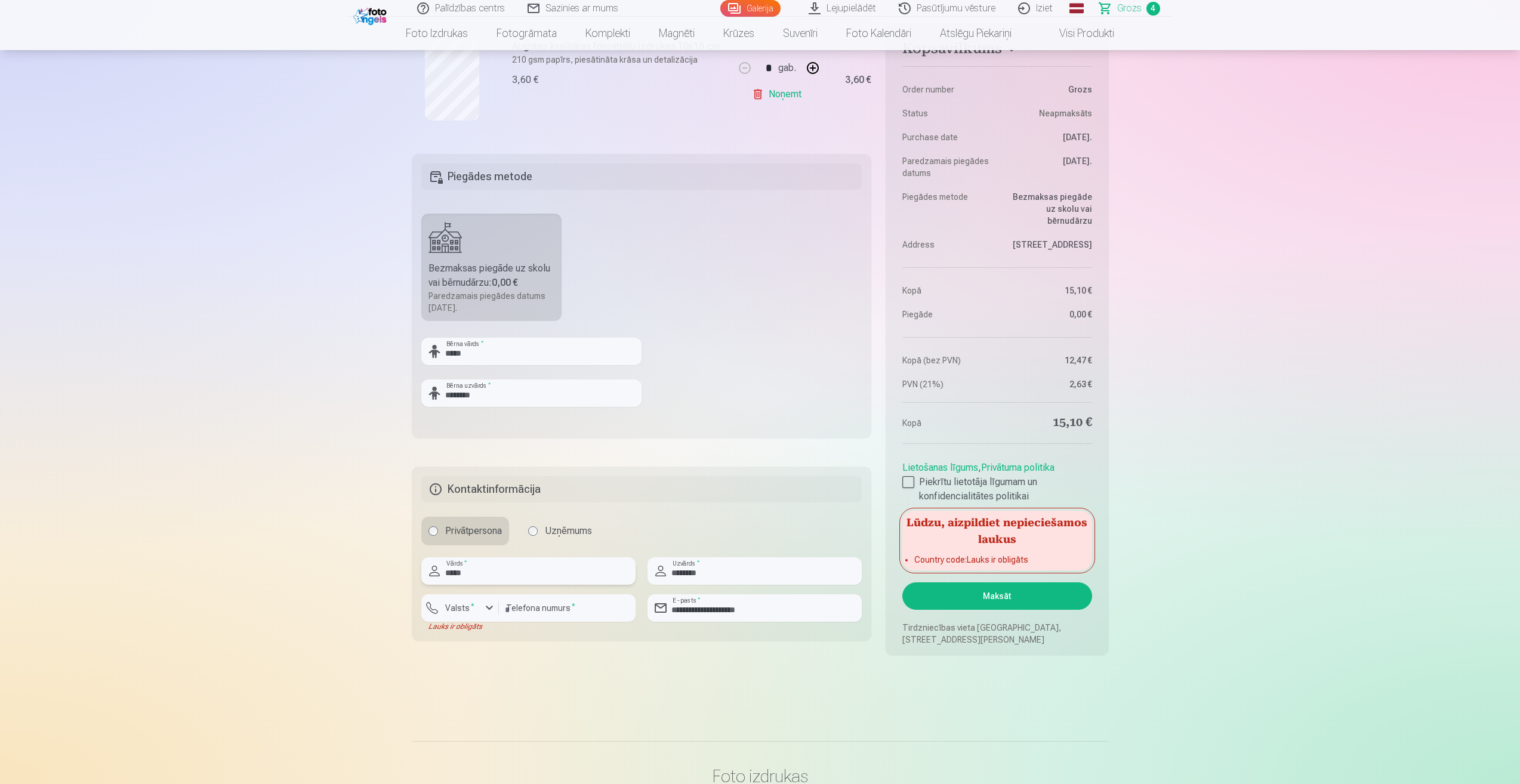
click at [601, 562] on input "*****" at bounding box center [529, 571] width 215 height 27
click at [601, 563] on input "*****" at bounding box center [529, 571] width 215 height 27
click at [602, 563] on input "*****" at bounding box center [529, 571] width 215 height 27
type input "******"
click at [726, 575] on input "********" at bounding box center [755, 571] width 215 height 27
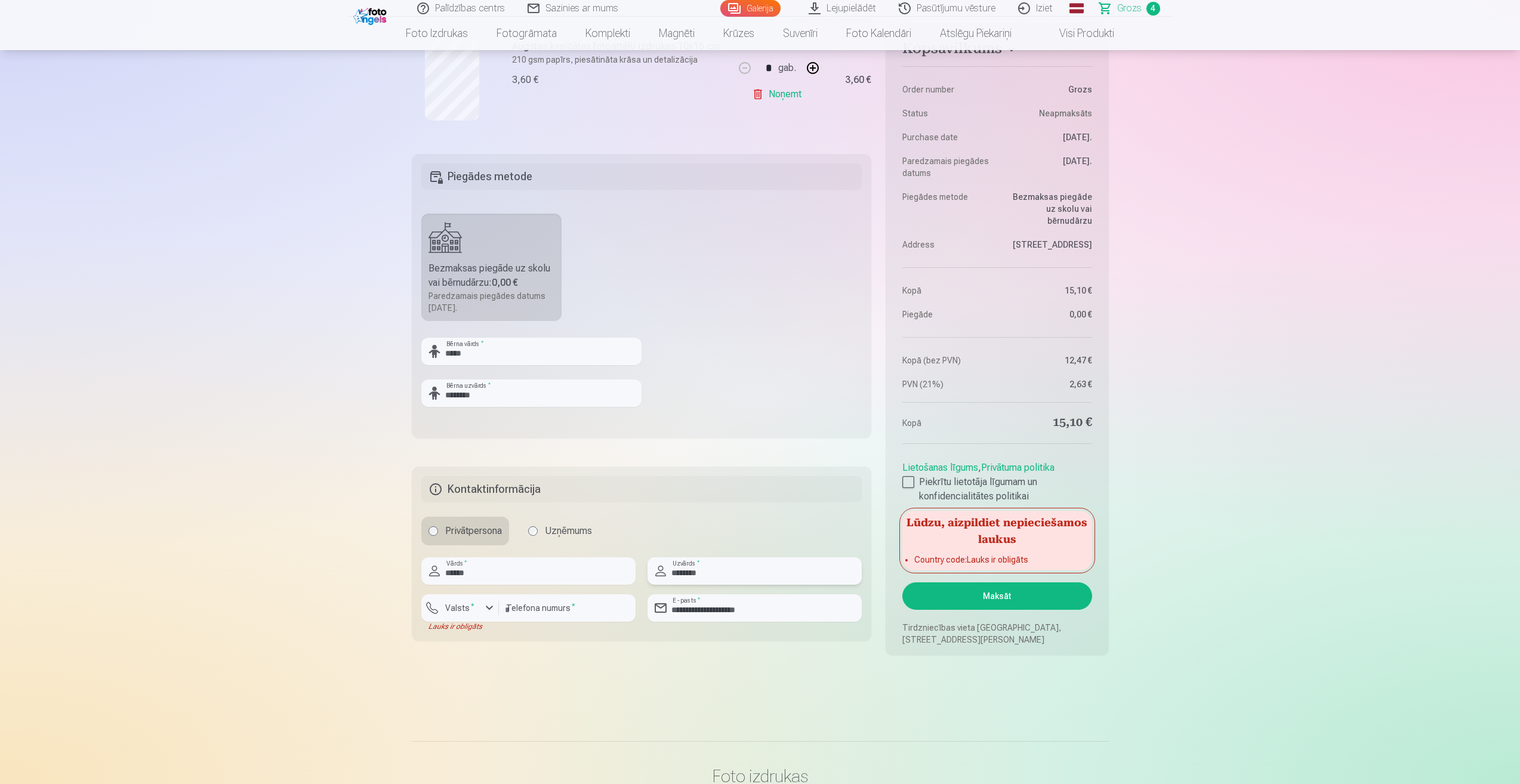
click at [737, 570] on input "********" at bounding box center [755, 571] width 215 height 27
type input "********"
click at [1012, 585] on button "Maksāt" at bounding box center [997, 596] width 189 height 27
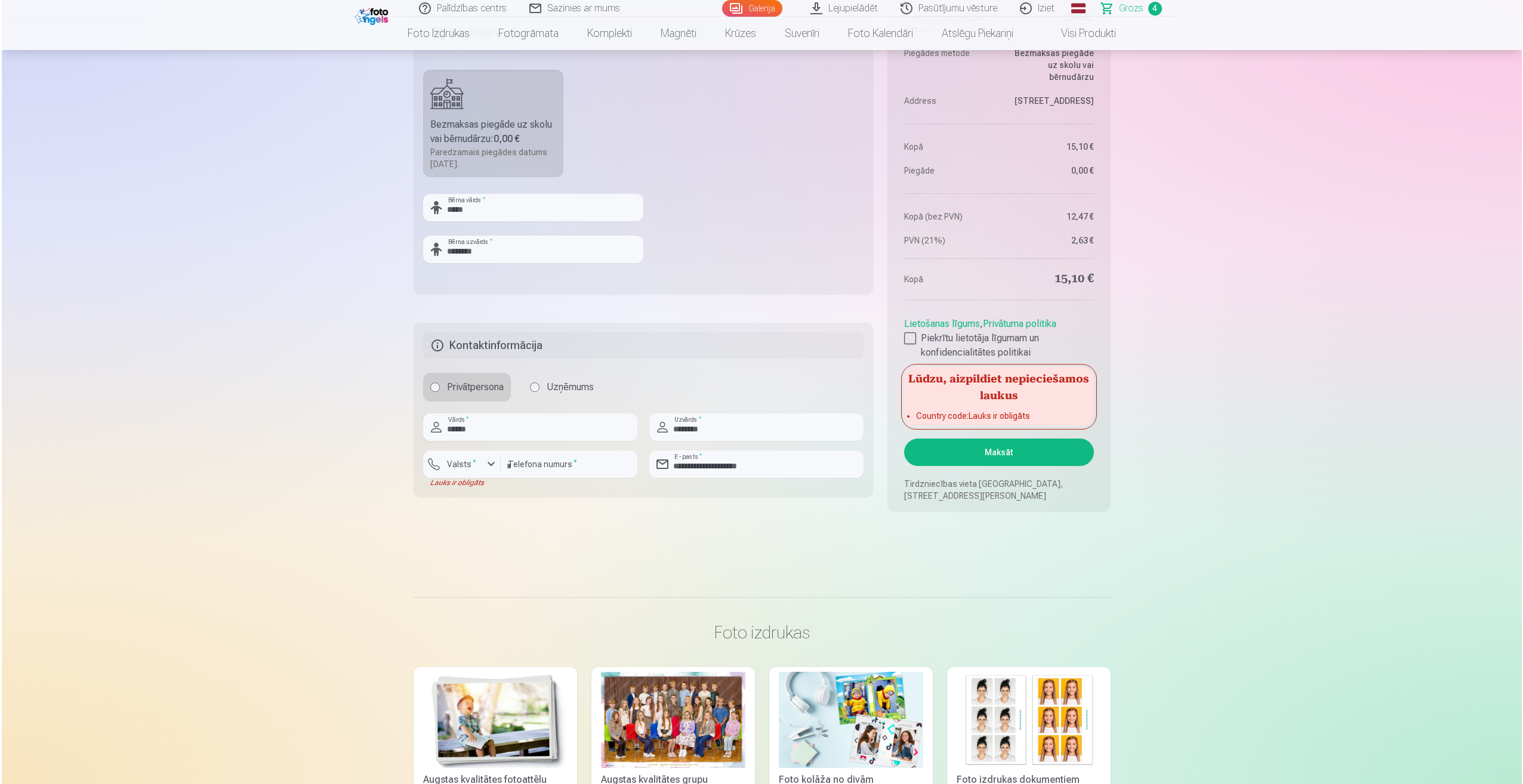
scroll to position [895, 0]
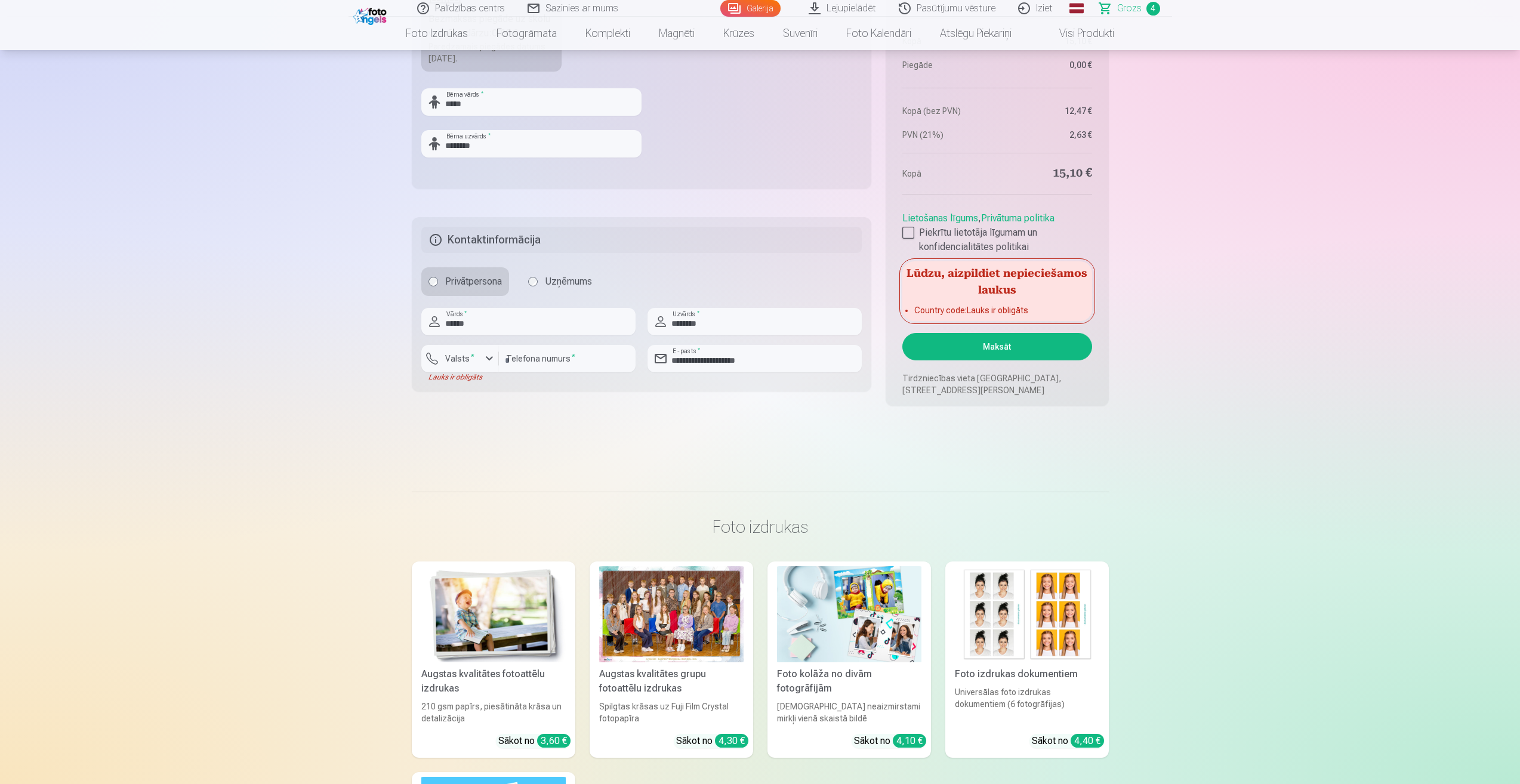
click at [973, 349] on button "Maksāt" at bounding box center [997, 347] width 189 height 27
click at [467, 358] on label "Valsts *" at bounding box center [460, 358] width 39 height 12
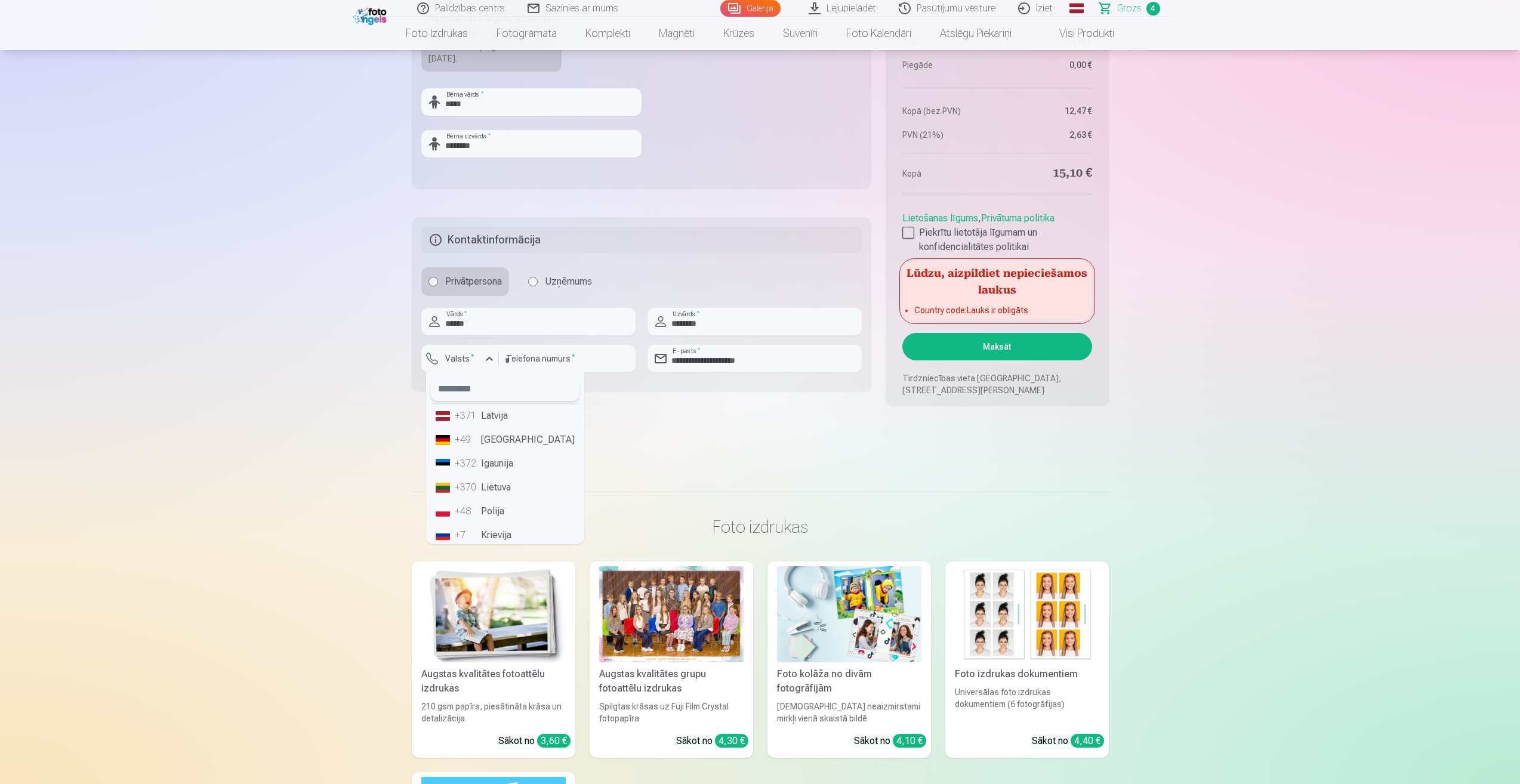
click at [516, 391] on input "text" at bounding box center [505, 389] width 149 height 24
click at [505, 413] on li "+371 Latvija" at bounding box center [505, 416] width 149 height 24
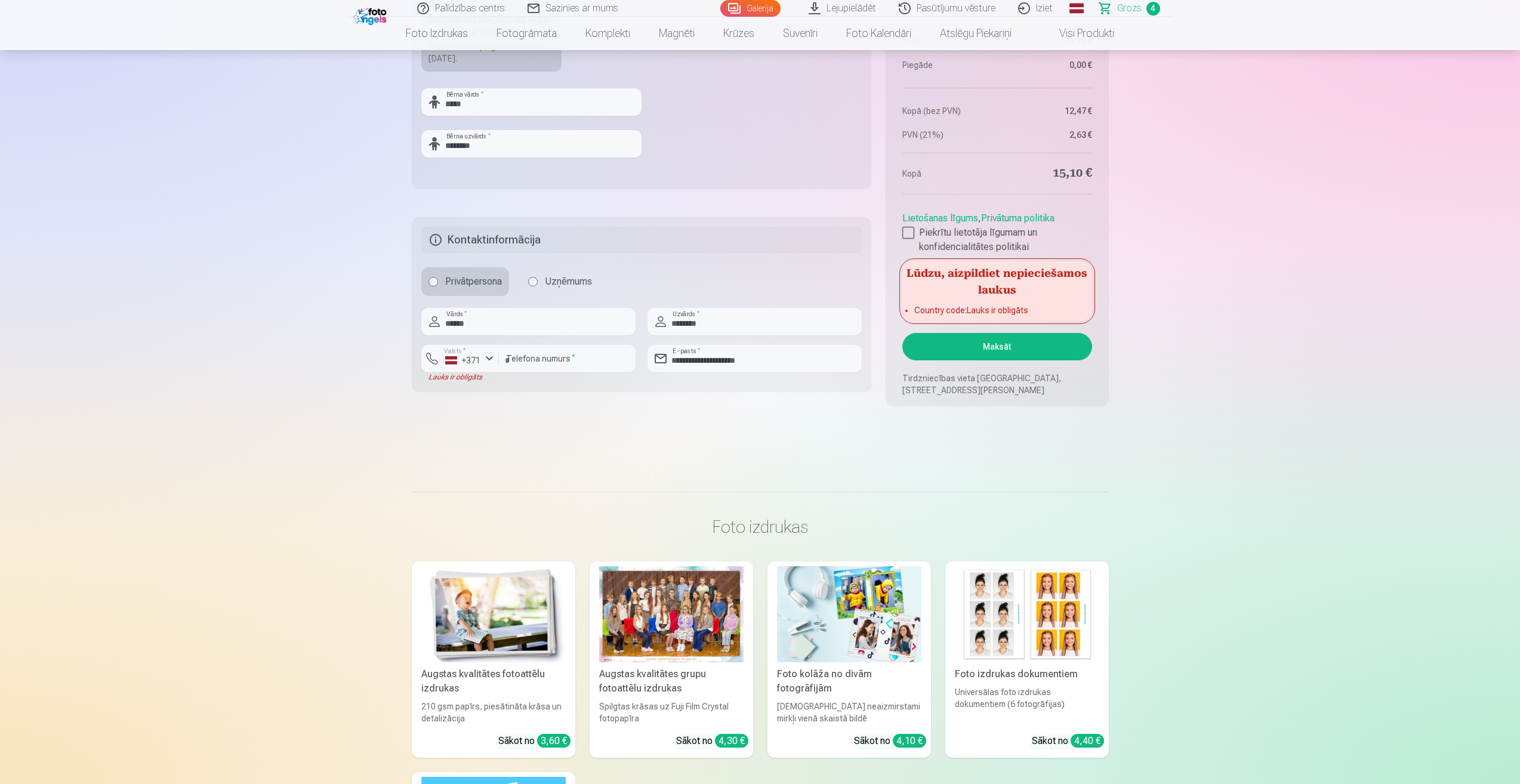
click at [970, 351] on button "Maksāt" at bounding box center [997, 347] width 189 height 27
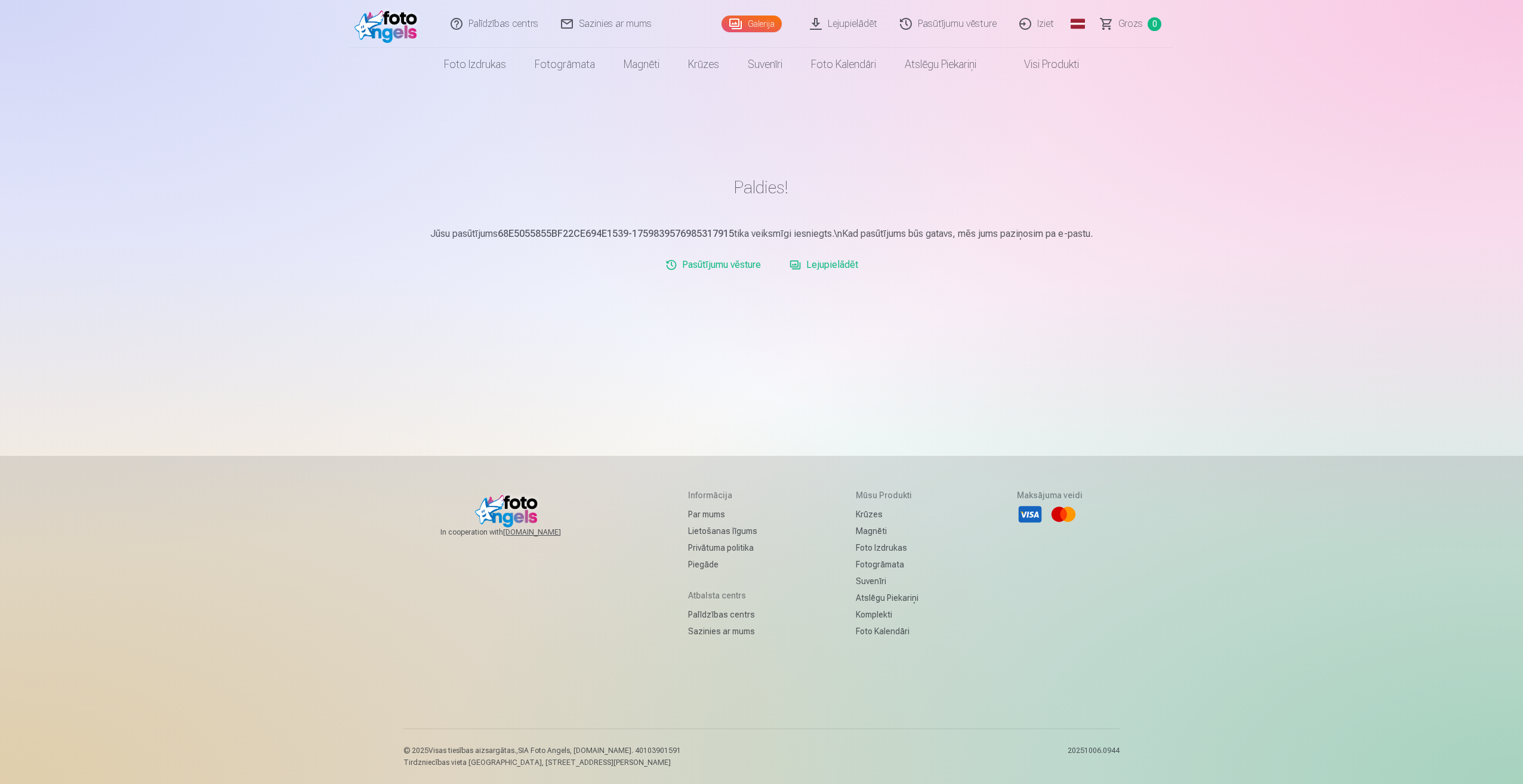
click at [852, 22] on link "Lejupielādēt" at bounding box center [844, 24] width 90 height 48
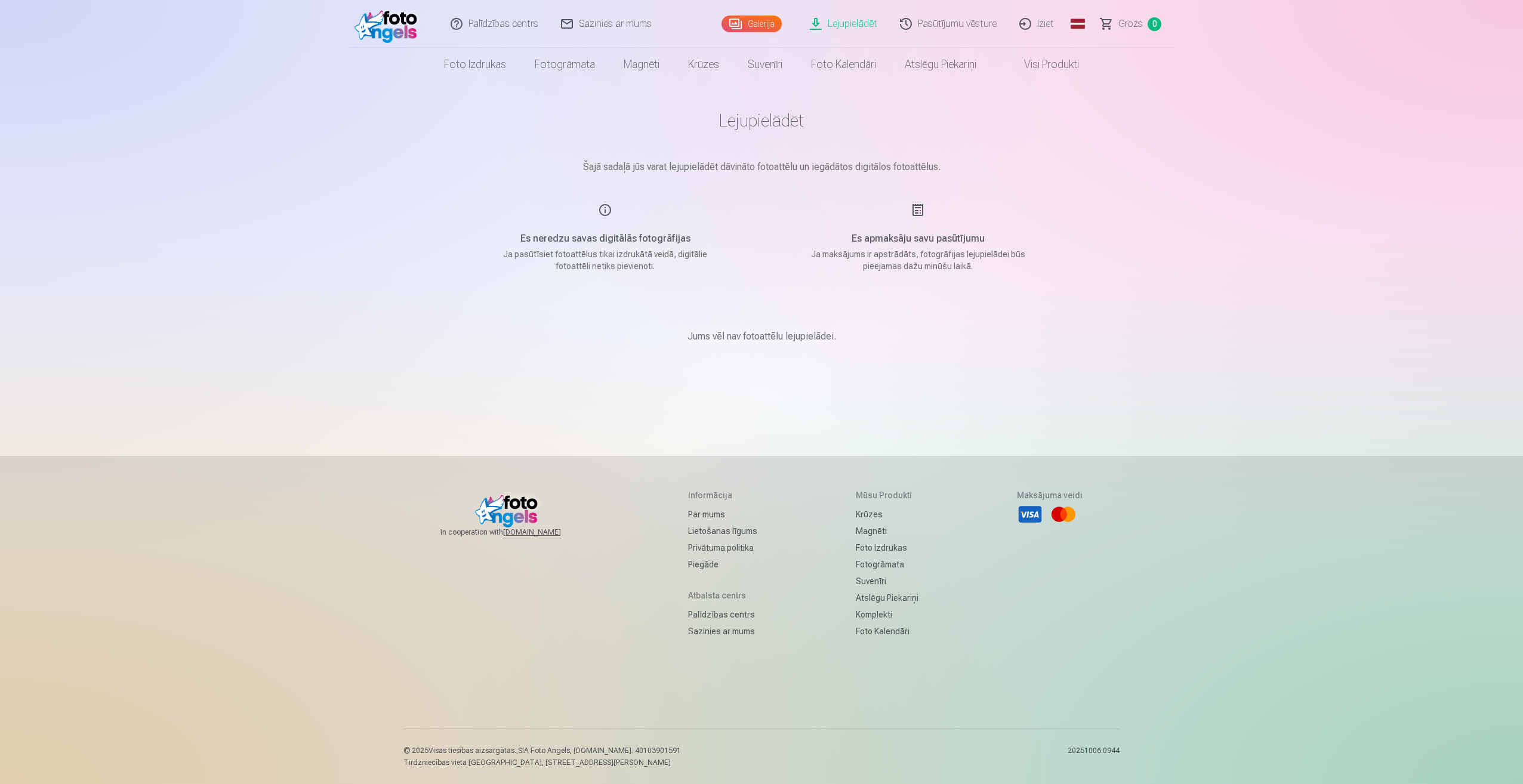
click at [853, 24] on link "Lejupielādēt" at bounding box center [844, 24] width 90 height 48
click at [570, 261] on p "Ja pasūtīsiet fotoattēlus tikai izdrukātā veidā, digitālie fotoattēli netiks pi…" at bounding box center [605, 260] width 227 height 24
click at [586, 220] on div "Es neredzu savas digitālās fotogrāfijas Ja pasūtīsiet fotoattēlus tikai izdrukā…" at bounding box center [605, 237] width 284 height 69
click at [744, 19] on link "Galerija" at bounding box center [752, 24] width 60 height 17
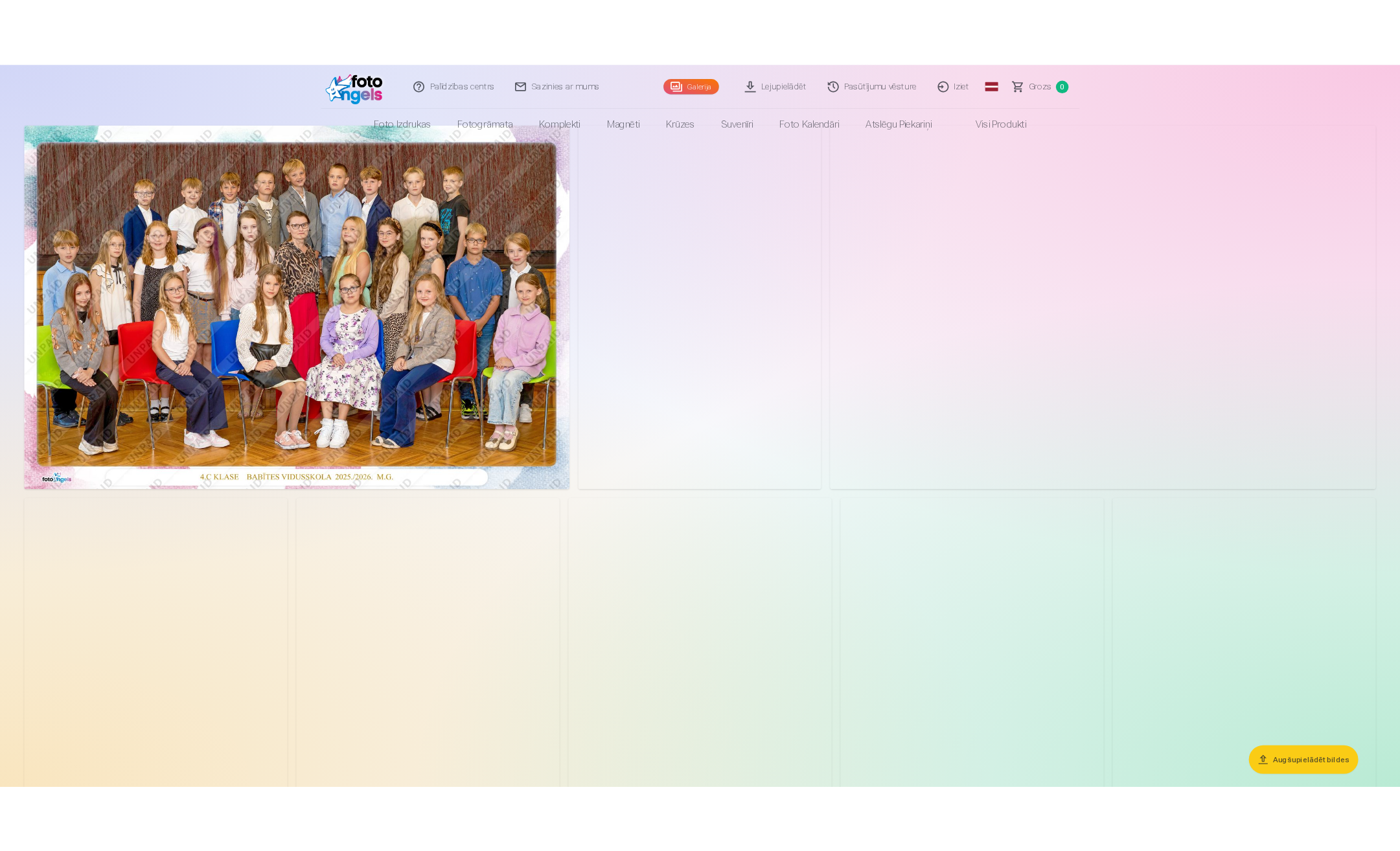
scroll to position [194, 0]
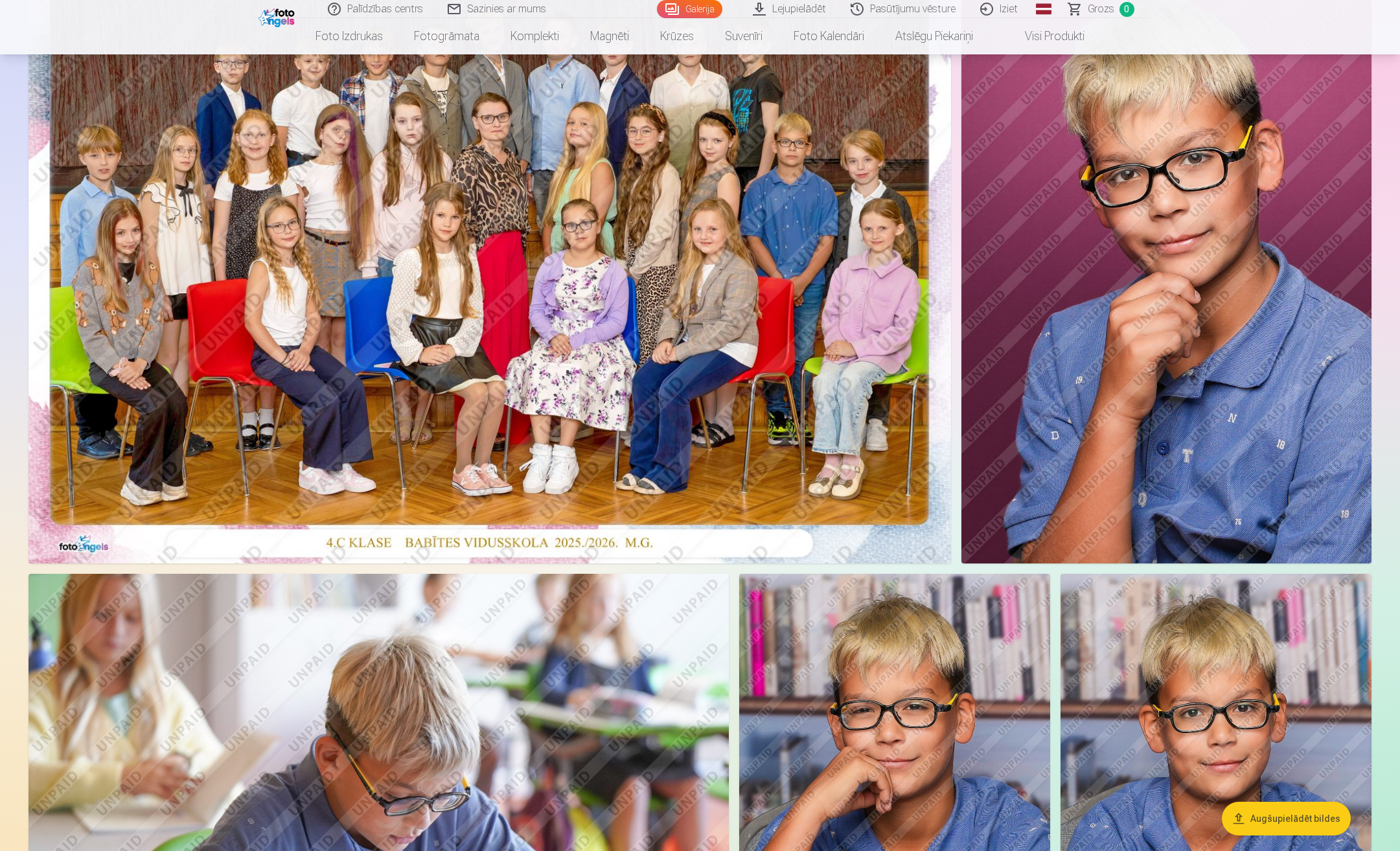
click at [1259, 819] on button "Augšupielādēt bildes" at bounding box center [1286, 818] width 129 height 34
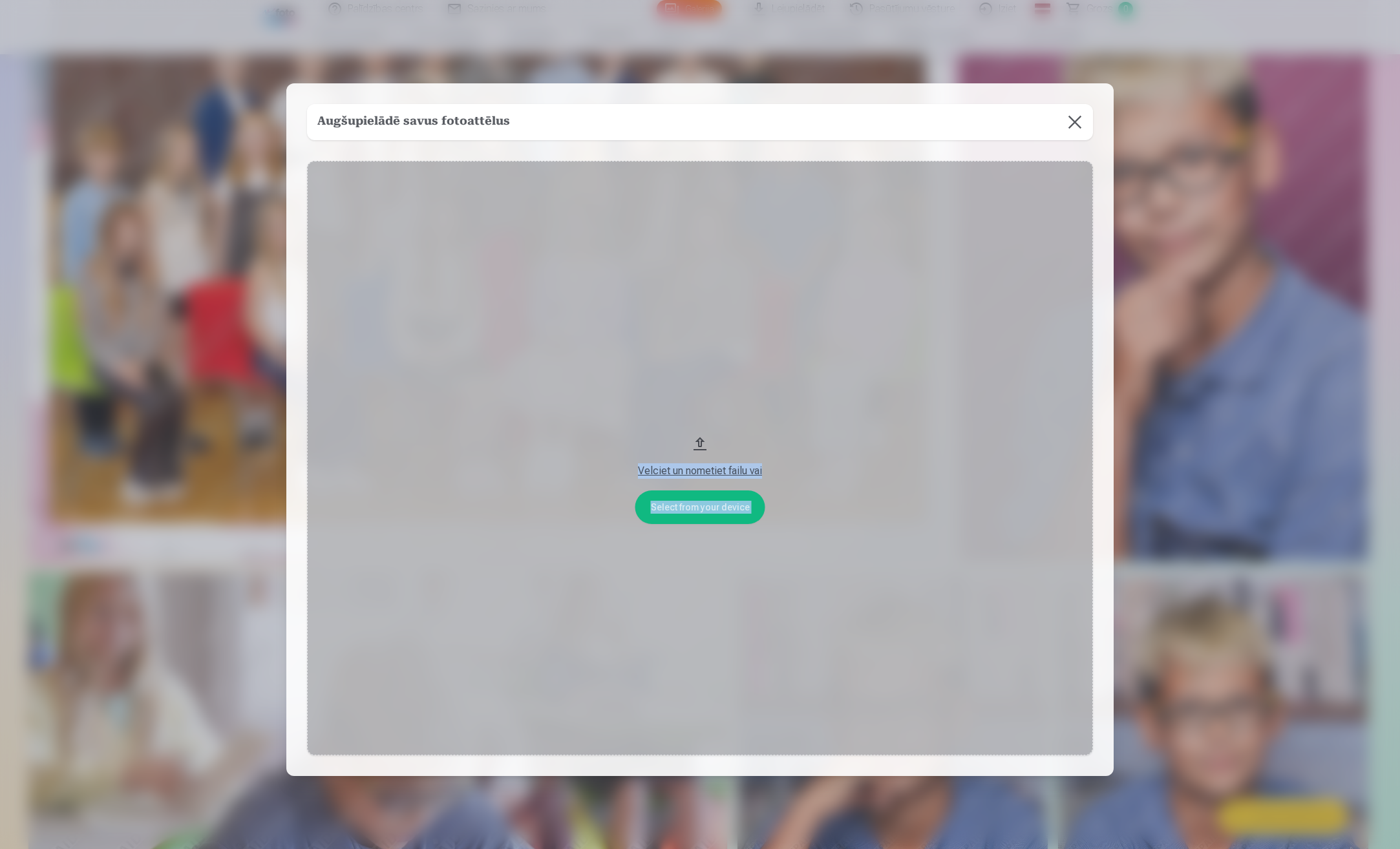
drag, startPoint x: 113, startPoint y: 156, endPoint x: 967, endPoint y: 329, distance: 871.3
click at [967, 329] on div "​ Augšupielādē savus fotoattēlus Select from your device Velciet un nometiet fa…" at bounding box center [700, 468] width 1400 height 937
click at [695, 440] on button "Velciet un nometiet failu vai" at bounding box center [700, 458] width 786 height 595
click at [1073, 124] on button at bounding box center [1075, 122] width 36 height 36
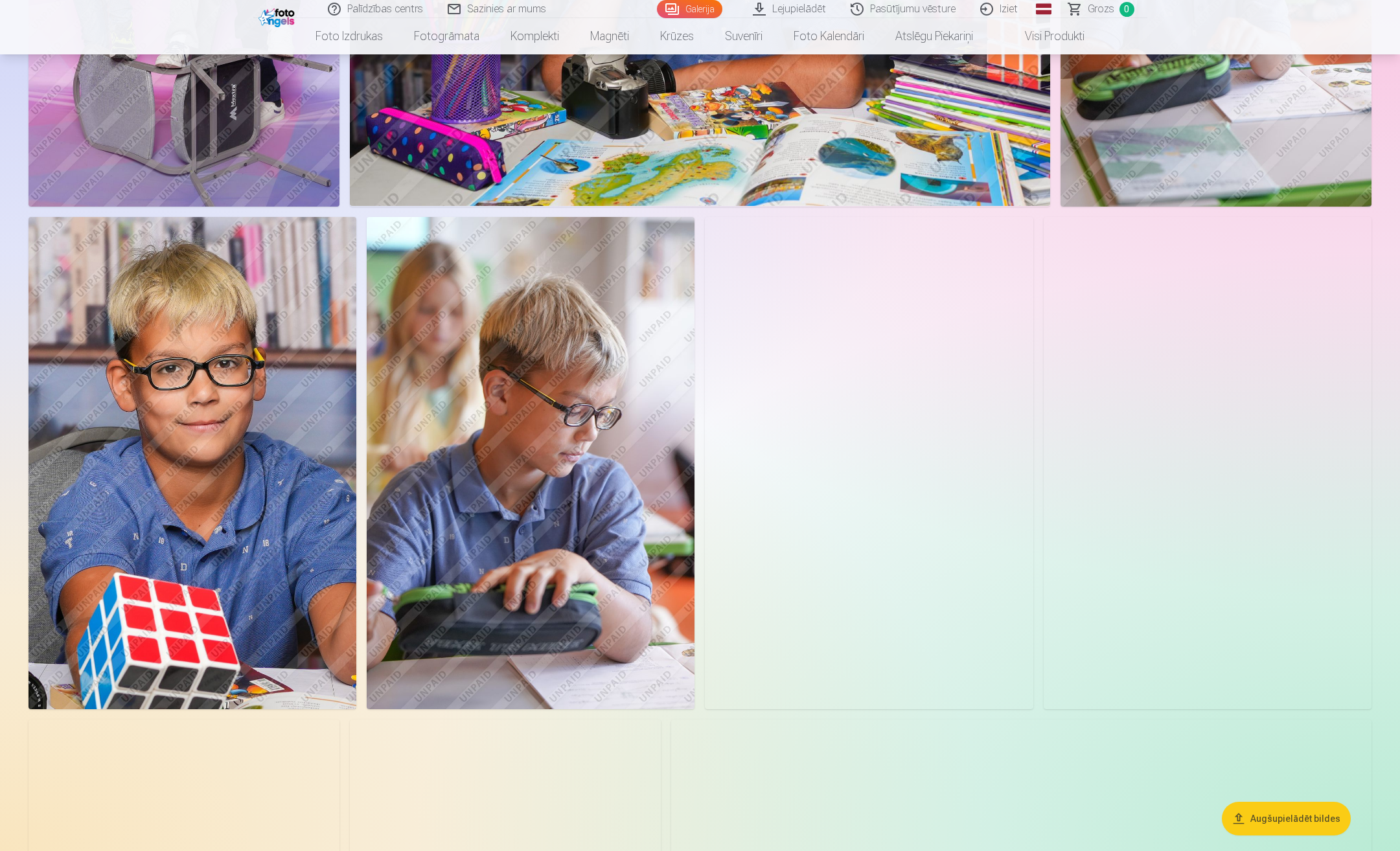
scroll to position [2202, 0]
